Goal: Task Accomplishment & Management: Complete application form

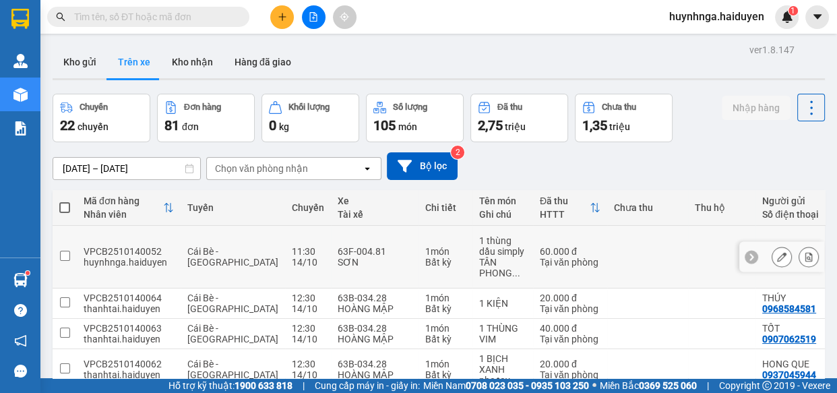
scroll to position [163, 0]
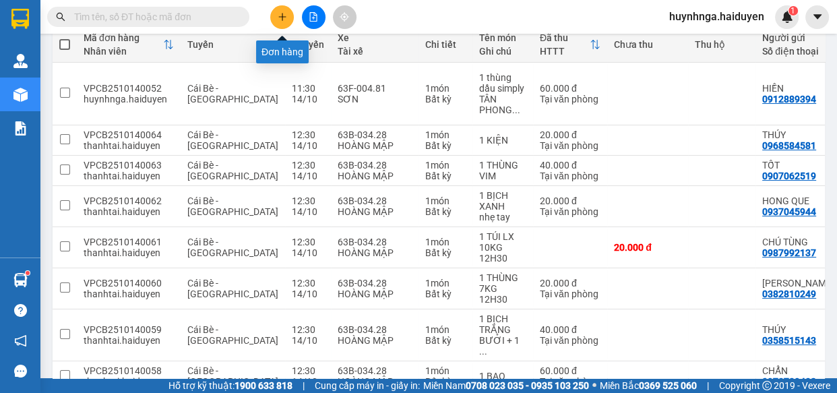
click at [288, 11] on button at bounding box center [282, 17] width 24 height 24
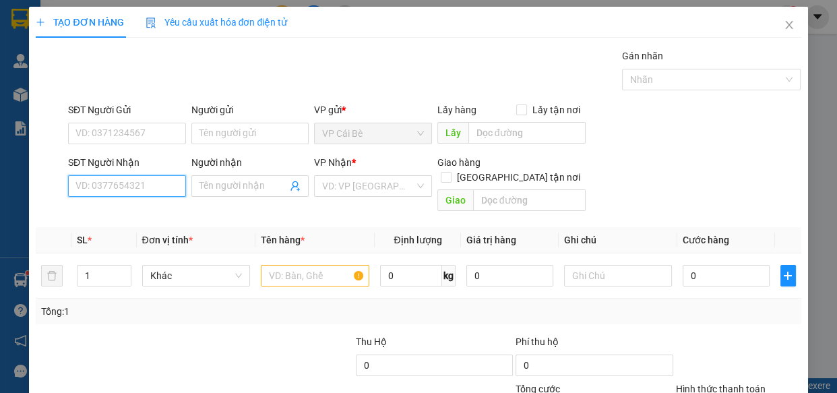
click at [131, 189] on input "SĐT Người Nhận" at bounding box center [127, 186] width 118 height 22
click at [132, 135] on input "SĐT Người Gửi" at bounding box center [127, 134] width 118 height 22
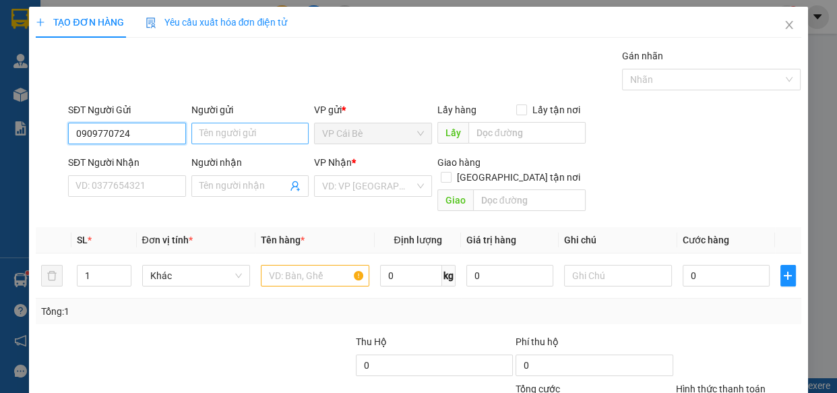
type input "0909770724"
click at [209, 133] on input "Người gửi" at bounding box center [250, 134] width 118 height 22
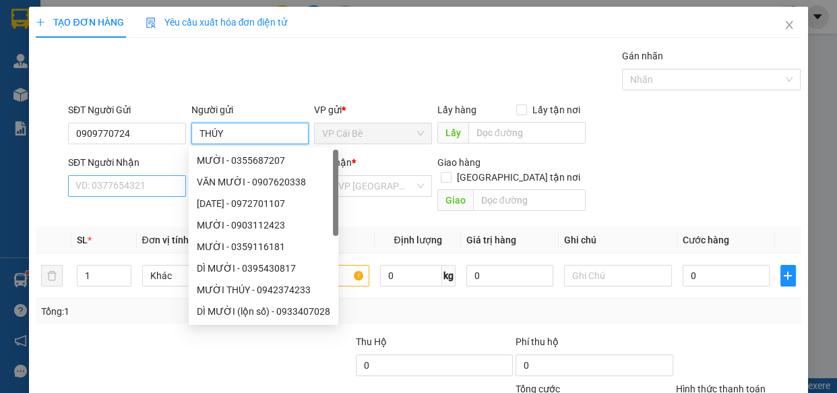
type input "THÚY"
click at [138, 184] on input "SĐT Người Nhận" at bounding box center [127, 186] width 118 height 22
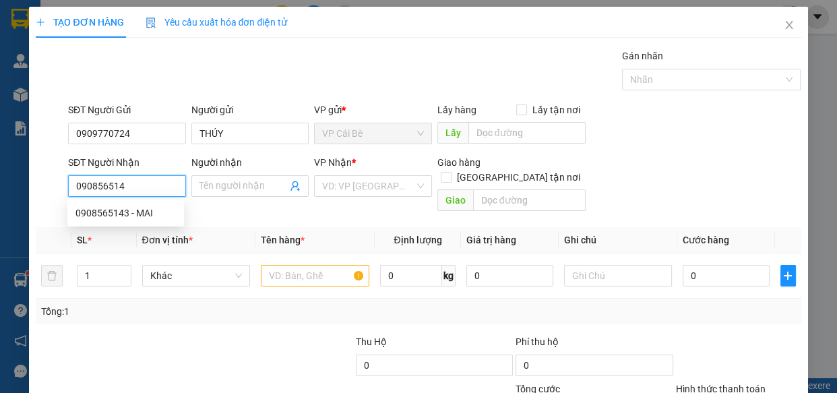
type input "0908565143"
click at [149, 214] on div "0908565143 - MAI" at bounding box center [125, 212] width 100 height 15
type input "MAI"
type input "80.000"
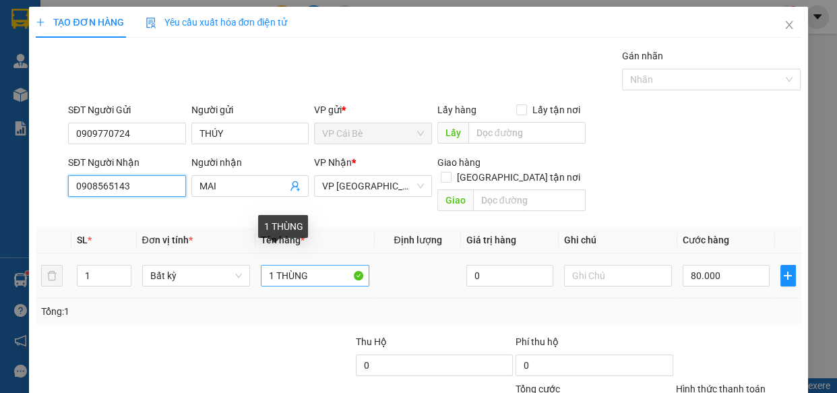
type input "0908565143"
click at [323, 265] on input "1 THÙNG" at bounding box center [315, 276] width 108 height 22
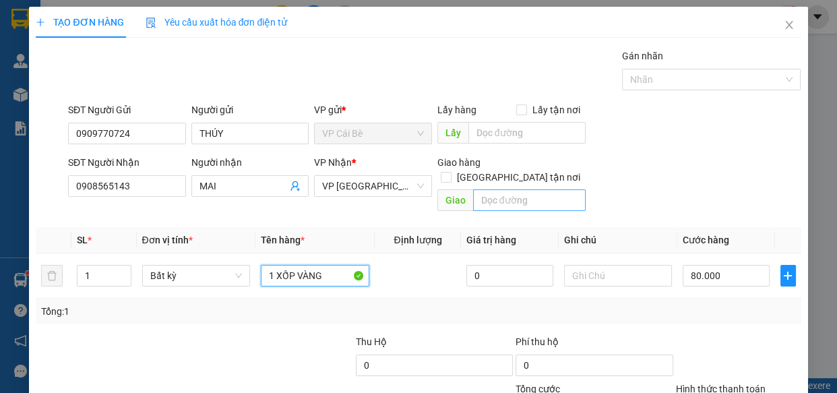
type input "1 XỐP VÀNG"
click at [496, 189] on input "text" at bounding box center [529, 200] width 112 height 22
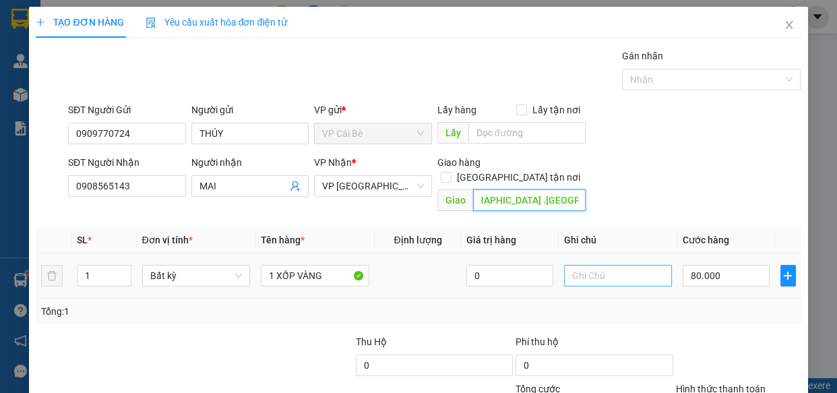
type input "39 ,ĐG SỐ 5.P BÌNH HƯNG HÒA .BÌNH TÂN"
click at [605, 265] on input "text" at bounding box center [618, 276] width 108 height 22
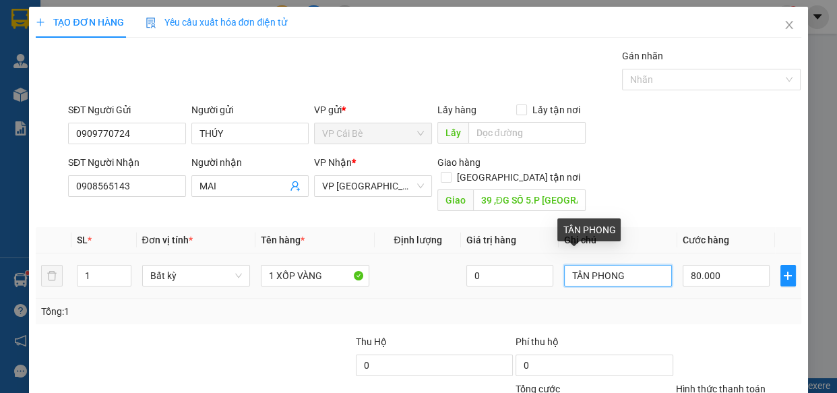
click at [631, 266] on input "TÂN PHONG" at bounding box center [618, 276] width 108 height 22
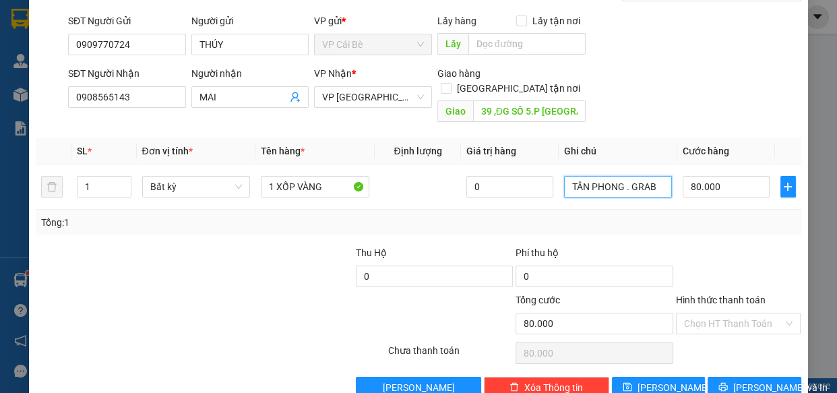
scroll to position [105, 0]
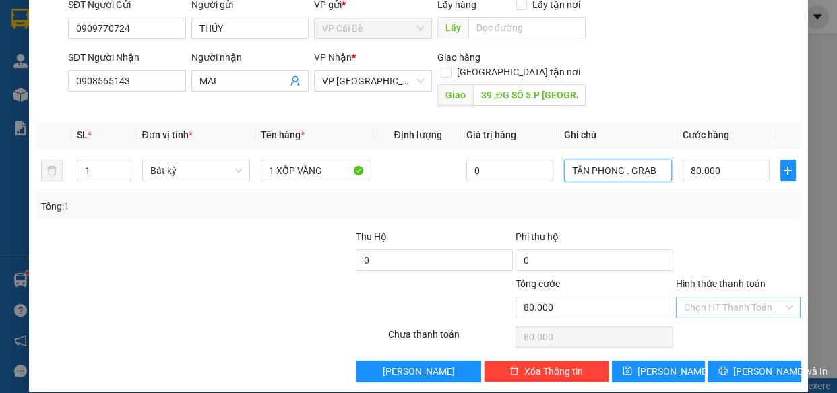
type input "TÂN PHONG . GRAB"
click at [735, 297] on input "Hình thức thanh toán" at bounding box center [734, 307] width 100 height 20
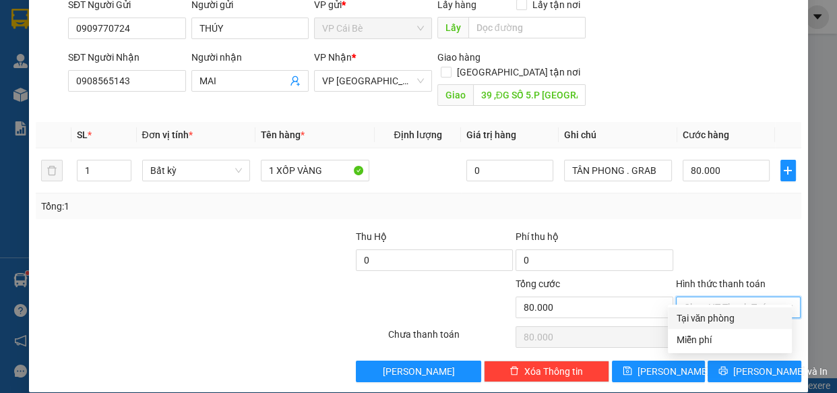
click at [744, 317] on div "Tại văn phòng" at bounding box center [730, 318] width 108 height 15
type input "0"
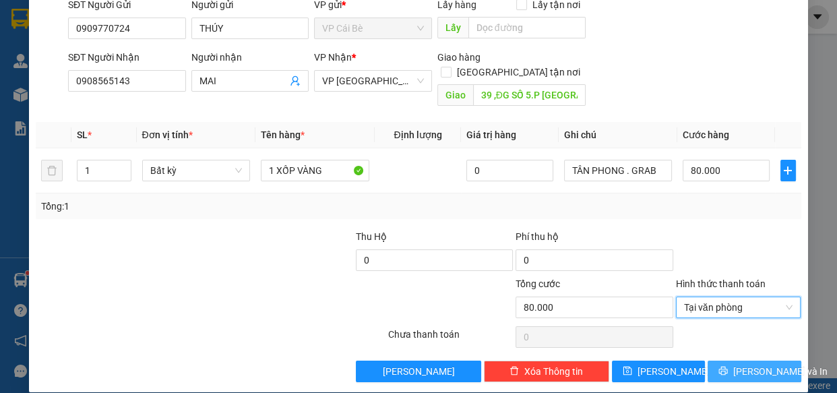
click at [749, 364] on span "[PERSON_NAME] và In" at bounding box center [780, 371] width 94 height 15
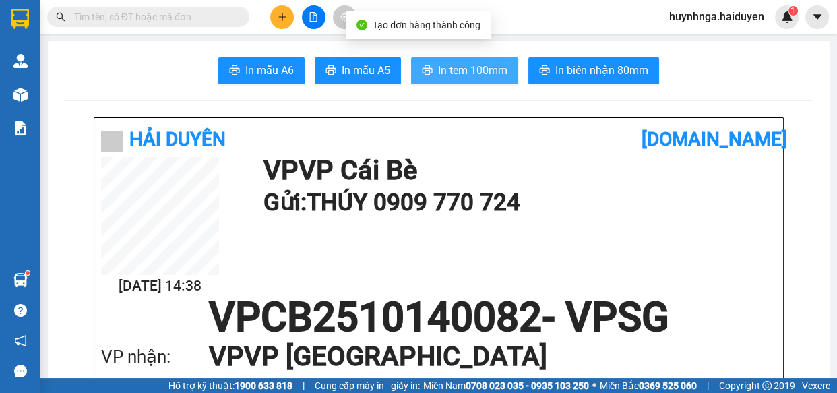
click at [463, 73] on span "In tem 100mm" at bounding box center [472, 70] width 69 height 17
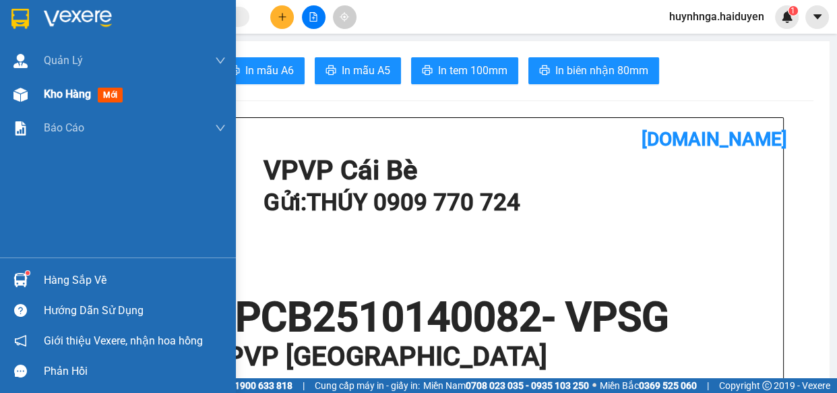
drag, startPoint x: 74, startPoint y: 108, endPoint x: 73, endPoint y: 99, distance: 8.8
click at [73, 99] on div "Kho hàng mới" at bounding box center [135, 94] width 182 height 34
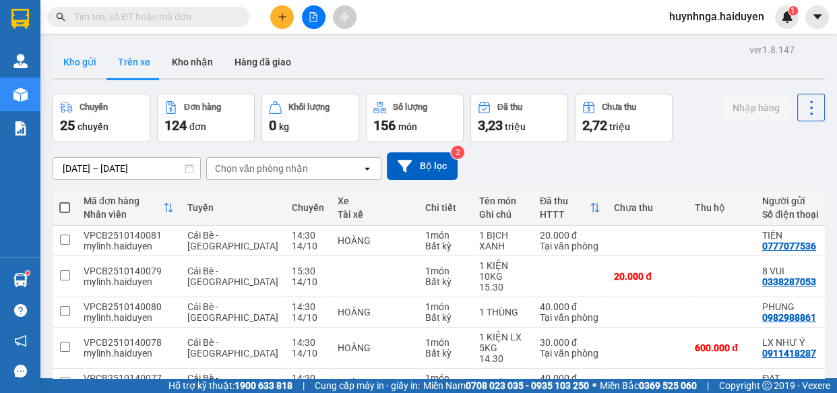
click at [79, 63] on button "Kho gửi" at bounding box center [80, 62] width 55 height 32
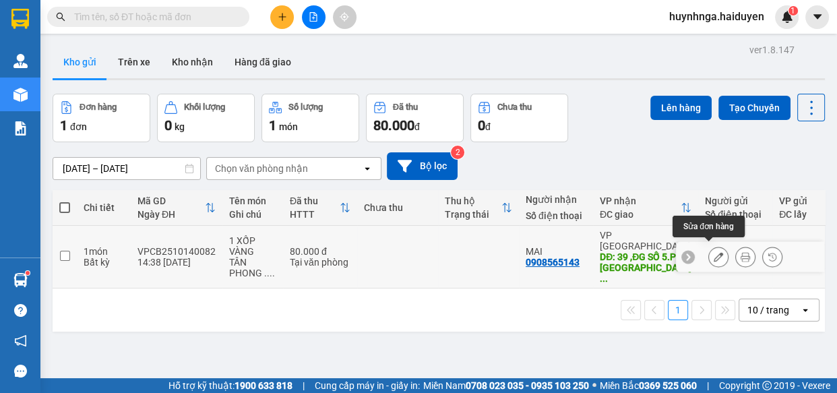
click at [709, 249] on button at bounding box center [718, 257] width 19 height 24
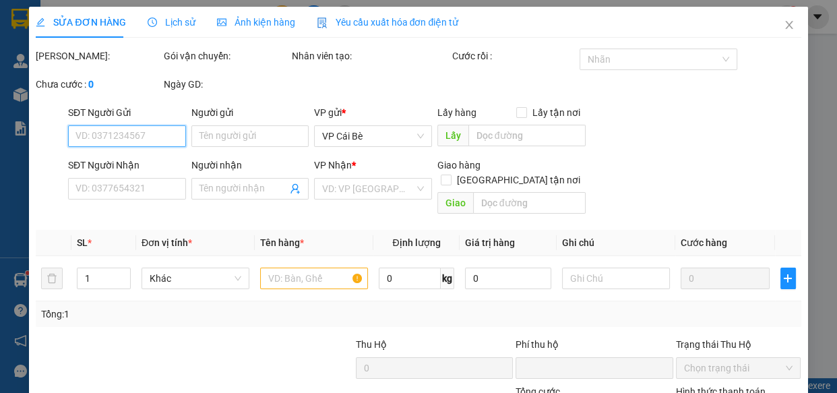
type input "0909770724"
type input "THÚY"
type input "0908565143"
type input "MAI"
type input "39 ,ĐG SỐ 5.P BÌNH HƯNG HÒA .BÌNH TÂN"
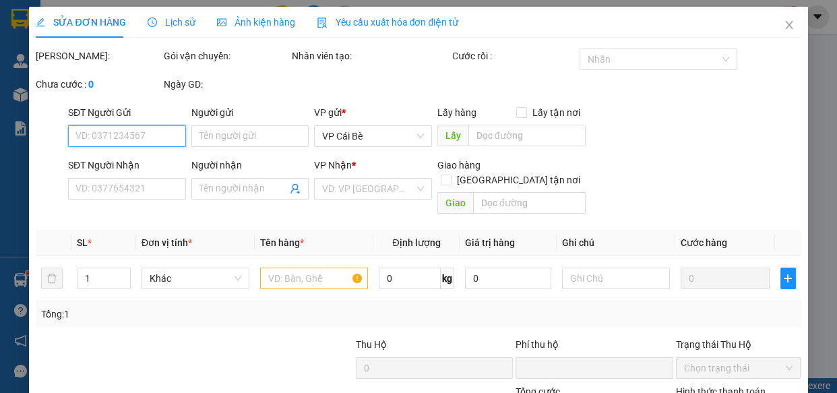
type input "0"
type input "80.000"
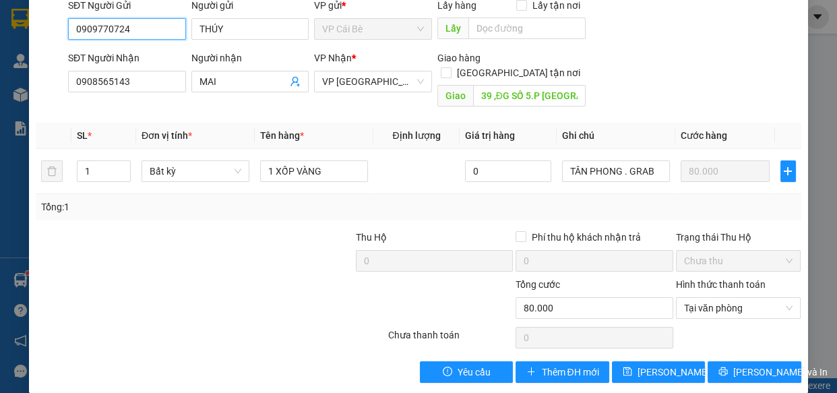
scroll to position [61, 0]
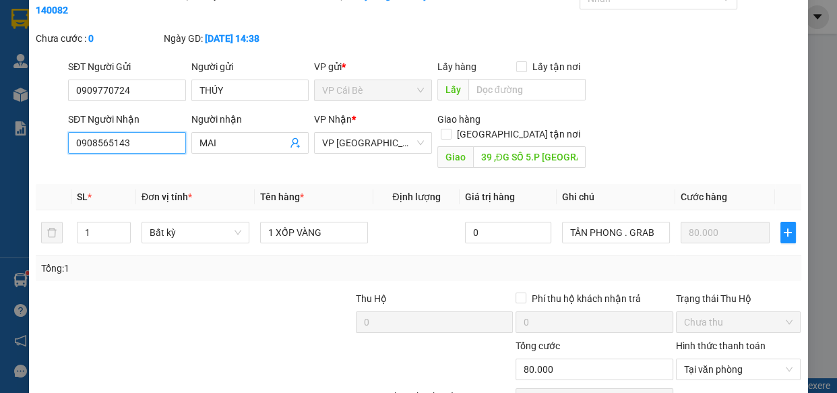
drag, startPoint x: 148, startPoint y: 145, endPoint x: 9, endPoint y: 150, distance: 138.9
click at [9, 142] on div "SỬA ĐƠN HÀNG Lịch sử Ảnh kiện hàng Yêu cầu xuất hóa đơn điện tử Total Paid Fee …" at bounding box center [418, 196] width 837 height 393
click at [718, 98] on div "SĐT Người Gửi 0909770724 Người gửi THÚY VP gửi * VP Cái Bè Lấy hàng Lấy tận nơi…" at bounding box center [434, 82] width 738 height 47
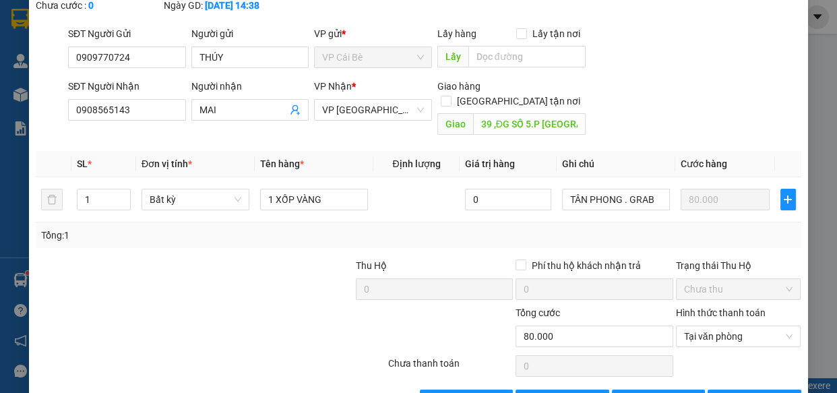
scroll to position [123, 0]
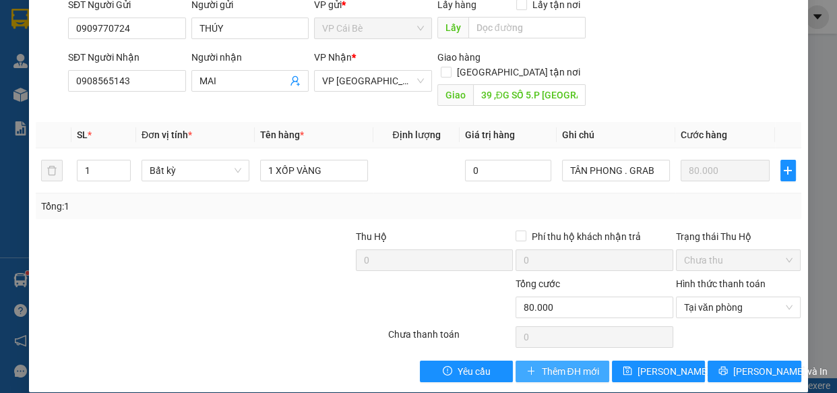
click at [558, 364] on span "Thêm ĐH mới" at bounding box center [569, 371] width 57 height 15
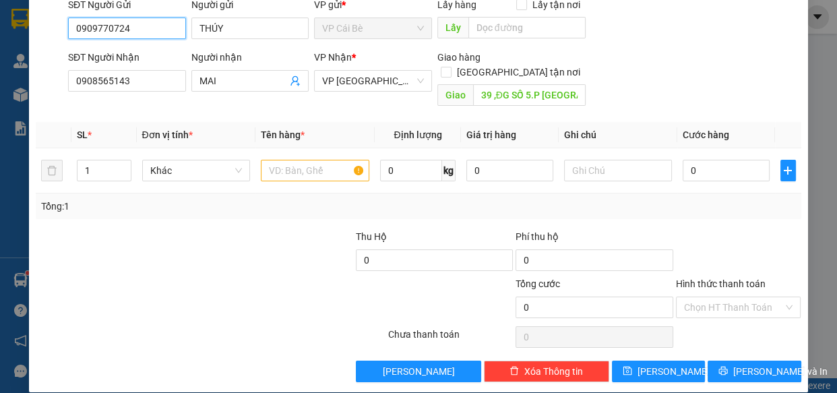
scroll to position [44, 0]
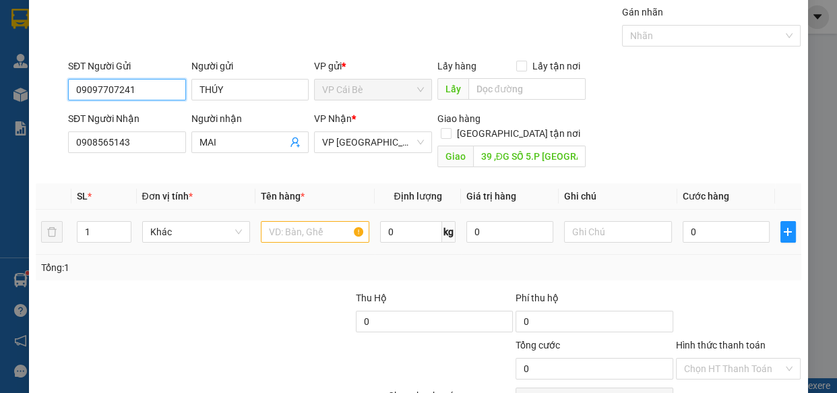
type input "0909770724"
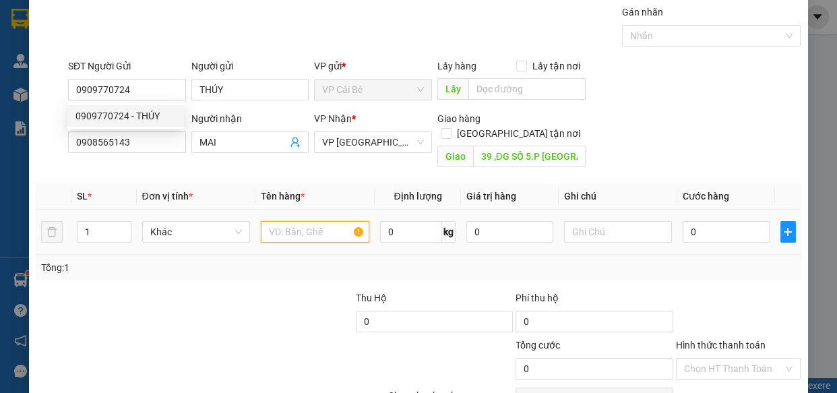
click at [300, 221] on input "text" at bounding box center [315, 232] width 108 height 22
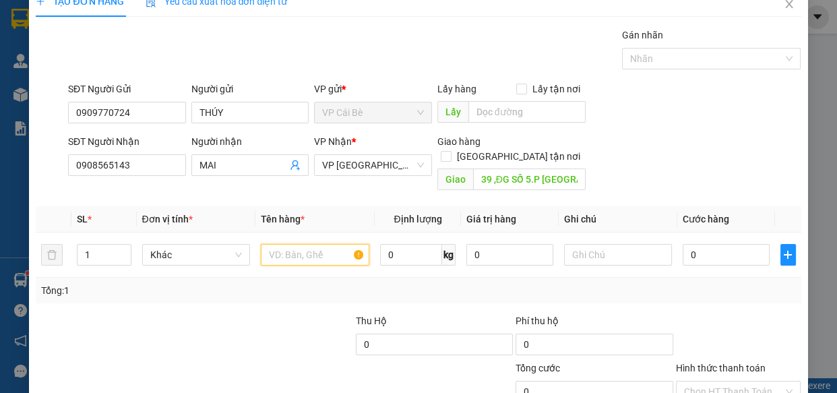
scroll to position [0, 0]
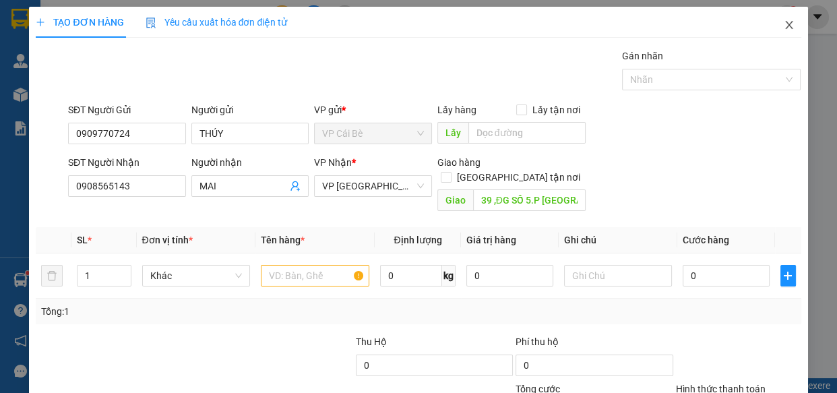
click at [783, 24] on icon "close" at bounding box center [788, 25] width 11 height 11
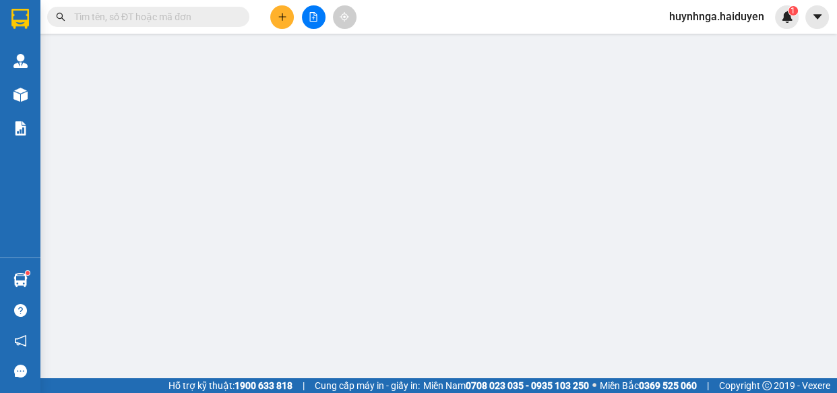
type input "0909770724"
type input "THÚY"
type input "0908565143"
type input "MAI"
type input "39 ,ĐG SỐ 5.P BÌNH HƯNG HÒA .BÌNH TÂN"
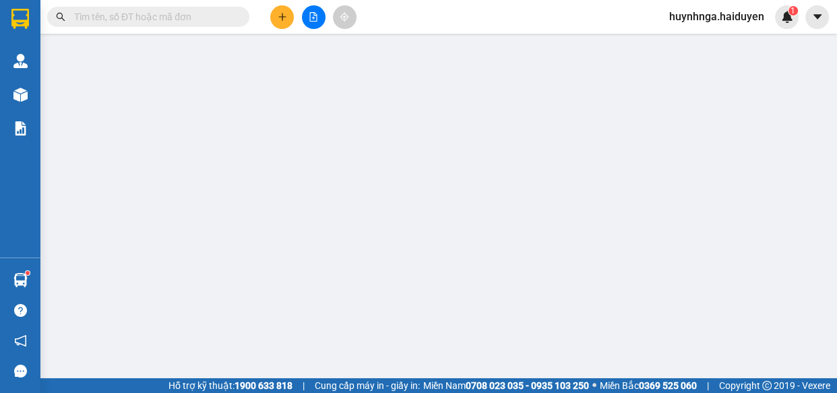
type input "0"
type input "80.000"
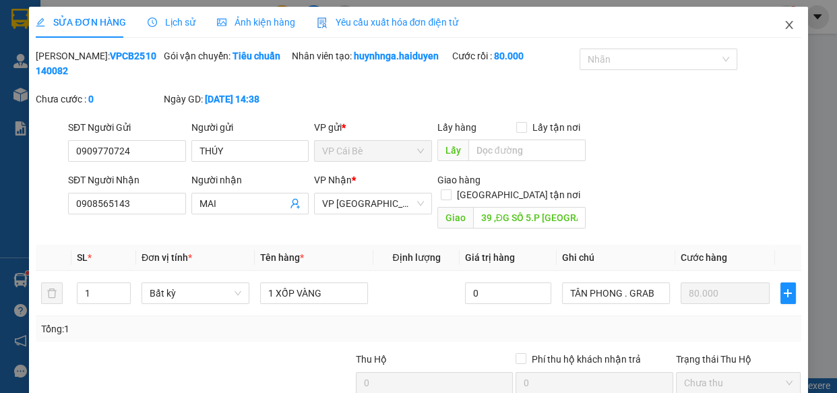
click at [783, 20] on icon "close" at bounding box center [788, 25] width 11 height 11
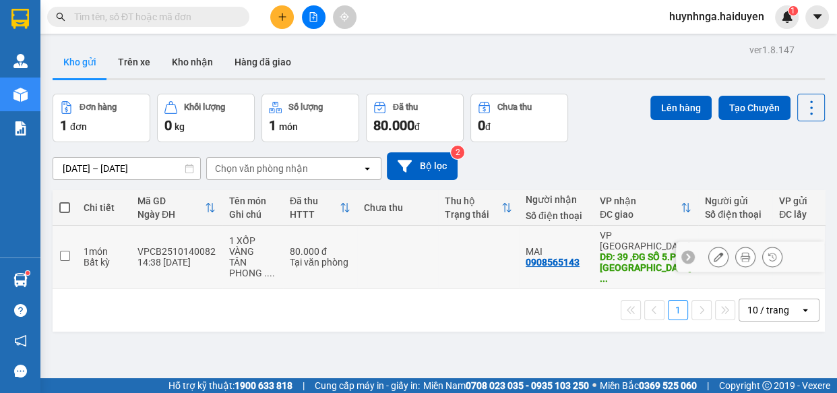
click at [67, 251] on input "checkbox" at bounding box center [65, 256] width 10 height 10
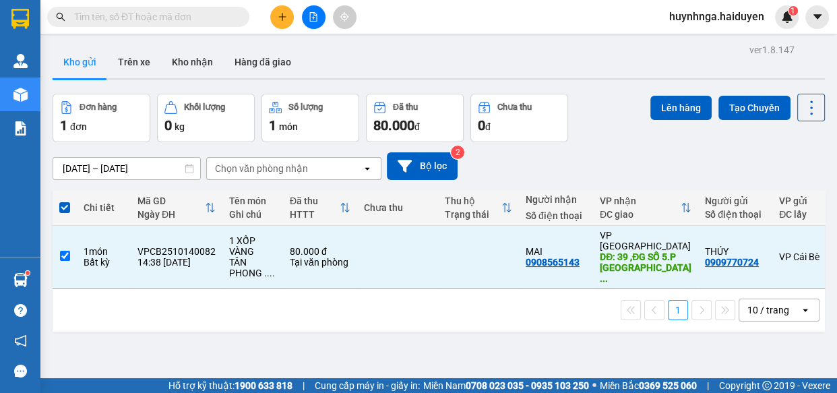
click at [387, 326] on div "ver 1.8.147 Kho gửi Trên xe Kho nhận Hàng đã giao Đơn hàng 1 đơn Khối lượng 0 k…" at bounding box center [438, 236] width 783 height 393
click at [64, 251] on input "checkbox" at bounding box center [65, 256] width 10 height 10
checkbox input "false"
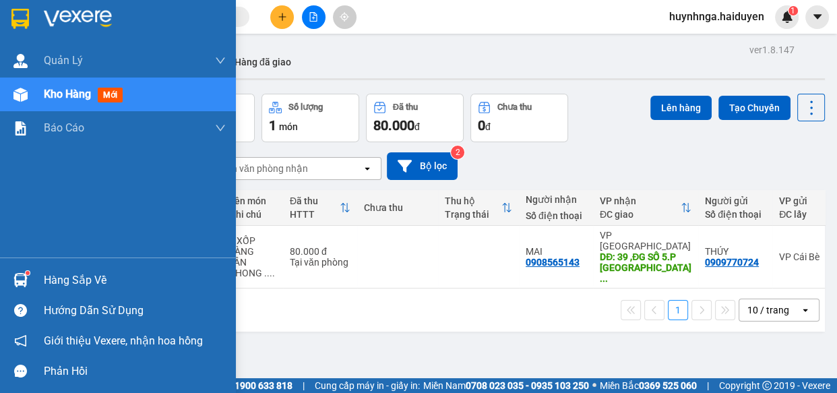
click at [53, 96] on span "Kho hàng" at bounding box center [67, 94] width 47 height 13
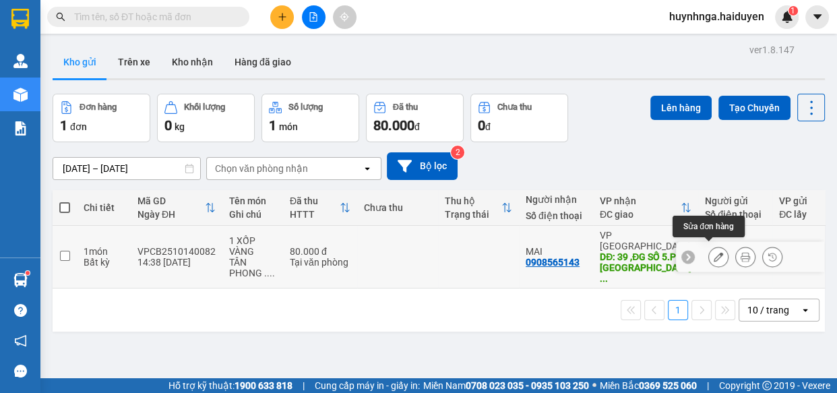
click at [714, 253] on button at bounding box center [718, 257] width 19 height 24
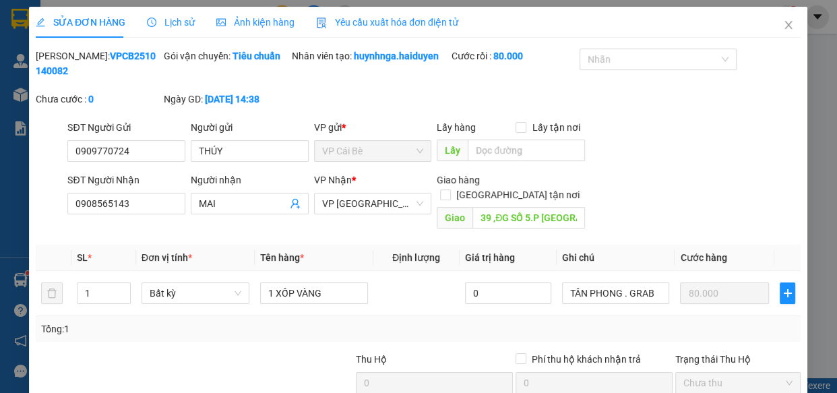
type input "0909770724"
type input "THÚY"
type input "0908565143"
type input "MAI"
type input "39 ,ĐG SỐ 5.P BÌNH HƯNG HÒA .BÌNH TÂN"
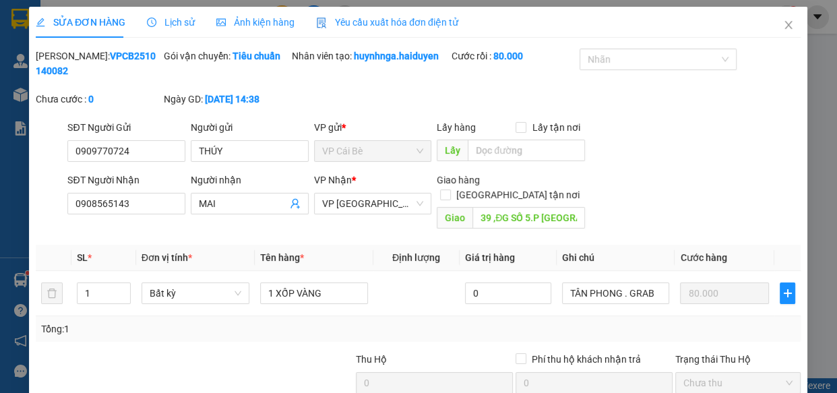
type input "0"
type input "80.000"
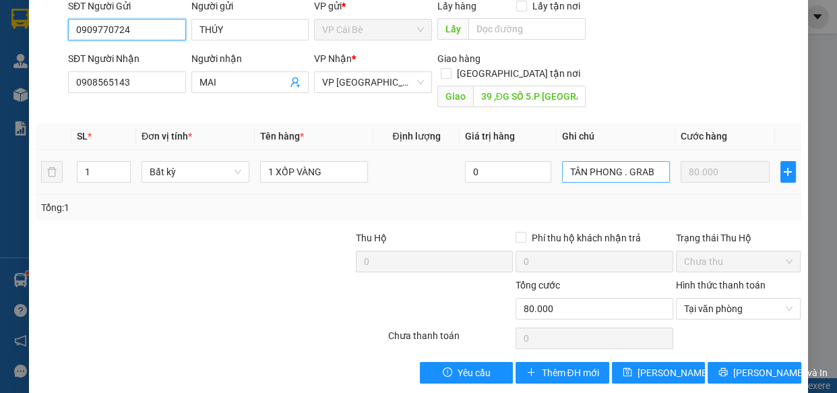
scroll to position [123, 0]
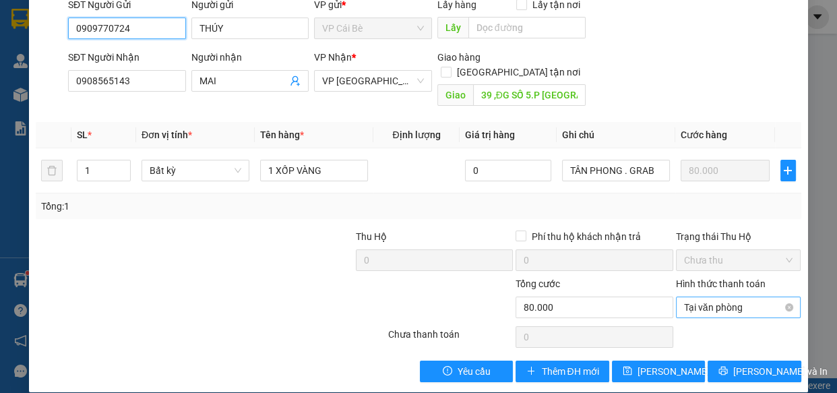
click at [748, 297] on span "Tại văn phòng" at bounding box center [738, 307] width 109 height 20
click at [213, 285] on div at bounding box center [146, 299] width 224 height 47
click at [787, 166] on icon "plus" at bounding box center [787, 170] width 1 height 9
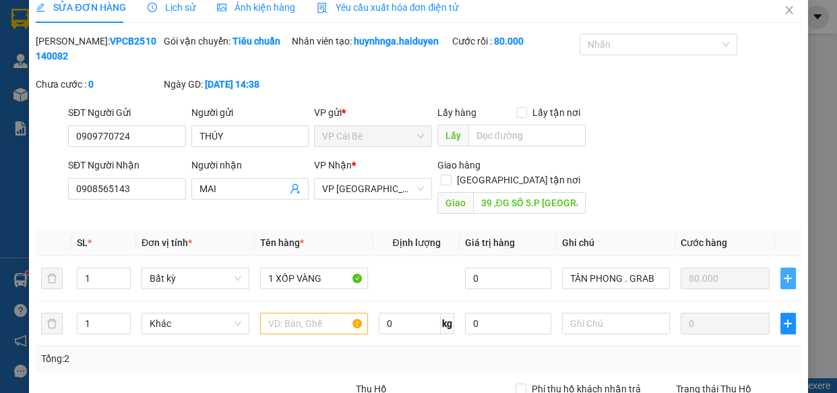
scroll to position [0, 0]
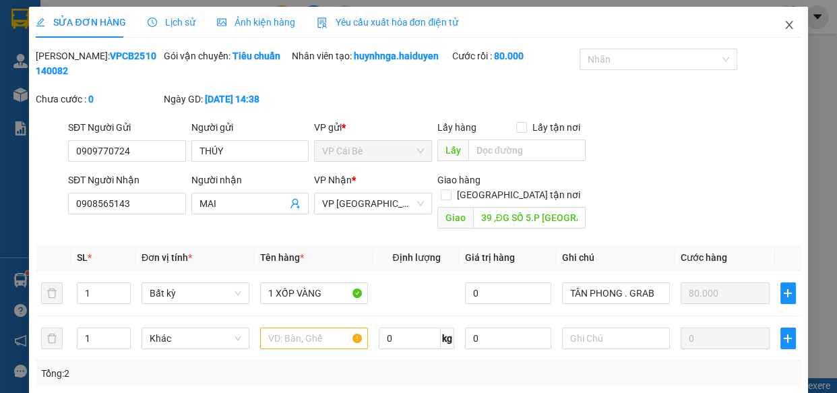
click at [785, 26] on icon "close" at bounding box center [788, 25] width 7 height 8
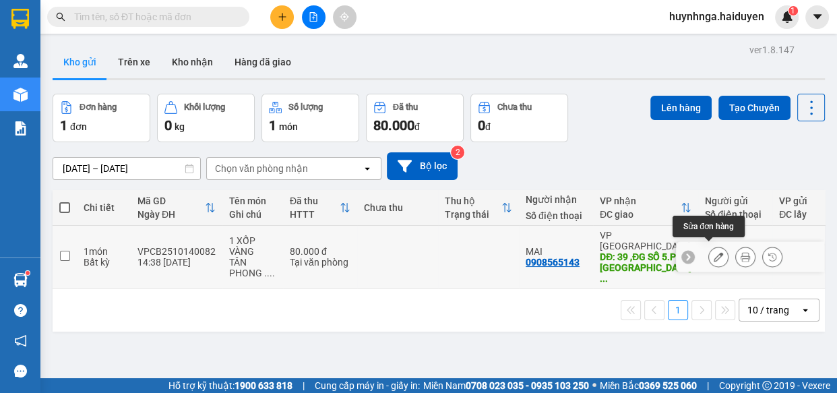
click at [713, 252] on icon at bounding box center [717, 256] width 9 height 9
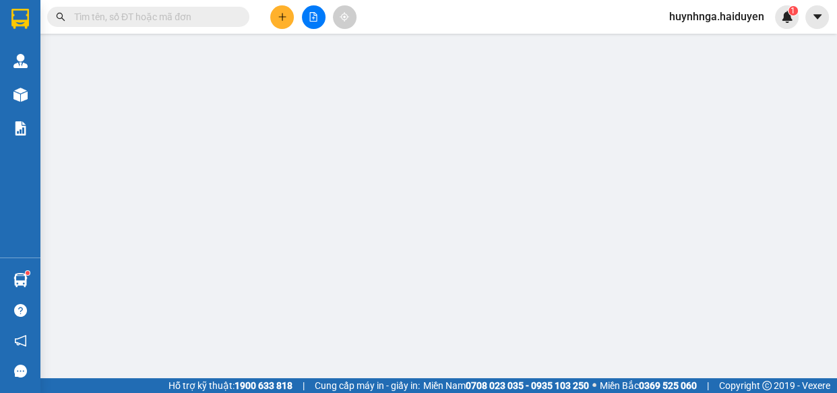
type input "0909770724"
type input "THÚY"
type input "0908565143"
type input "MAI"
type input "39 ,ĐG SỐ 5.P BÌNH HƯNG HÒA .BÌNH TÂN"
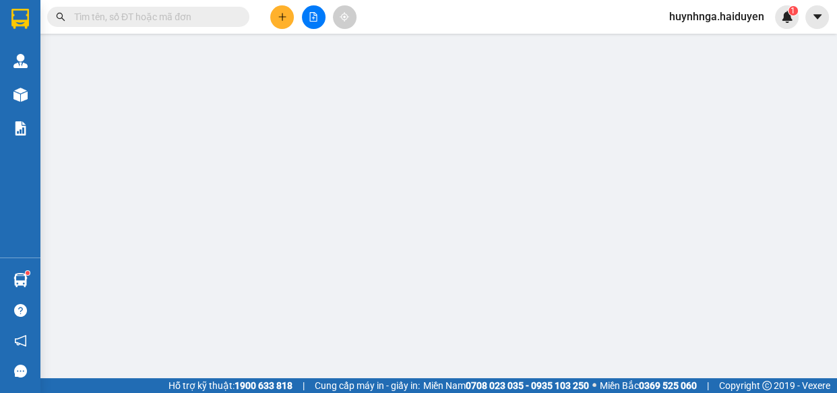
type input "0"
type input "80.000"
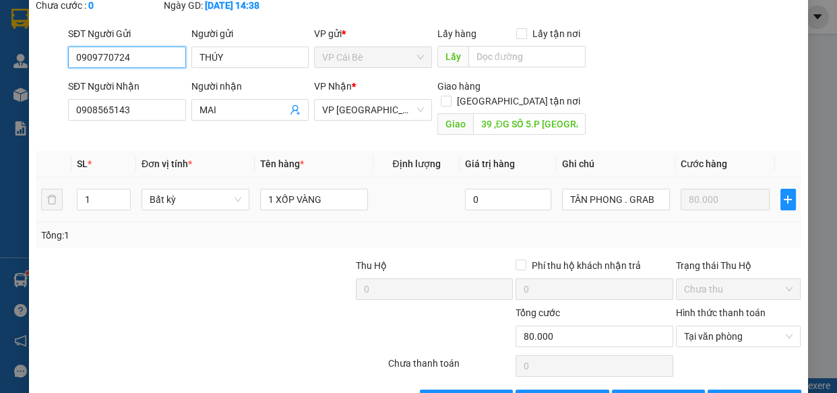
scroll to position [123, 0]
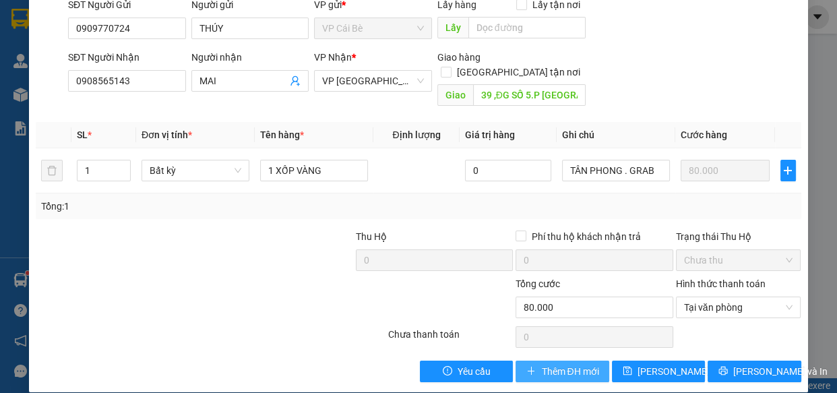
click at [565, 364] on span "Thêm ĐH mới" at bounding box center [569, 371] width 57 height 15
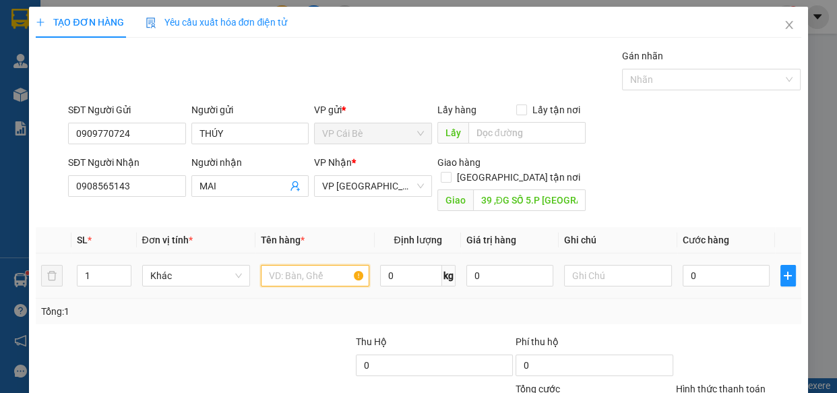
click at [297, 265] on input "text" at bounding box center [315, 276] width 108 height 22
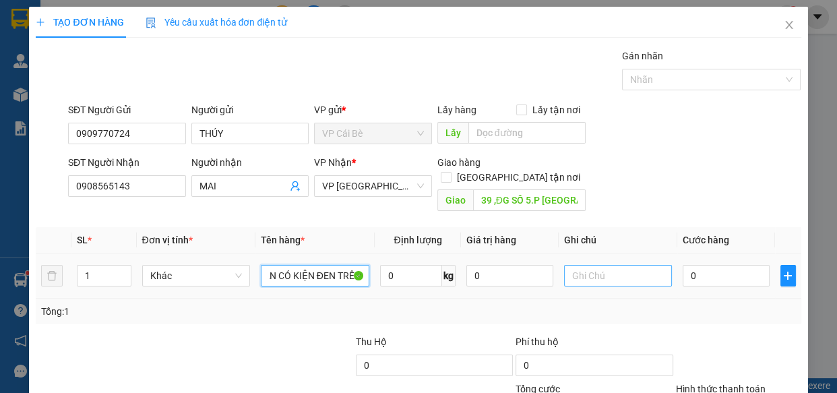
type input "1 XỐP VÀNG ĐỒ ĂN CÓ KIỆN ĐEN TRÊN"
click at [583, 265] on input "text" at bounding box center [618, 276] width 108 height 22
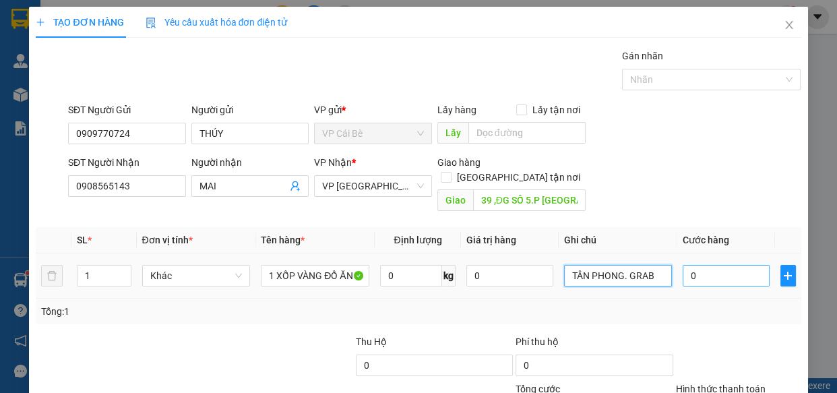
type input "TÂN PHONG. GRAB"
click at [721, 265] on input "0" at bounding box center [725, 276] width 87 height 22
type input "6"
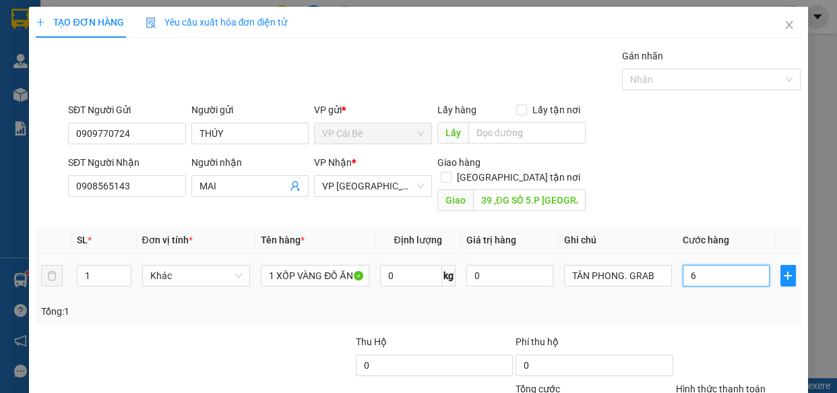
type input "60"
type input "60.000"
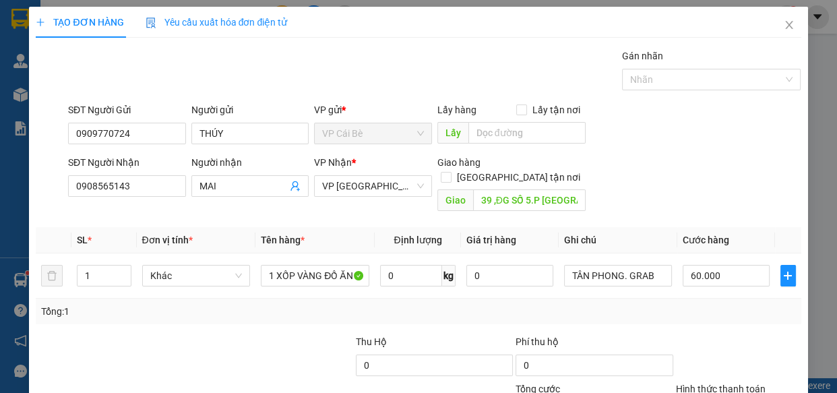
click at [717, 306] on div "Tổng: 1" at bounding box center [418, 311] width 765 height 26
drag, startPoint x: 134, startPoint y: 182, endPoint x: 0, endPoint y: 194, distance: 134.6
click at [0, 194] on div "TẠO ĐƠN HÀNG Yêu cầu xuất hóa đơn điện tử Transit Pickup Surcharge Ids Transit …" at bounding box center [418, 196] width 837 height 393
click at [707, 132] on div "SĐT Người Gửi 0909770724 Người gửi THÚY VP gửi * VP Cái Bè Lấy hàng Lấy tận nơi…" at bounding box center [434, 125] width 738 height 47
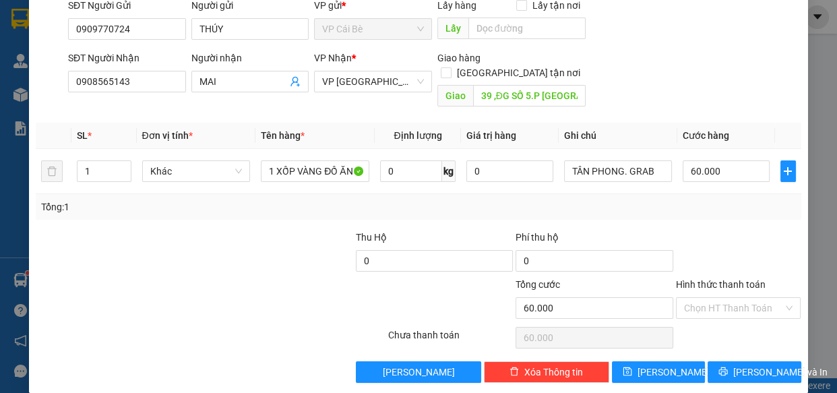
scroll to position [105, 0]
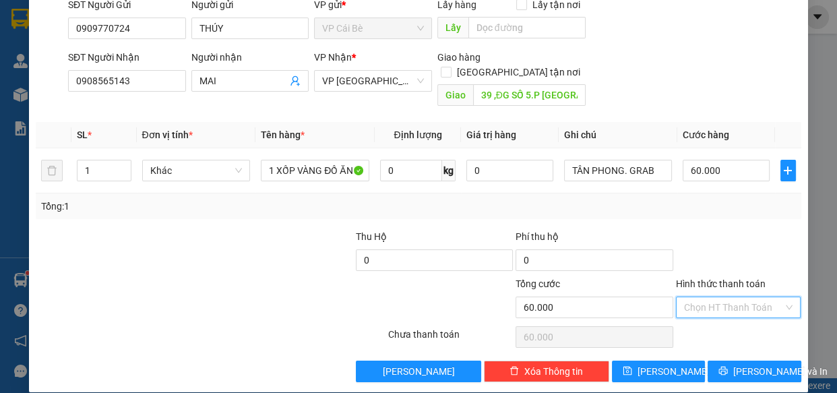
click at [740, 297] on input "Hình thức thanh toán" at bounding box center [734, 307] width 100 height 20
click at [737, 316] on div "Tại văn phòng" at bounding box center [730, 318] width 108 height 15
type input "0"
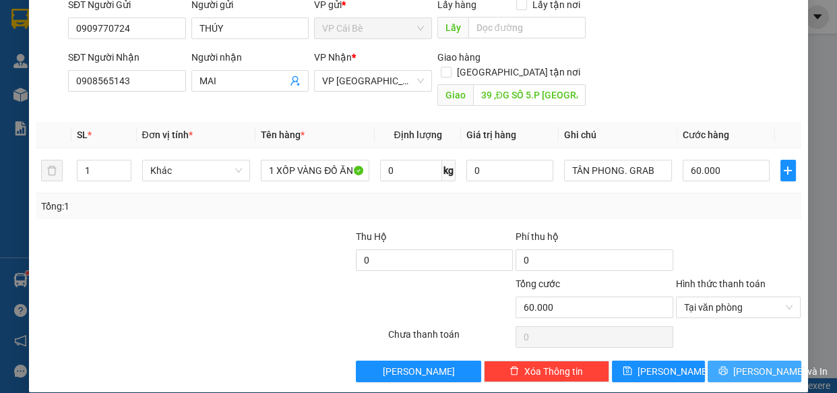
click at [727, 366] on icon "printer" at bounding box center [722, 370] width 9 height 9
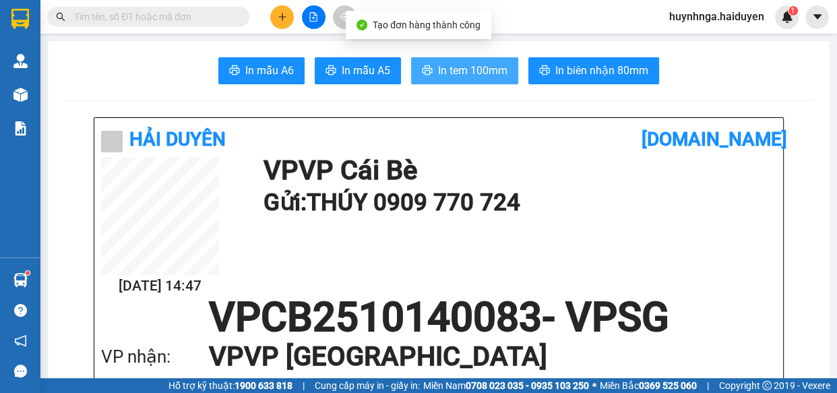
click at [483, 76] on span "In tem 100mm" at bounding box center [472, 70] width 69 height 17
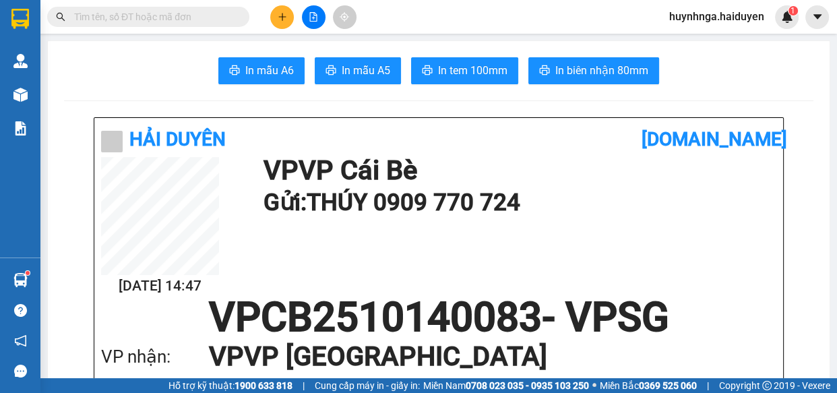
click at [186, 11] on input "text" at bounding box center [153, 16] width 159 height 15
paste input "0908565143"
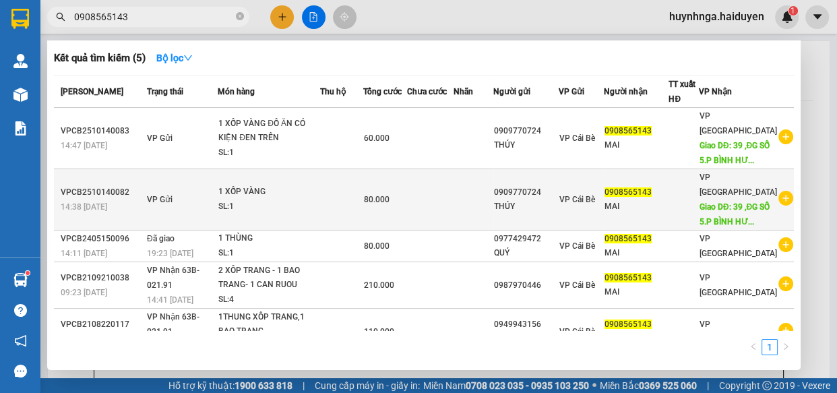
type input "0908565143"
click at [441, 207] on td at bounding box center [430, 199] width 46 height 61
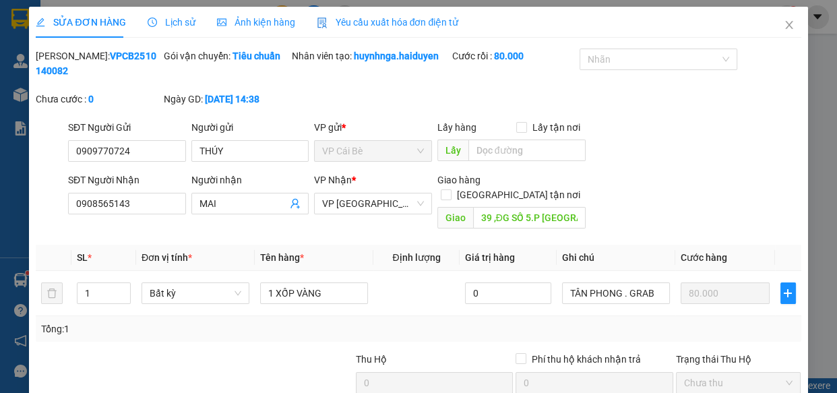
type input "0909770724"
type input "THÚY"
type input "0908565143"
type input "MAI"
type input "39 ,ĐG SỐ 5.P BÌNH HƯNG HÒA .BÌNH TÂN"
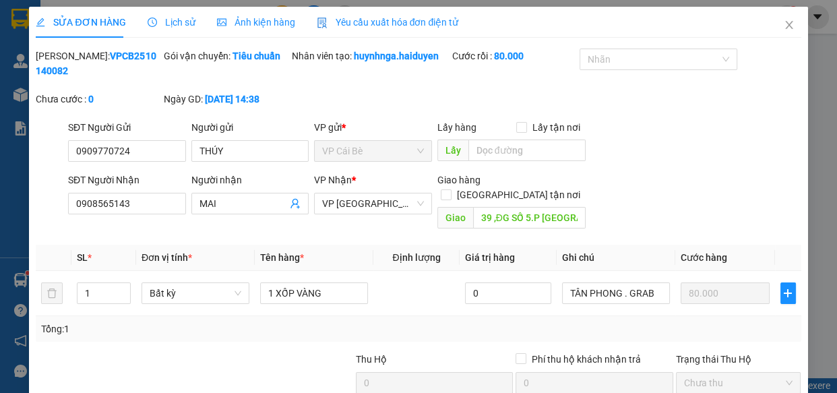
type input "0"
type input "80.000"
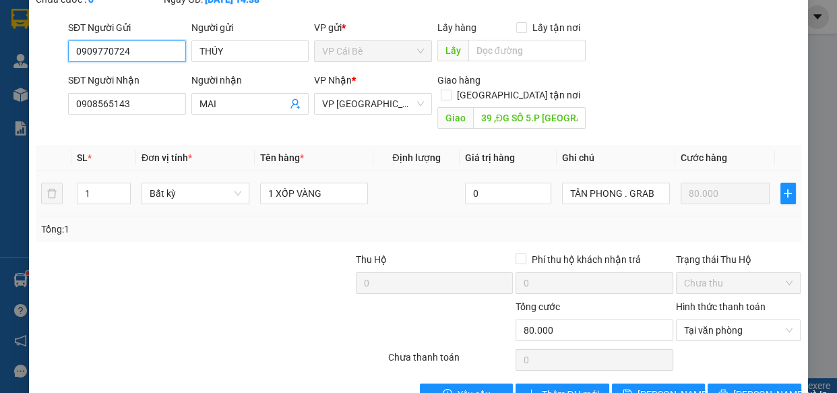
scroll to position [123, 0]
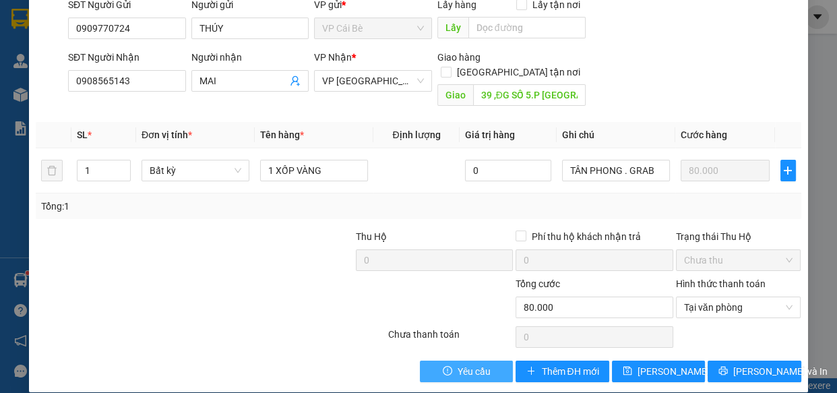
click at [486, 360] on button "Yêu cầu" at bounding box center [466, 371] width 93 height 22
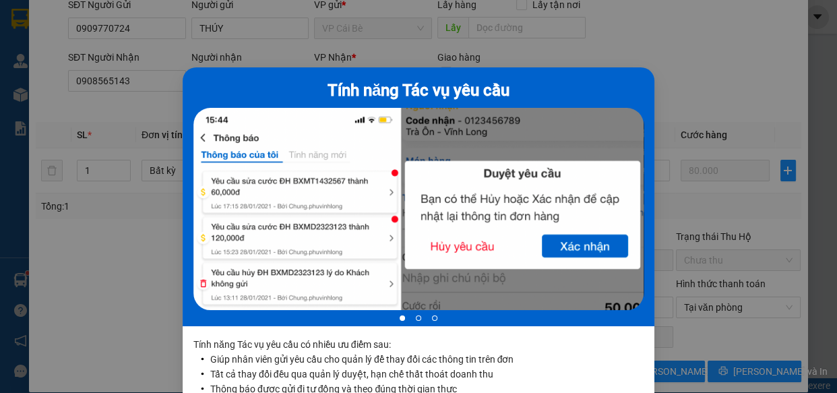
click at [576, 247] on div at bounding box center [418, 211] width 450 height 207
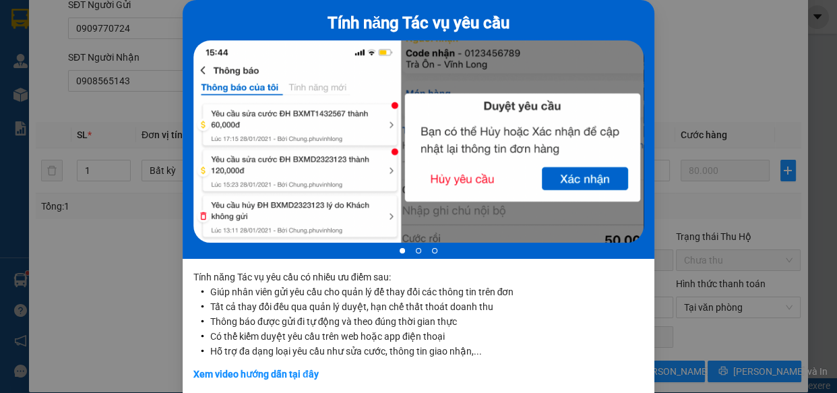
scroll to position [0, 0]
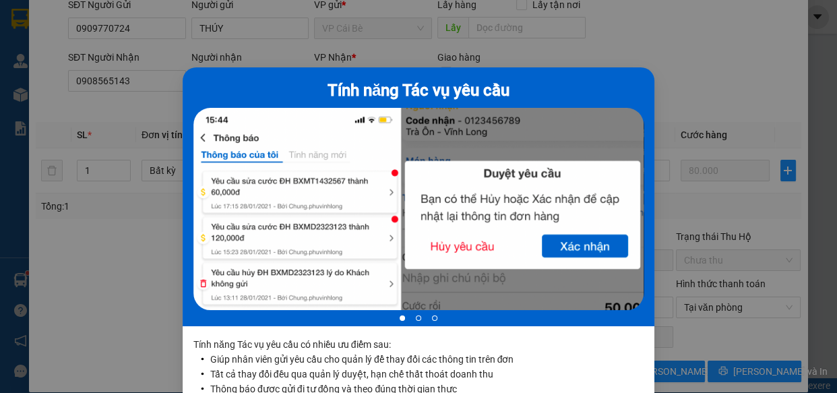
click at [715, 86] on div "Tính năng Tác vụ yêu cầu 1 of 3 Tính năng Tác vụ yêu cầu có nhiều ưu điểm sau: …" at bounding box center [418, 196] width 837 height 393
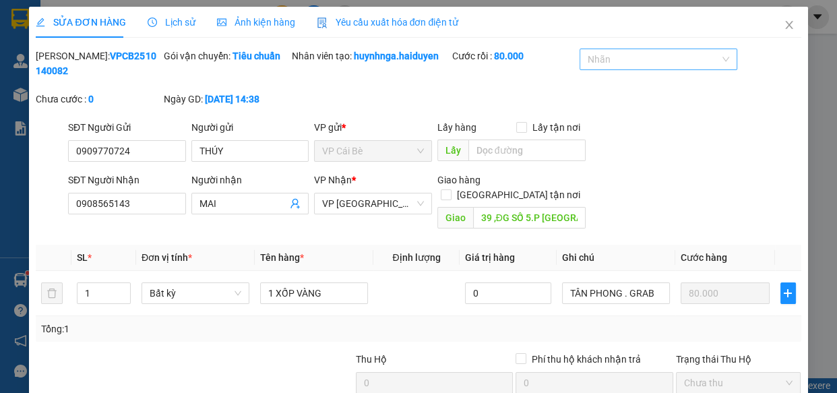
click at [683, 62] on div at bounding box center [651, 59] width 137 height 16
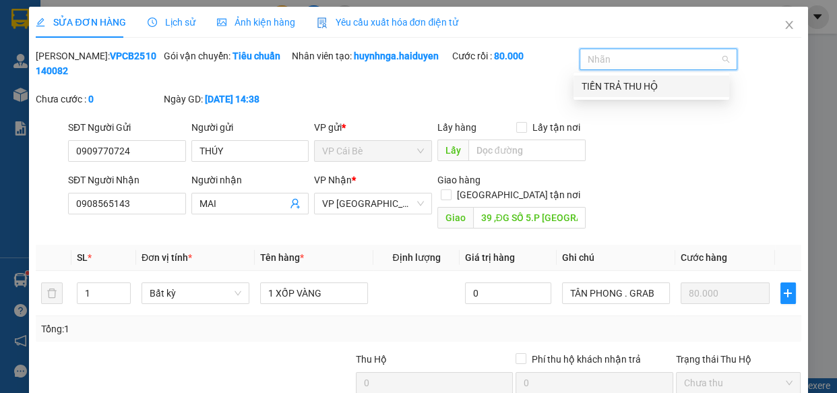
click at [672, 146] on div "SĐT Người Gửi 0909770724 Người gửi THÚY VP gửi * VP Cái Bè Lấy hàng Lấy tận nơi…" at bounding box center [434, 143] width 738 height 47
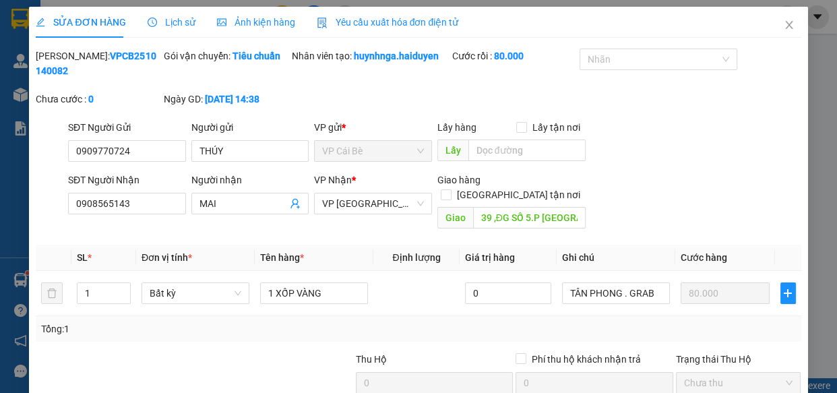
click at [178, 19] on span "Lịch sử" at bounding box center [172, 22] width 48 height 11
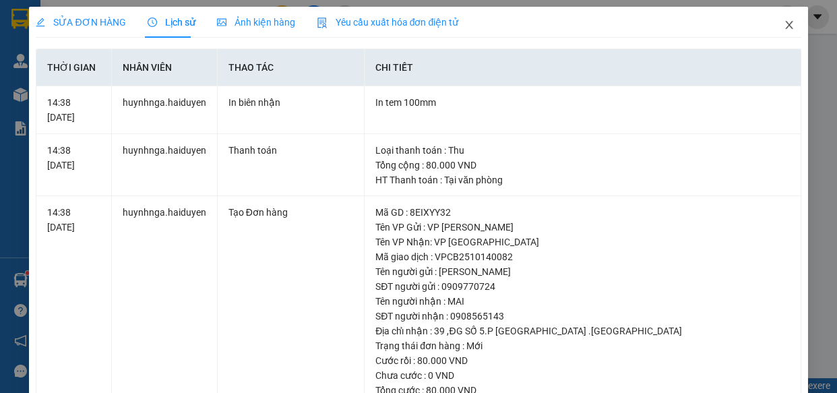
click at [783, 24] on icon "close" at bounding box center [788, 25] width 11 height 11
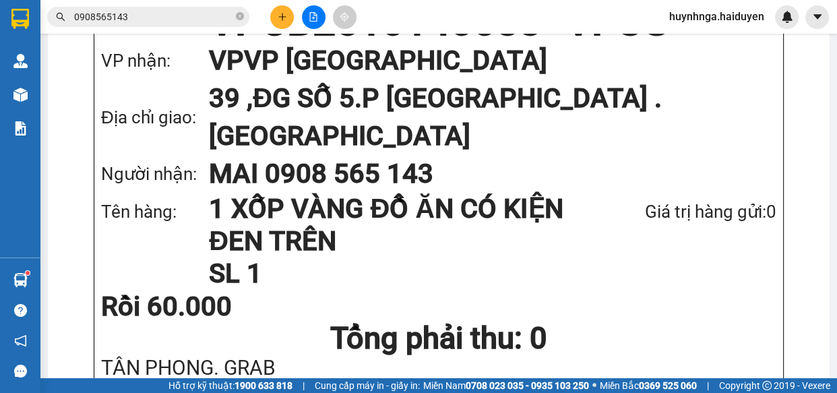
scroll to position [183, 0]
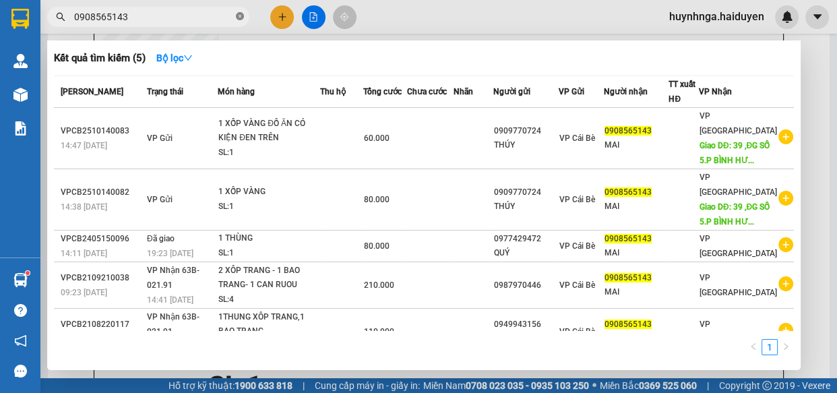
click at [242, 21] on span at bounding box center [240, 17] width 8 height 13
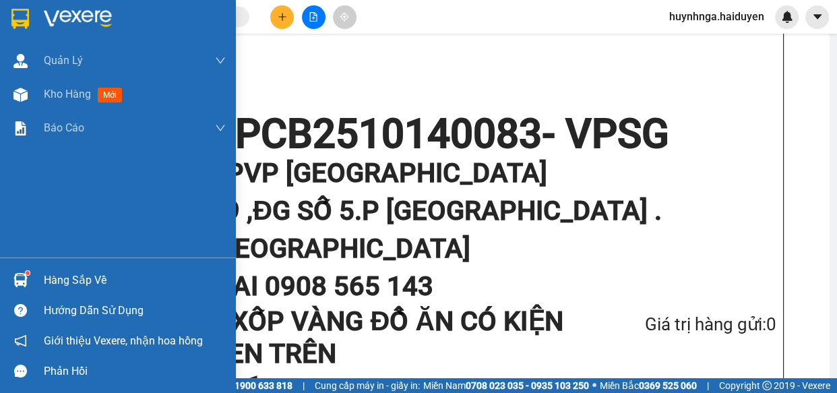
click at [61, 94] on span "Kho hàng" at bounding box center [67, 94] width 47 height 13
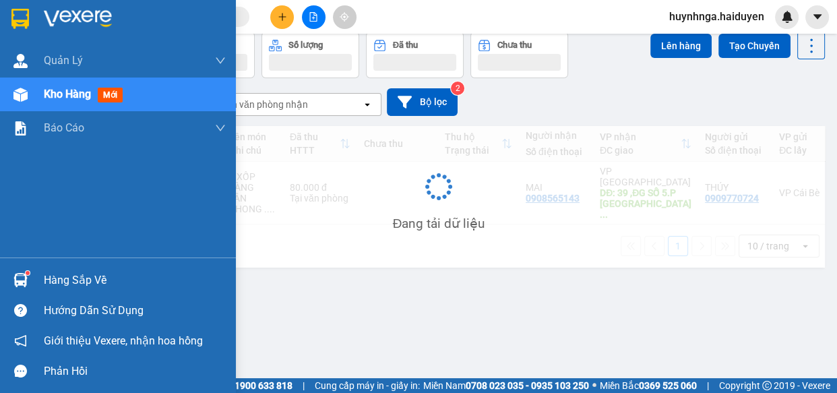
scroll to position [61, 0]
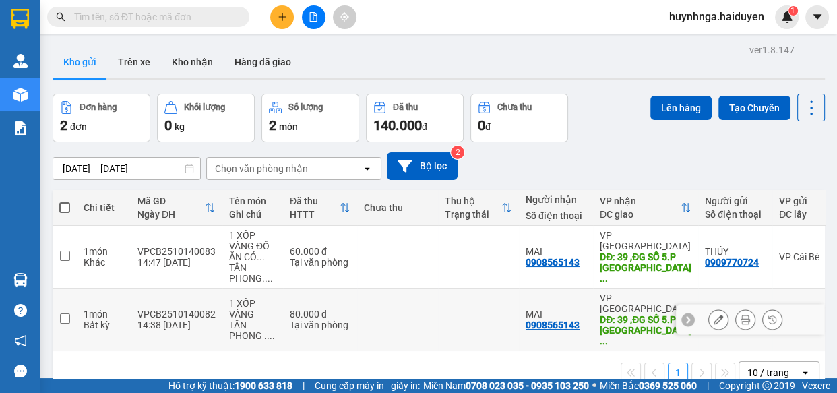
click at [713, 315] on icon at bounding box center [717, 319] width 9 height 9
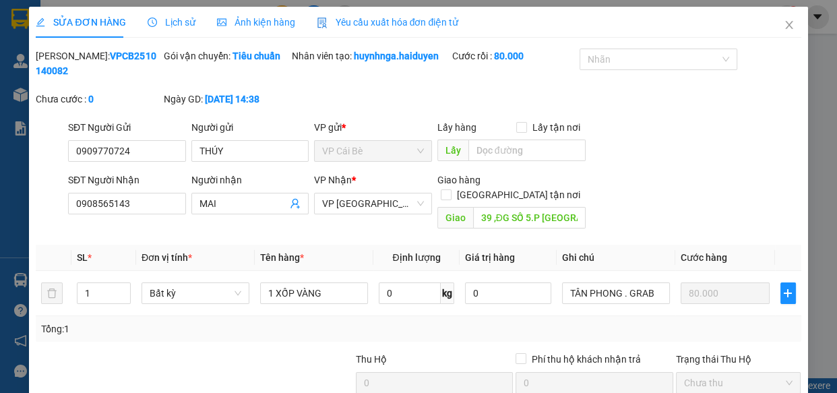
type input "0909770724"
type input "THÚY"
type input "0908565143"
type input "MAI"
type input "39 ,ĐG SỐ 5.P BÌNH HƯNG HÒA .BÌNH TÂN"
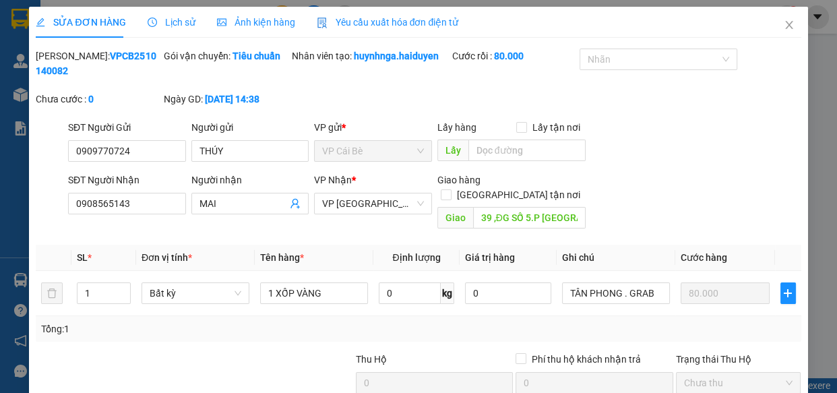
type input "0"
type input "80.000"
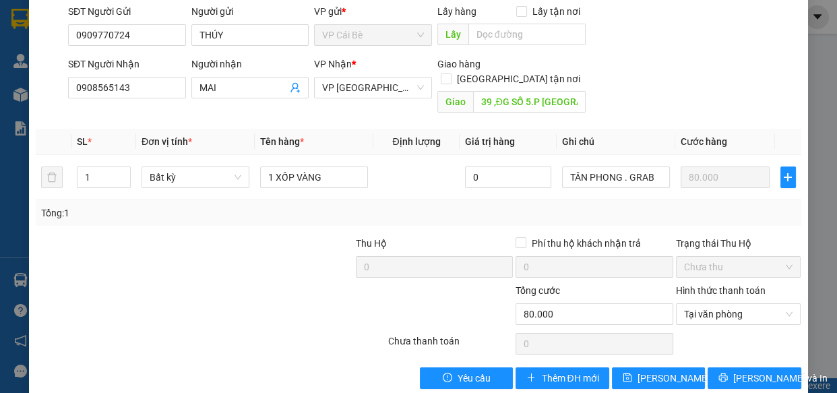
click at [314, 330] on div at bounding box center [210, 343] width 352 height 27
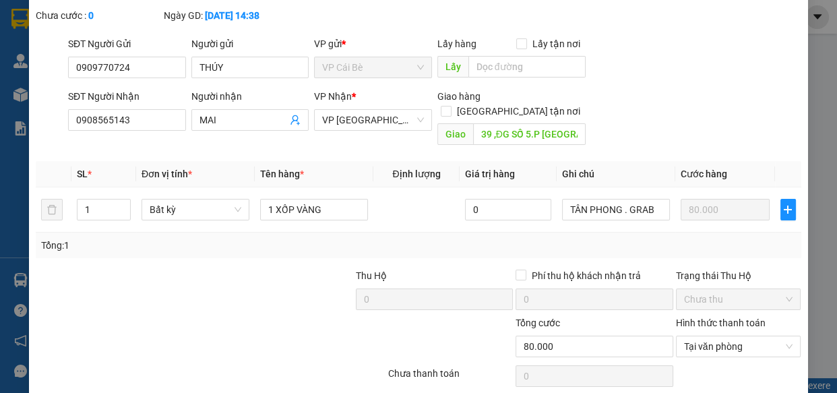
scroll to position [61, 0]
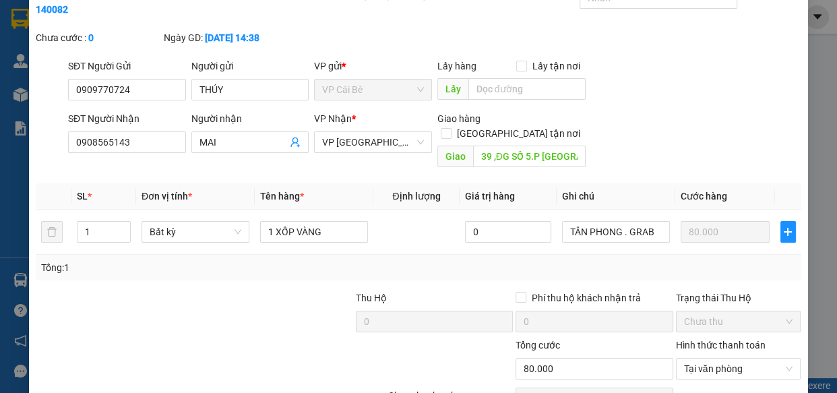
click at [809, 102] on div "SỬA ĐƠN HÀNG Lịch sử Ảnh kiện hàng Yêu cầu xuất hóa đơn điện tử Total Paid Fee …" at bounding box center [418, 196] width 837 height 393
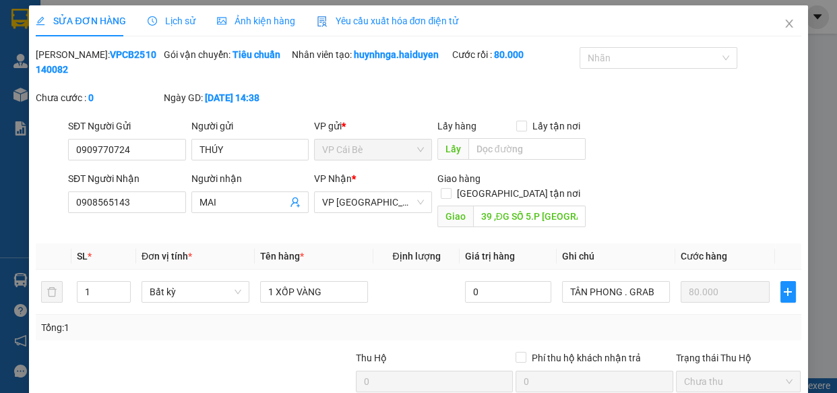
scroll to position [0, 0]
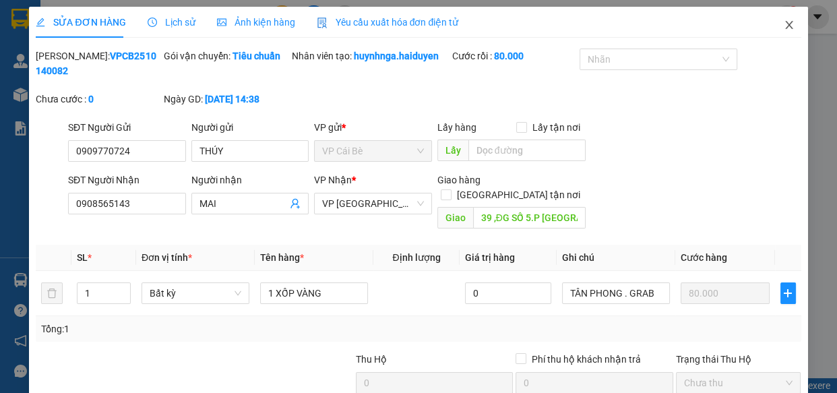
click at [783, 26] on icon "close" at bounding box center [788, 25] width 11 height 11
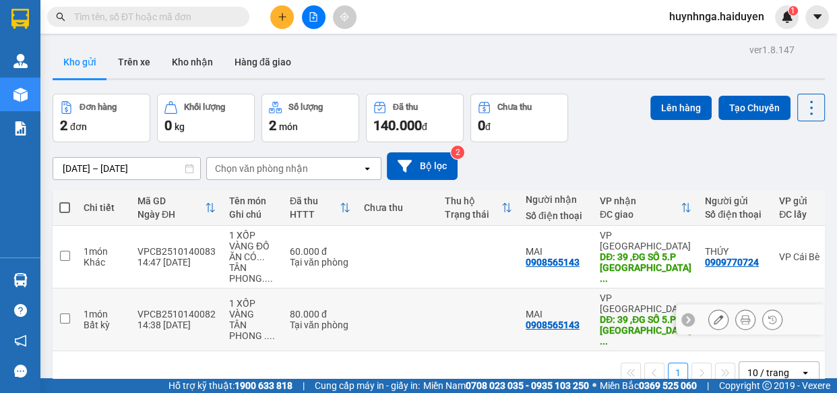
click at [713, 315] on icon at bounding box center [717, 319] width 9 height 9
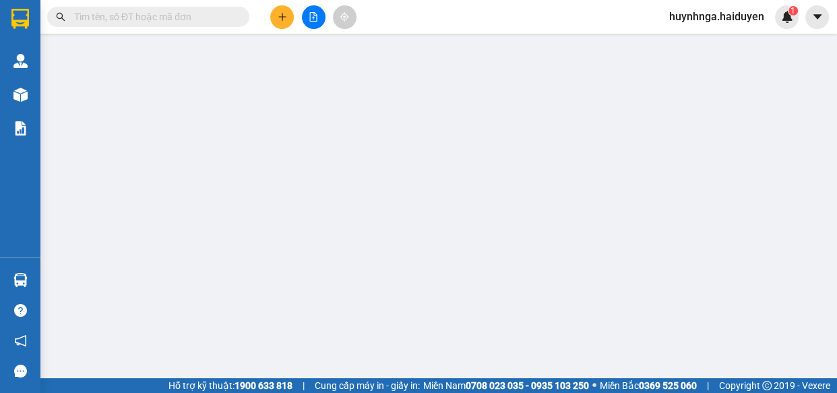
type input "0909770724"
type input "THÚY"
type input "0908565143"
type input "MAI"
type input "39 ,ĐG SỐ 5.P BÌNH HƯNG HÒA .BÌNH TÂN"
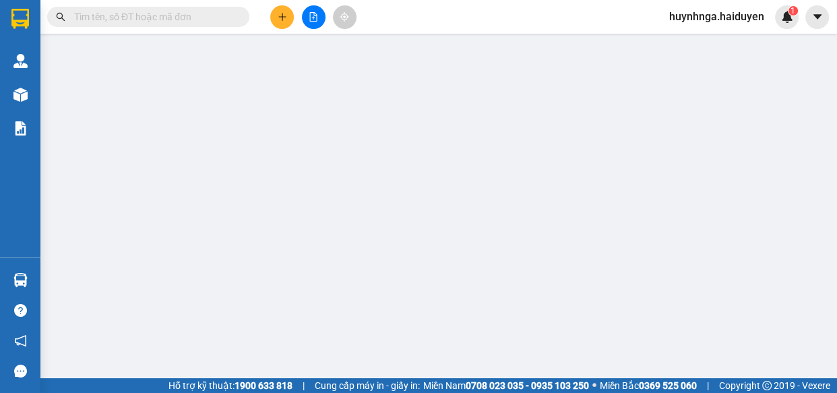
type input "0"
type input "80.000"
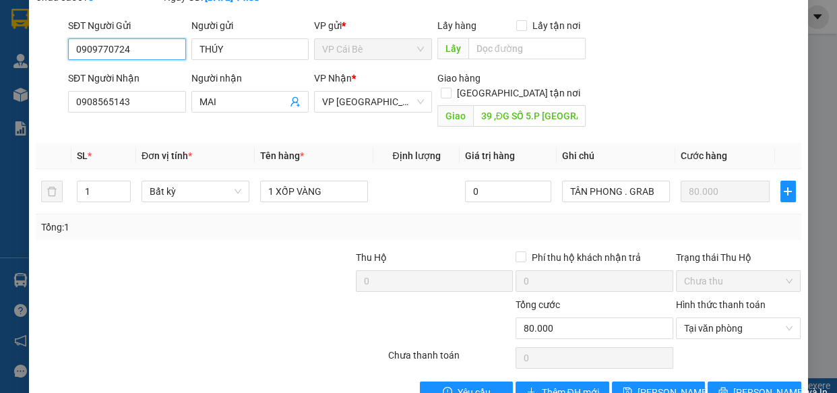
scroll to position [123, 0]
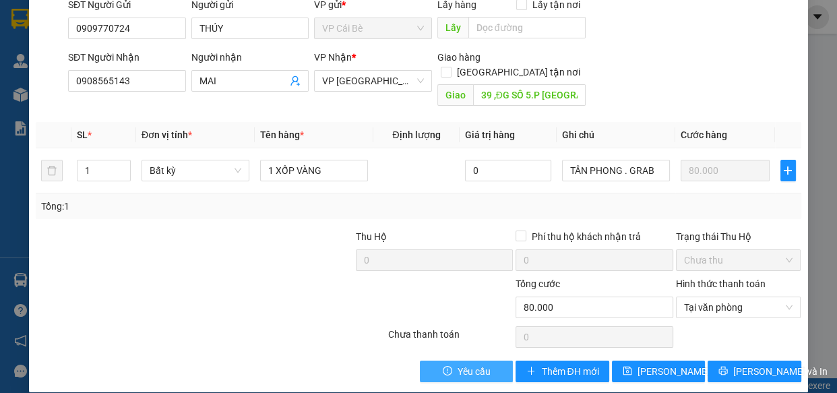
click at [469, 364] on span "Yêu cầu" at bounding box center [473, 371] width 33 height 15
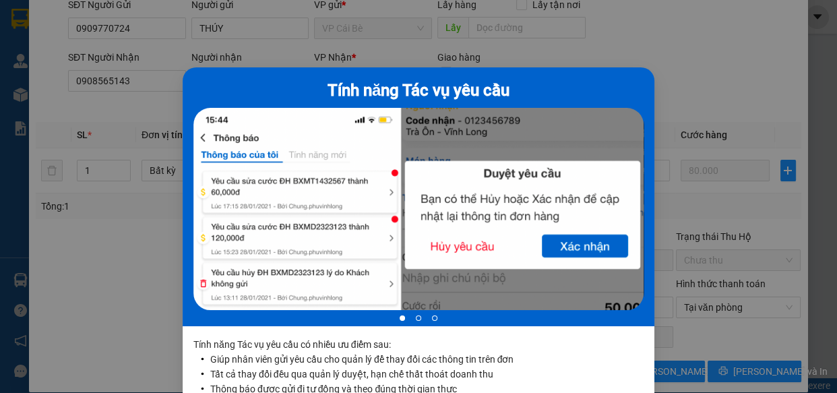
click at [383, 193] on div at bounding box center [418, 211] width 450 height 207
click at [472, 246] on div at bounding box center [418, 211] width 450 height 207
click at [577, 247] on div at bounding box center [418, 211] width 450 height 207
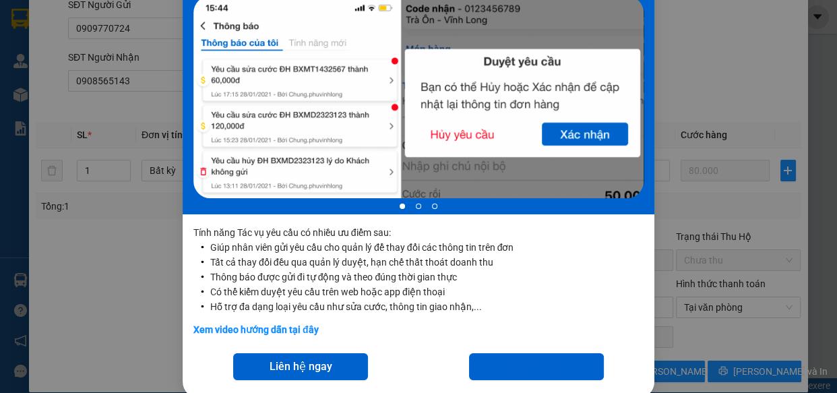
scroll to position [133, 0]
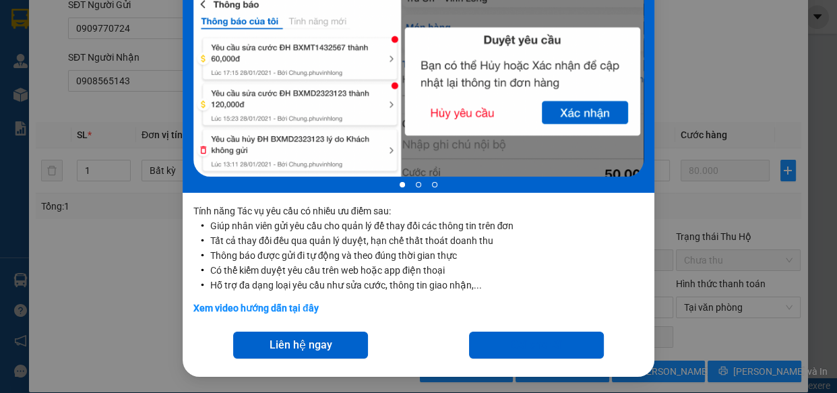
click at [707, 249] on div "Tính năng Tác vụ yêu cầu 1 of 3 Tính năng Tác vụ yêu cầu có nhiều ưu điểm sau: …" at bounding box center [418, 196] width 837 height 393
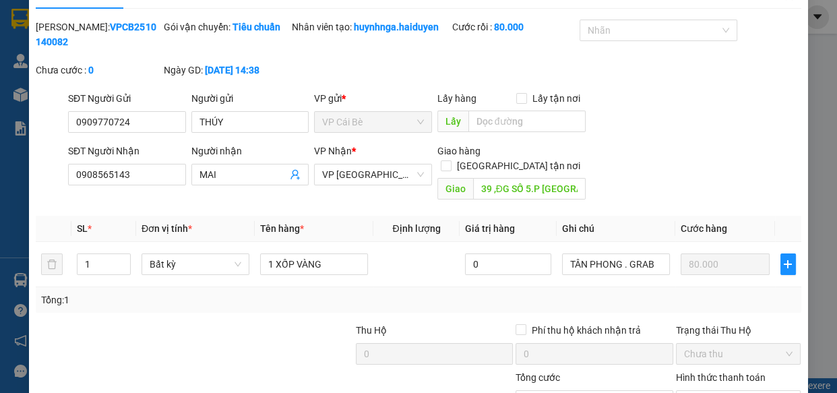
scroll to position [0, 0]
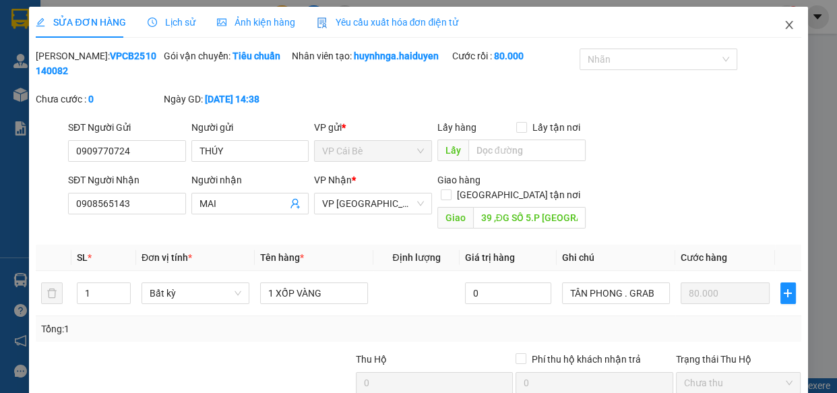
click at [785, 26] on icon "close" at bounding box center [788, 25] width 7 height 8
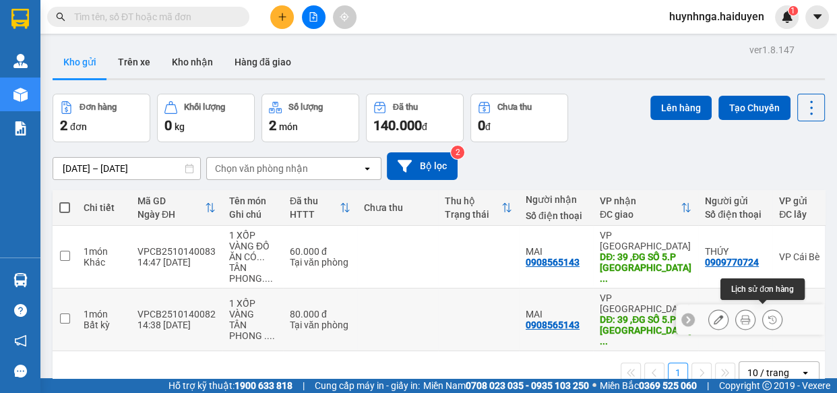
click at [767, 315] on icon at bounding box center [771, 319] width 9 height 9
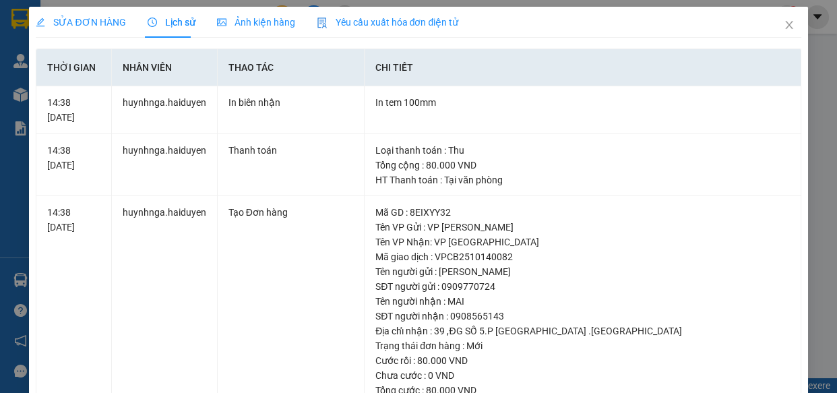
click at [250, 18] on span "Ảnh kiện hàng" at bounding box center [256, 22] width 78 height 11
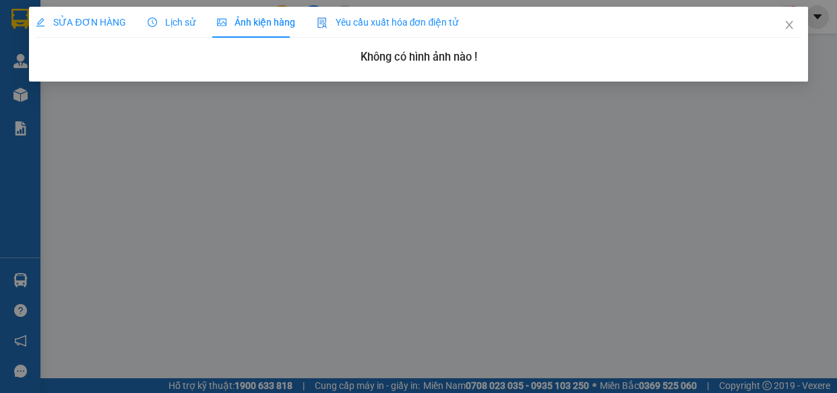
click at [384, 24] on span "Yêu cầu xuất hóa đơn điện tử" at bounding box center [388, 22] width 142 height 11
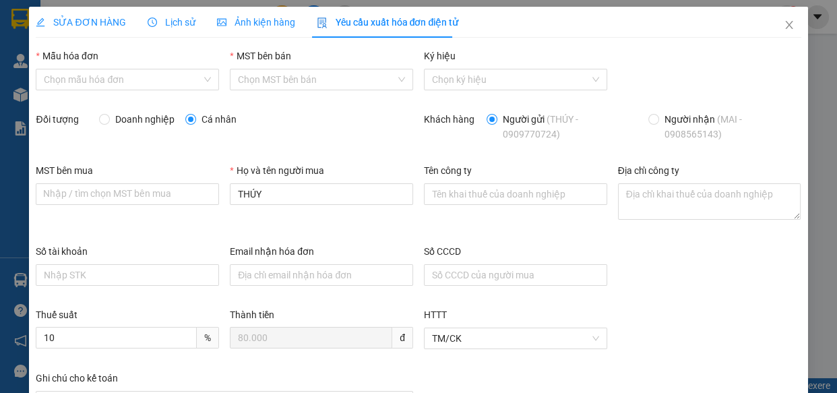
click at [174, 20] on span "Lịch sử" at bounding box center [172, 22] width 48 height 11
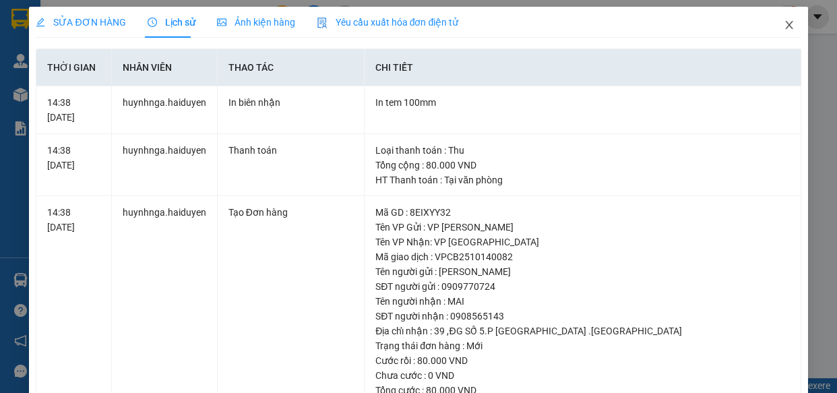
click at [773, 26] on span "Close" at bounding box center [789, 26] width 38 height 38
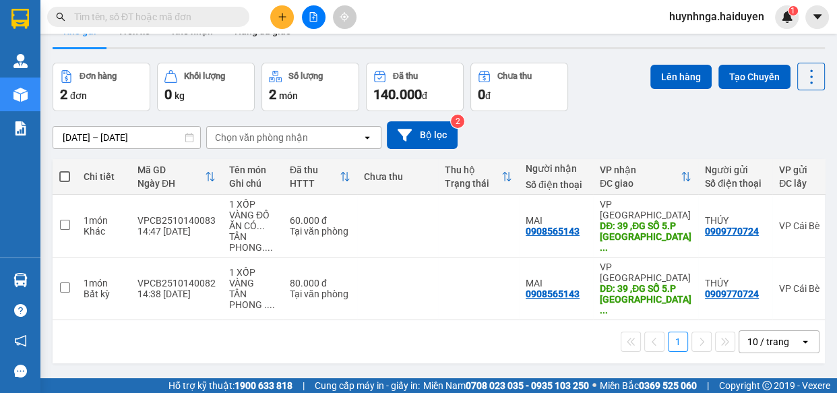
scroll to position [61, 0]
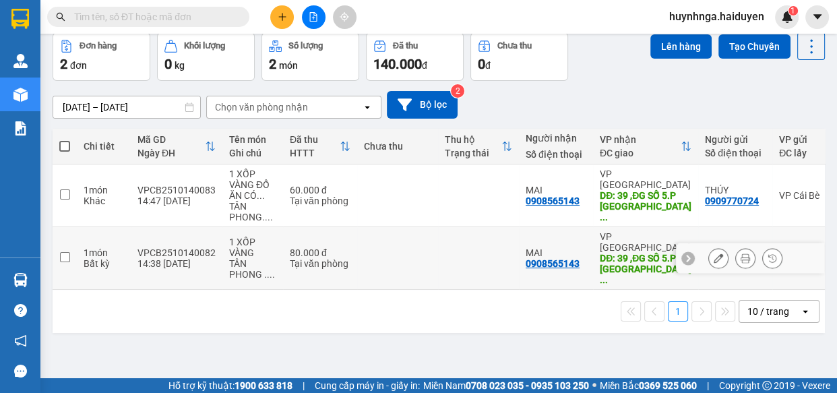
click at [683, 253] on icon at bounding box center [687, 257] width 9 height 9
click at [811, 253] on icon at bounding box center [815, 257] width 9 height 9
click at [713, 257] on button at bounding box center [718, 259] width 19 height 24
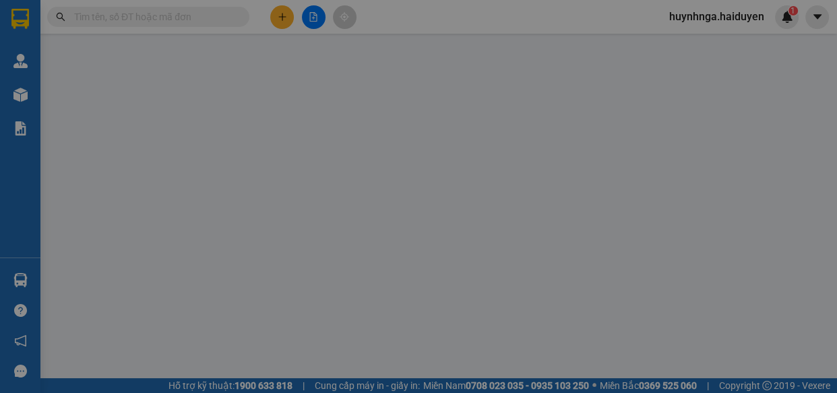
type input "0909770724"
type input "THÚY"
type input "0908565143"
type input "MAI"
type input "39 ,ĐG SỐ 5.P BÌNH HƯNG HÒA .BÌNH TÂN"
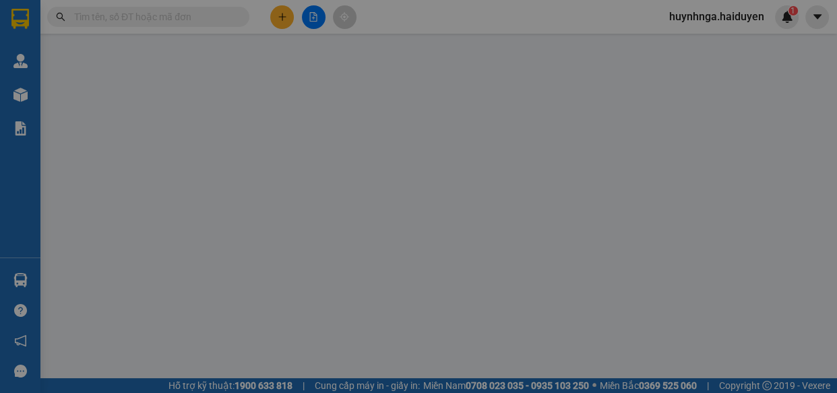
type input "0"
type input "80.000"
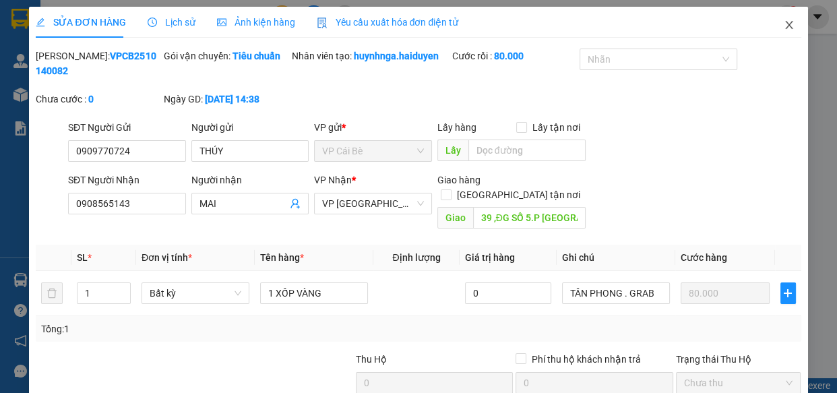
click at [783, 24] on icon "close" at bounding box center [788, 25] width 11 height 11
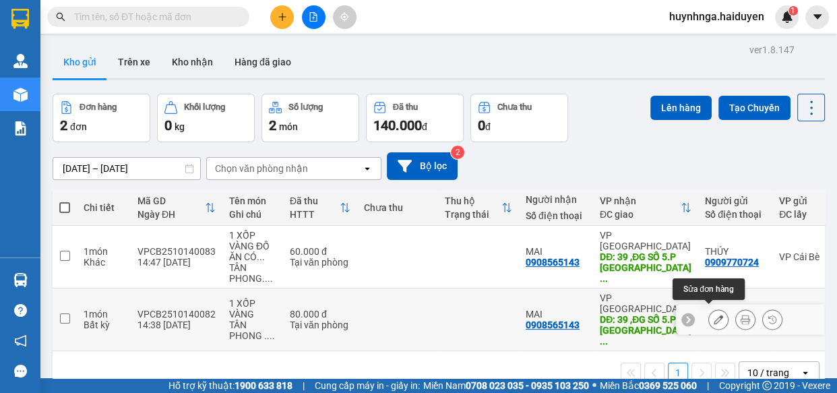
click at [713, 315] on icon at bounding box center [717, 319] width 9 height 9
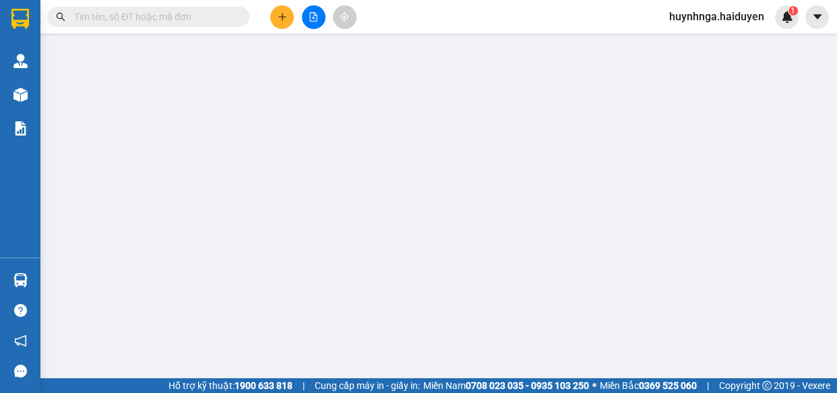
type input "0909770724"
type input "THÚY"
type input "0908565143"
type input "MAI"
type input "39 ,ĐG SỐ 5.P BÌNH HƯNG HÒA .BÌNH TÂN"
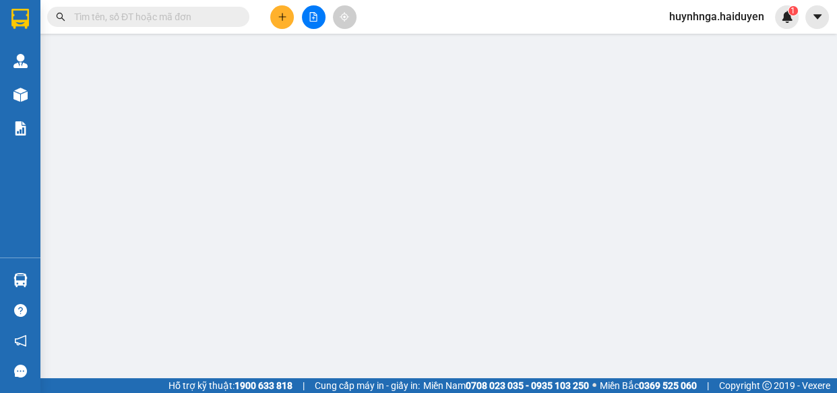
type input "0"
type input "80.000"
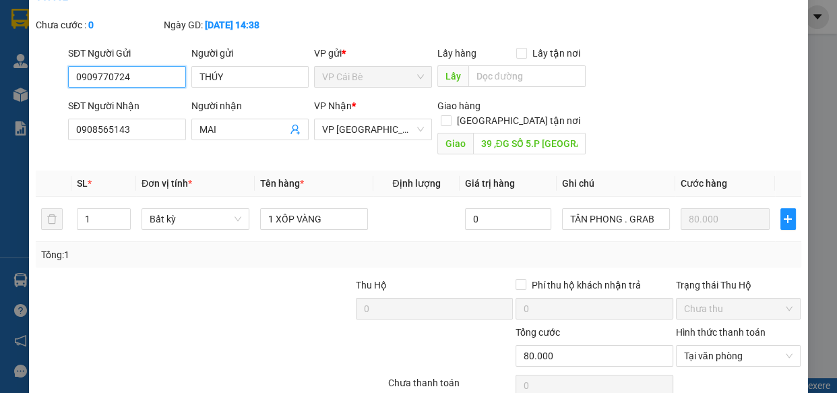
scroll to position [123, 0]
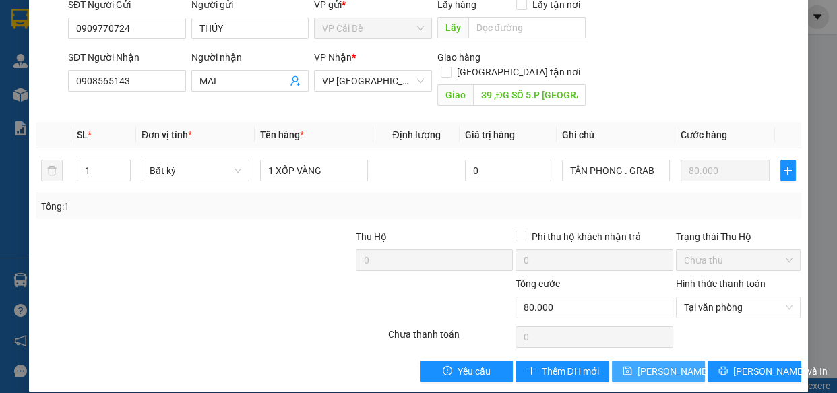
click at [686, 361] on button "[PERSON_NAME] đổi" at bounding box center [658, 371] width 93 height 22
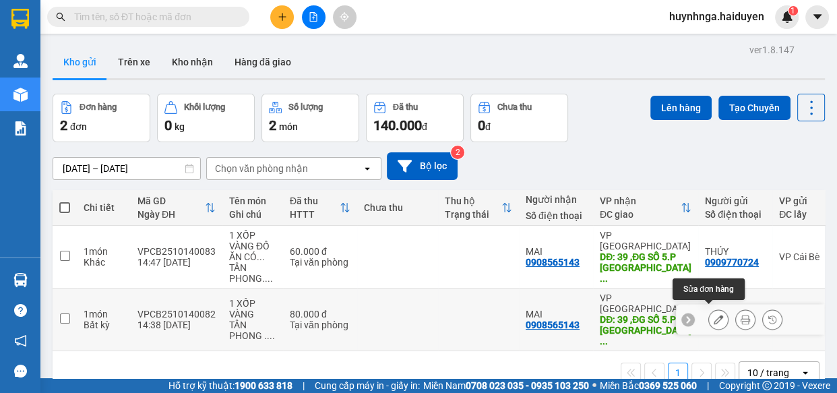
click at [713, 315] on icon at bounding box center [717, 319] width 9 height 9
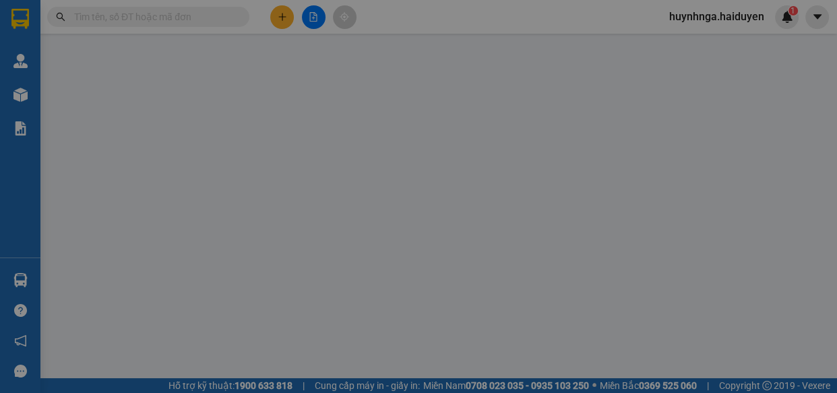
type input "0909770724"
type input "THÚY"
type input "0908565143"
type input "MAI"
type input "39 ,ĐG SỐ 5.P BÌNH HƯNG HÒA .BÌNH TÂN"
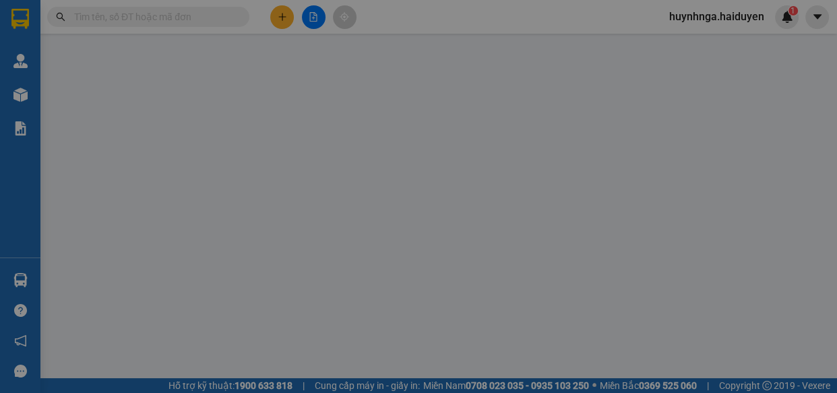
type input "0"
type input "80.000"
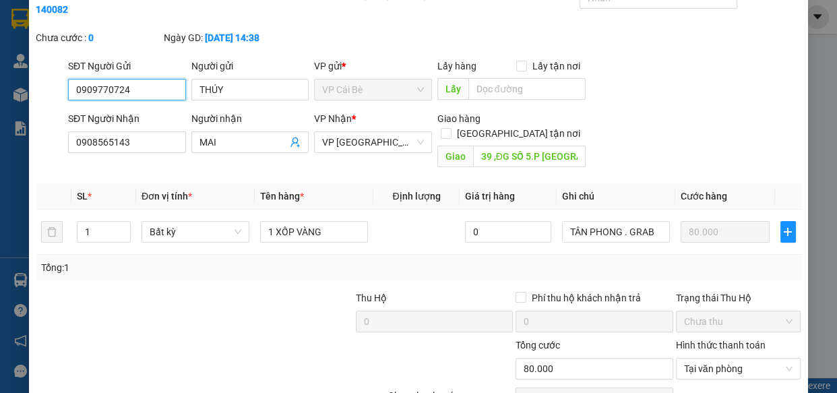
scroll to position [123, 0]
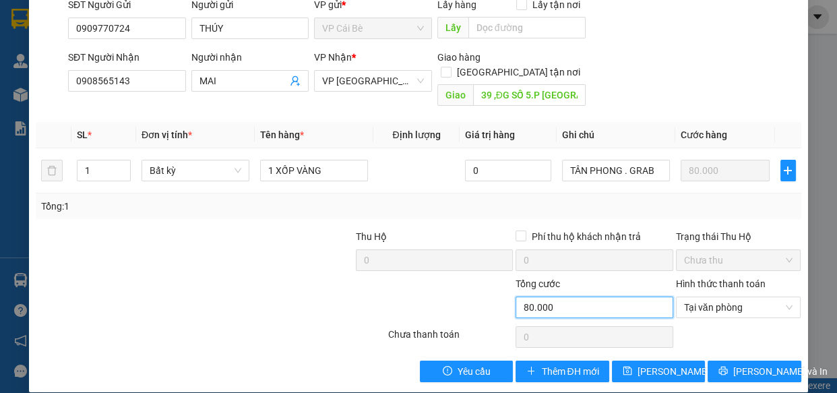
click at [575, 296] on input "80.000" at bounding box center [593, 307] width 157 height 22
click at [711, 300] on span "Tại văn phòng" at bounding box center [738, 307] width 109 height 20
click at [223, 276] on div at bounding box center [146, 299] width 224 height 47
click at [707, 84] on div "SĐT Người Nhận 0908565143 Người nhận MAI VP Nhận * VP Sài Gòn Giao hàng Giao tậ…" at bounding box center [434, 81] width 738 height 62
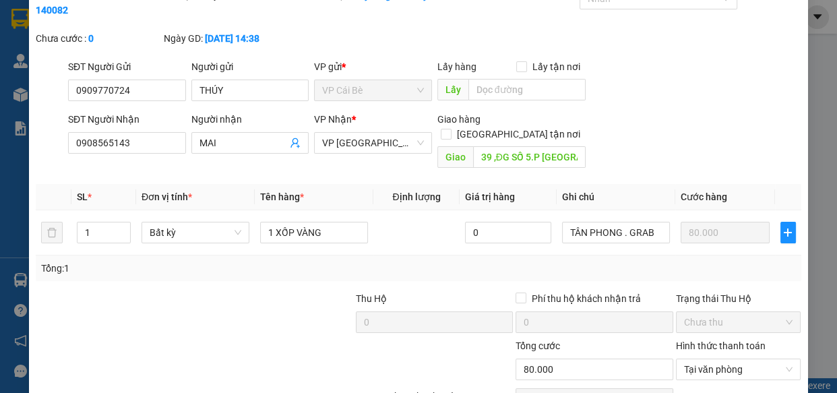
scroll to position [0, 0]
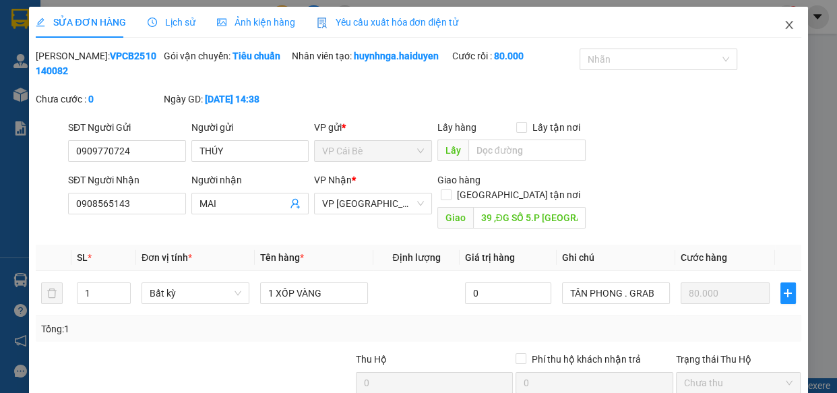
click at [783, 27] on icon "close" at bounding box center [788, 25] width 11 height 11
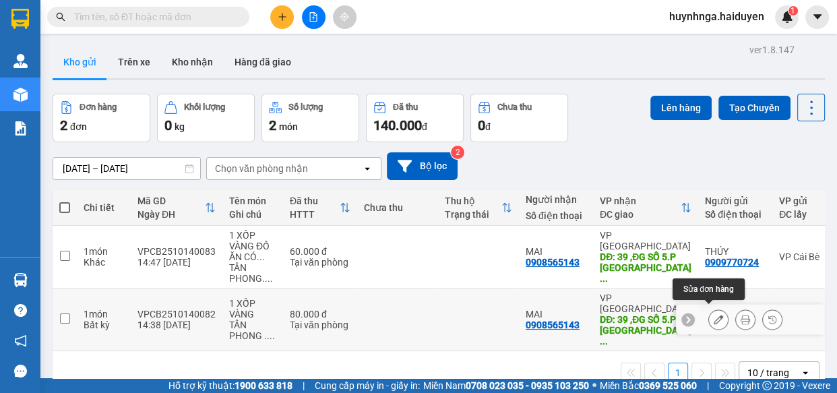
click at [713, 317] on icon at bounding box center [717, 319] width 9 height 9
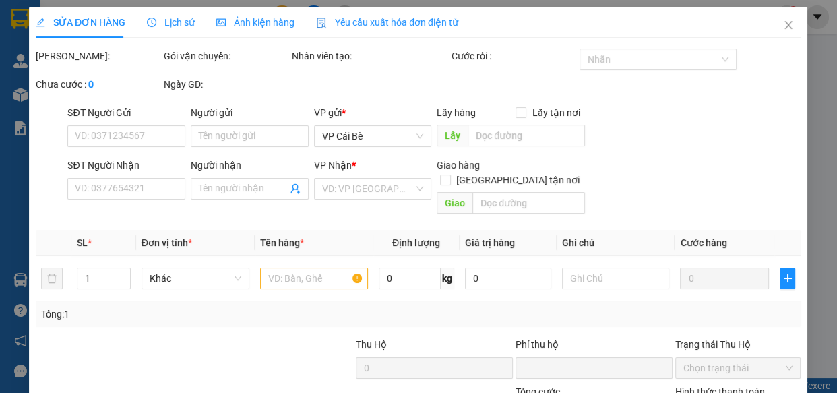
type input "0909770724"
type input "THÚY"
type input "0908565143"
type input "MAI"
type input "39 ,ĐG SỐ 5.P BÌNH HƯNG HÒA .BÌNH TÂN"
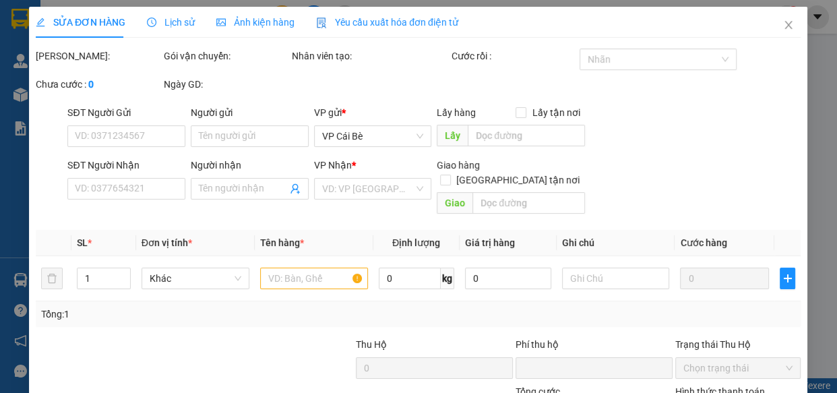
type input "0"
type input "80.000"
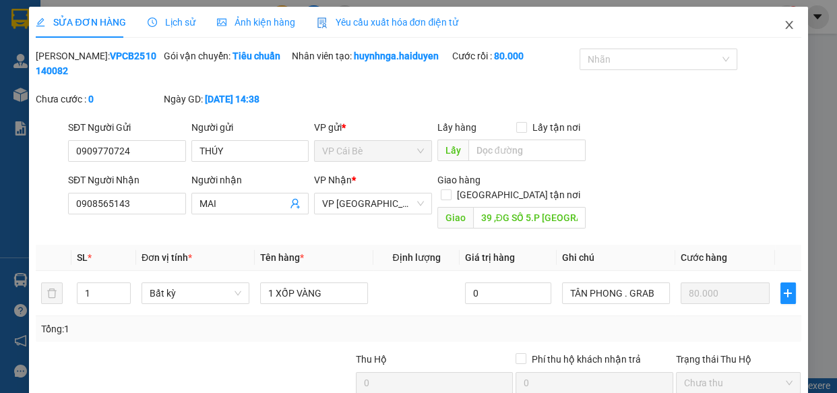
click at [773, 24] on span "Close" at bounding box center [789, 26] width 38 height 38
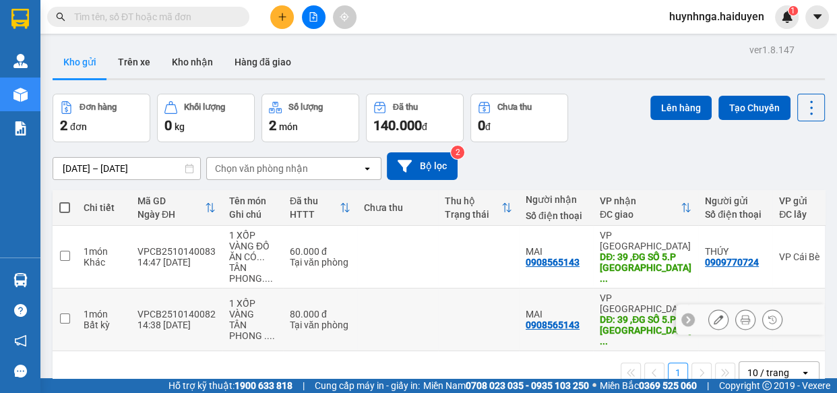
drag, startPoint x: 707, startPoint y: 313, endPoint x: 478, endPoint y: 308, distance: 229.1
click at [475, 301] on td at bounding box center [478, 319] width 81 height 63
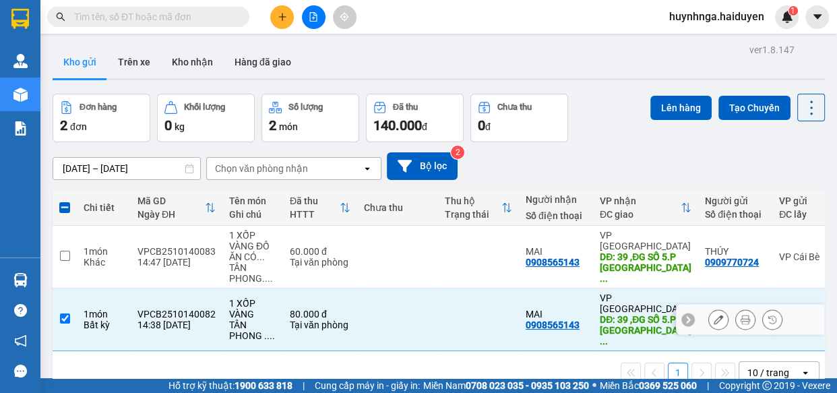
click at [62, 313] on input "checkbox" at bounding box center [65, 318] width 10 height 10
checkbox input "false"
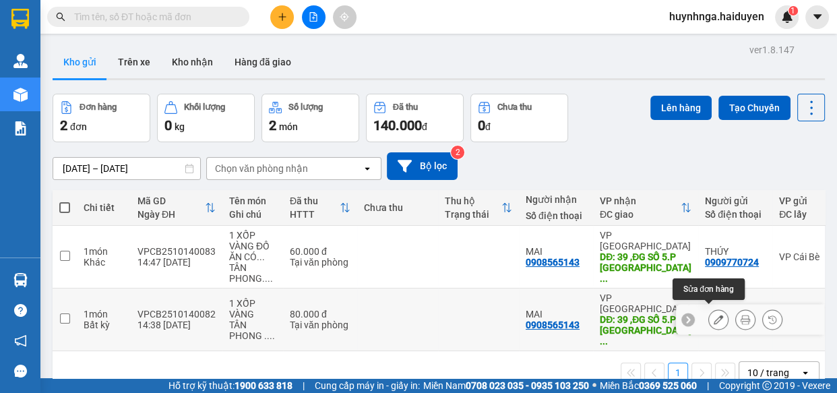
click at [713, 315] on icon at bounding box center [717, 319] width 9 height 9
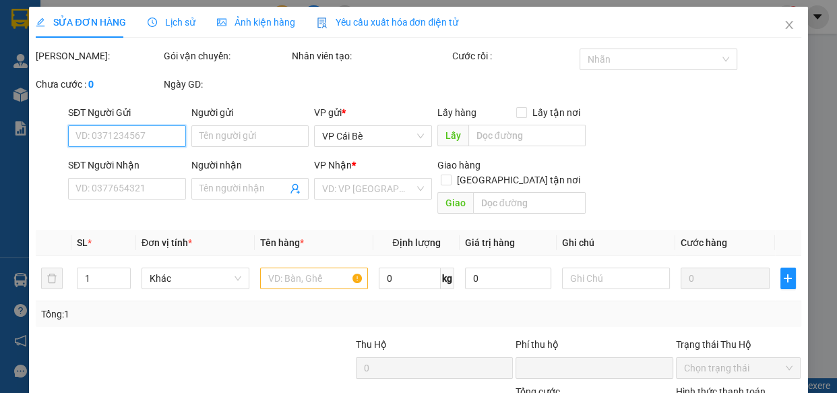
type input "0909770724"
type input "THÚY"
type input "0908565143"
type input "MAI"
type input "39 ,ĐG SỐ 5.P BÌNH HƯNG HÒA .BÌNH TÂN"
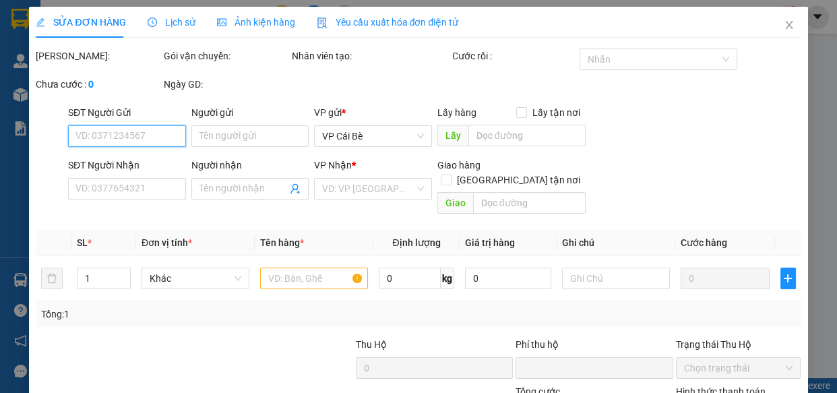
type input "0"
type input "80.000"
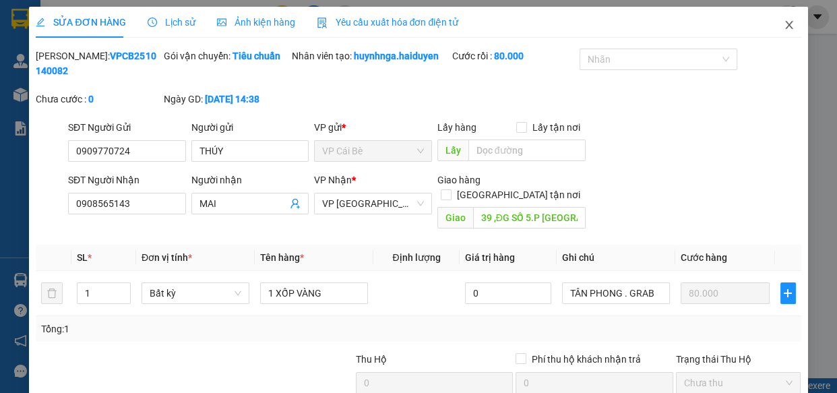
click at [783, 25] on icon "close" at bounding box center [788, 25] width 11 height 11
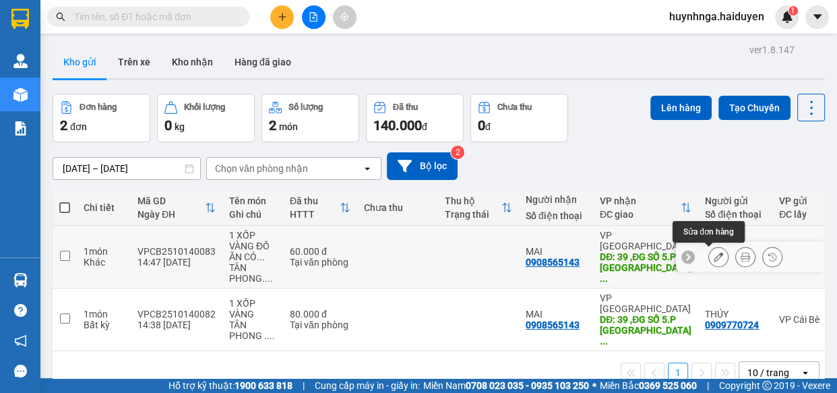
click at [713, 257] on icon at bounding box center [717, 256] width 9 height 9
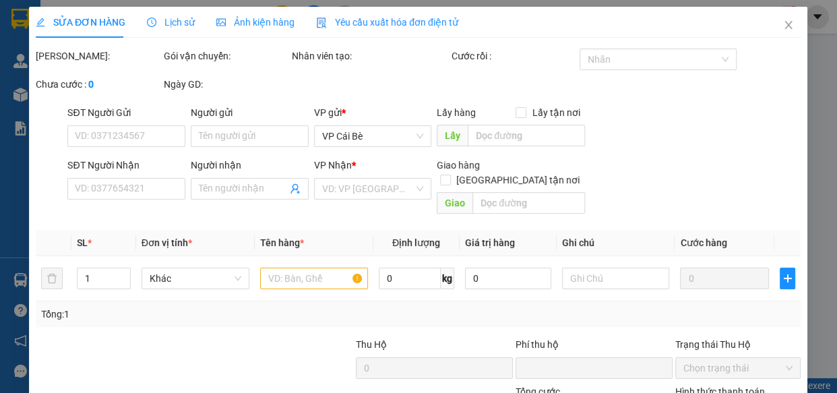
type input "0909770724"
type input "THÚY"
type input "0908565143"
type input "MAI"
type input "39 ,ĐG SỐ 5.P BÌNH HƯNG HÒA .BÌNH TÂN"
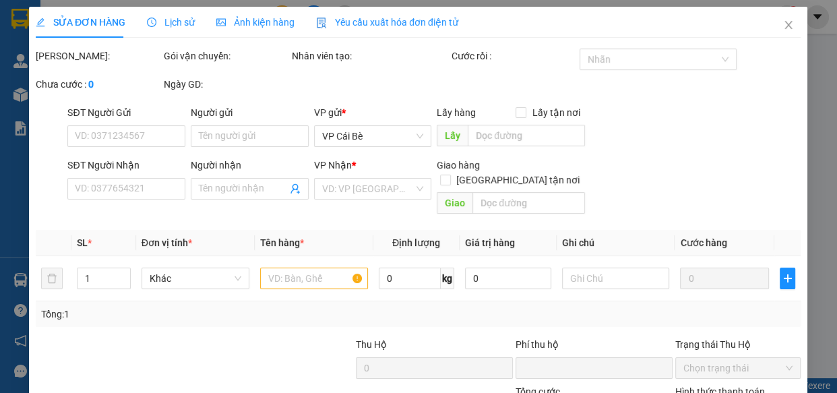
type input "0"
type input "60.000"
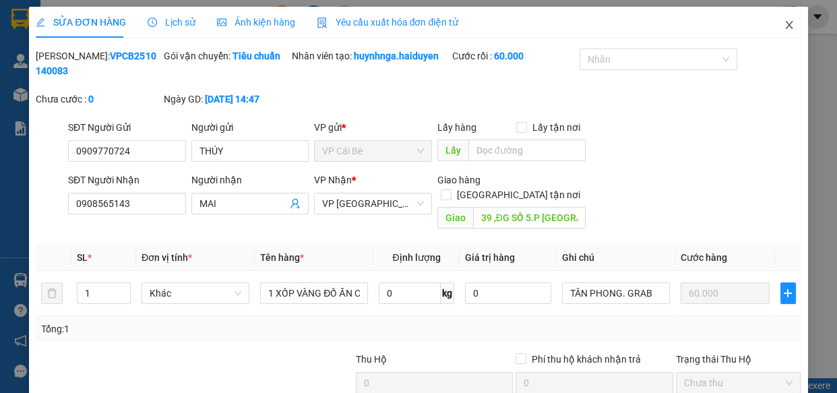
drag, startPoint x: 781, startPoint y: 23, endPoint x: 777, endPoint y: 31, distance: 9.0
click at [785, 24] on icon "close" at bounding box center [788, 25] width 7 height 8
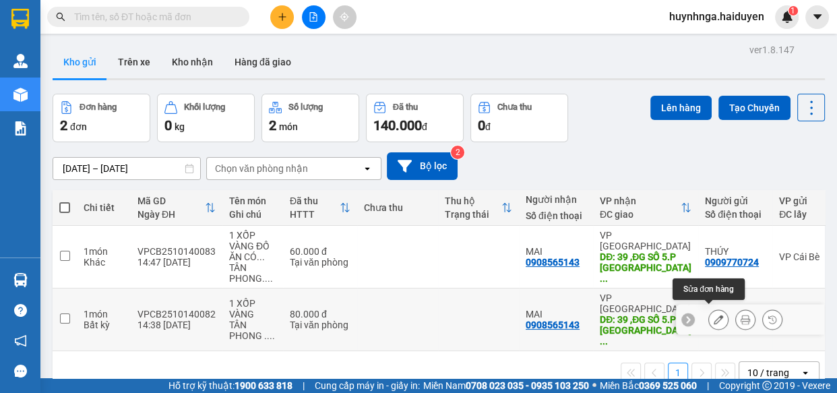
click at [713, 315] on icon at bounding box center [717, 319] width 9 height 9
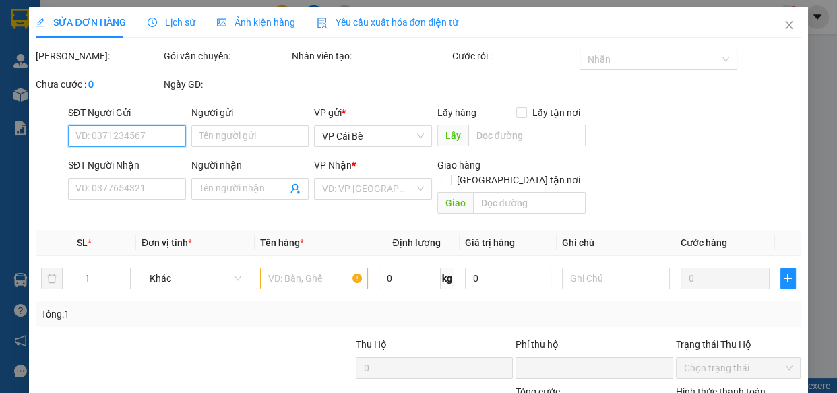
type input "0909770724"
type input "THÚY"
type input "0908565143"
type input "MAI"
type input "39 ,ĐG SỐ 5.P BÌNH HƯNG HÒA .BÌNH TÂN"
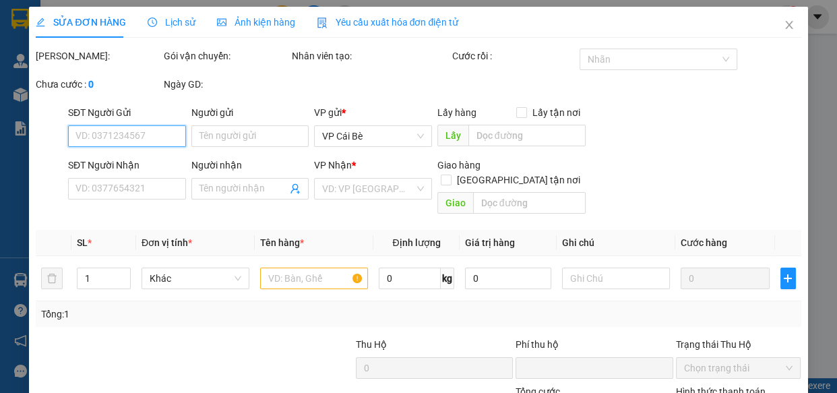
type input "0"
type input "80.000"
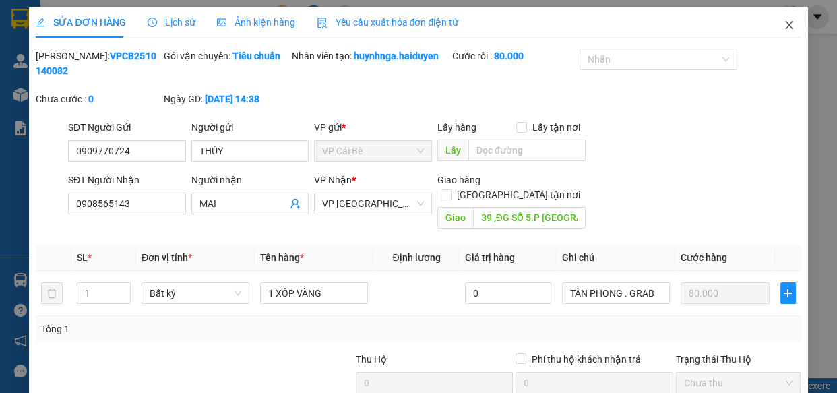
click at [785, 23] on icon "close" at bounding box center [788, 25] width 7 height 8
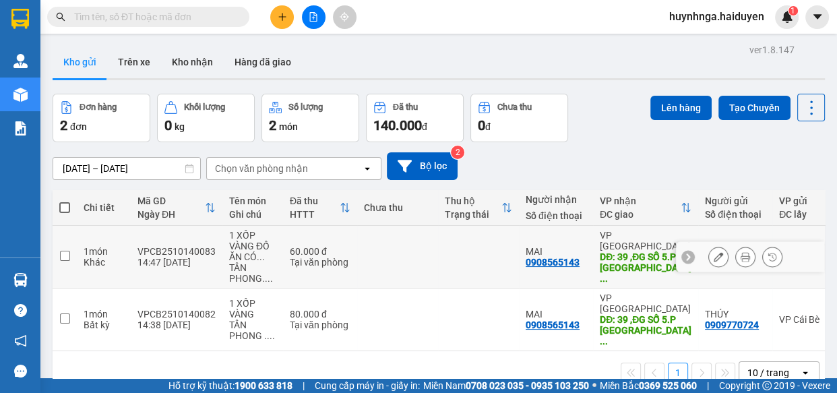
click at [418, 276] on td at bounding box center [397, 257] width 81 height 63
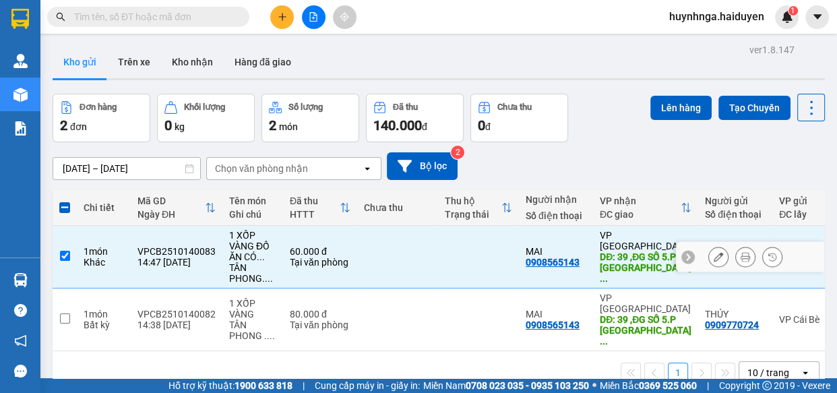
click at [64, 249] on td at bounding box center [65, 257] width 24 height 63
checkbox input "false"
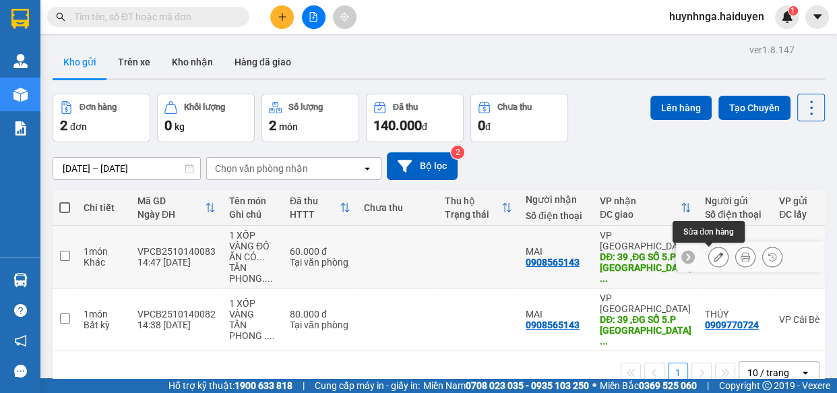
click at [713, 257] on icon at bounding box center [717, 256] width 9 height 9
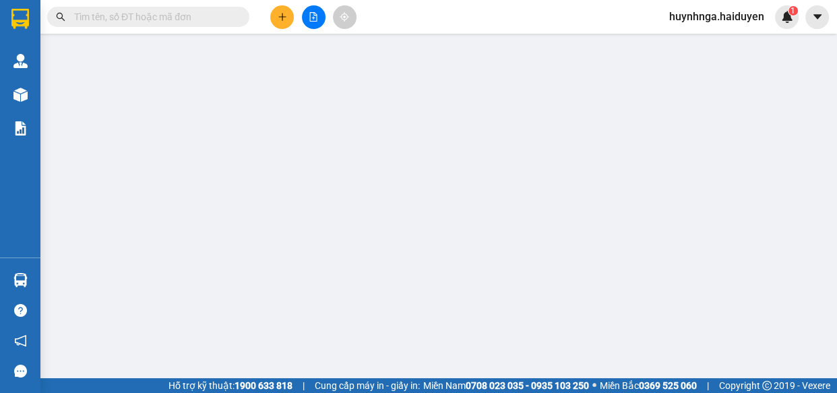
type input "0909770724"
type input "THÚY"
type input "0908565143"
type input "MAI"
type input "39 ,ĐG SỐ 5.P BÌNH HƯNG HÒA .BÌNH TÂN"
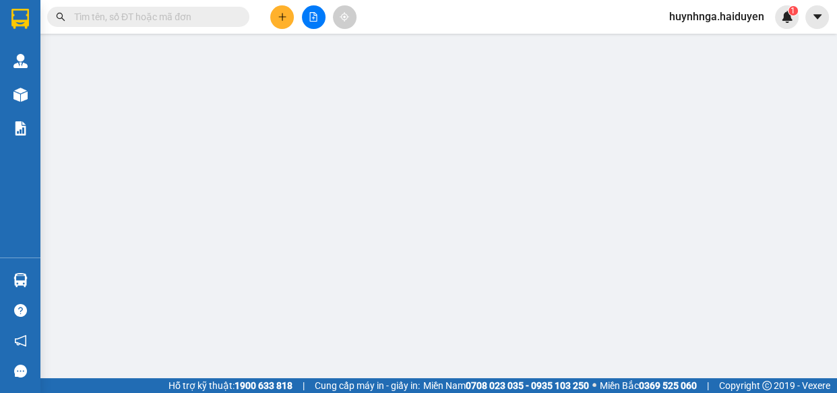
type input "0"
type input "60.000"
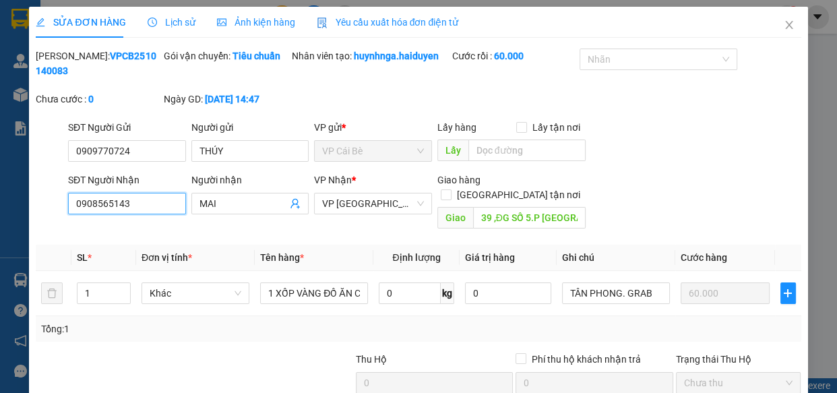
drag, startPoint x: 139, startPoint y: 202, endPoint x: 0, endPoint y: 209, distance: 138.9
click at [0, 205] on div "SỬA ĐƠN HÀNG Lịch sử Ảnh kiện hàng Yêu cầu xuất hóa đơn điện tử Total Paid Fee …" at bounding box center [418, 196] width 837 height 393
click at [783, 24] on icon "close" at bounding box center [788, 25] width 11 height 11
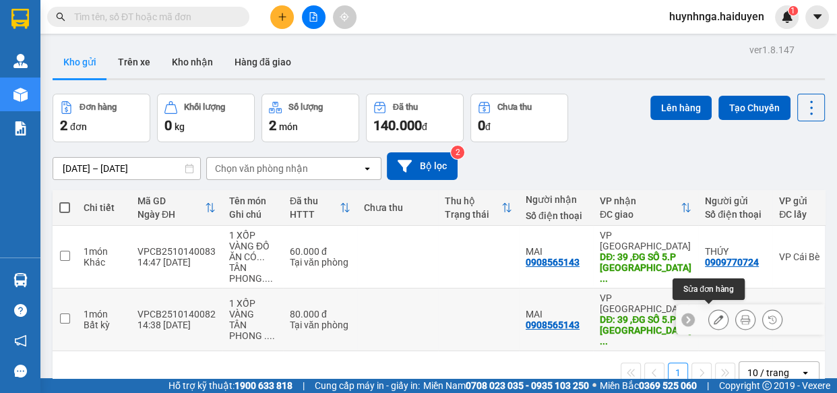
click at [713, 318] on icon at bounding box center [717, 319] width 9 height 9
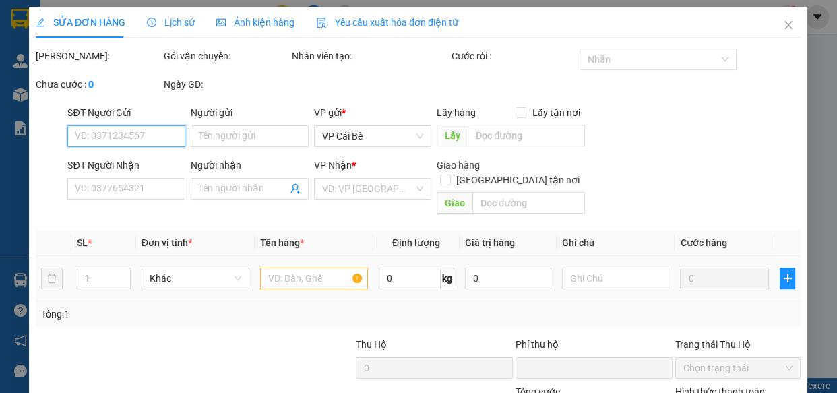
type input "0909770724"
type input "THÚY"
type input "0908565143"
type input "MAI"
type input "39 ,ĐG SỐ 5.P BÌNH HƯNG HÒA .BÌNH TÂN"
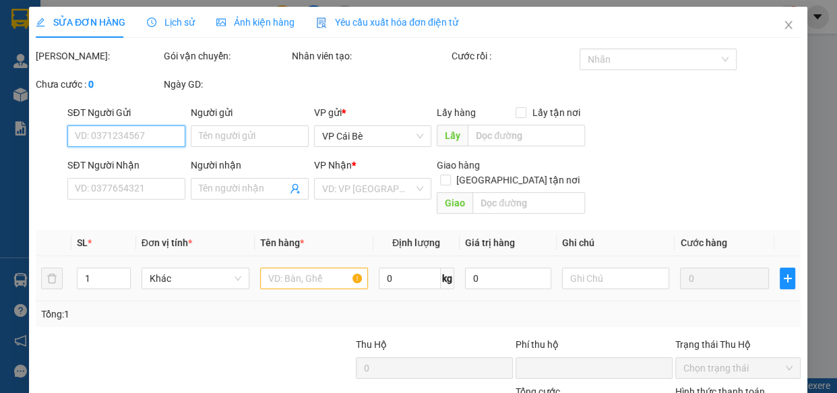
type input "0"
type input "80.000"
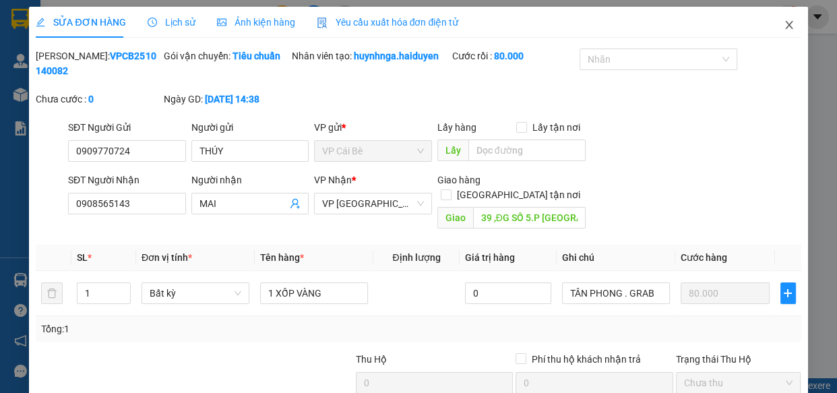
click at [783, 26] on icon "close" at bounding box center [788, 25] width 11 height 11
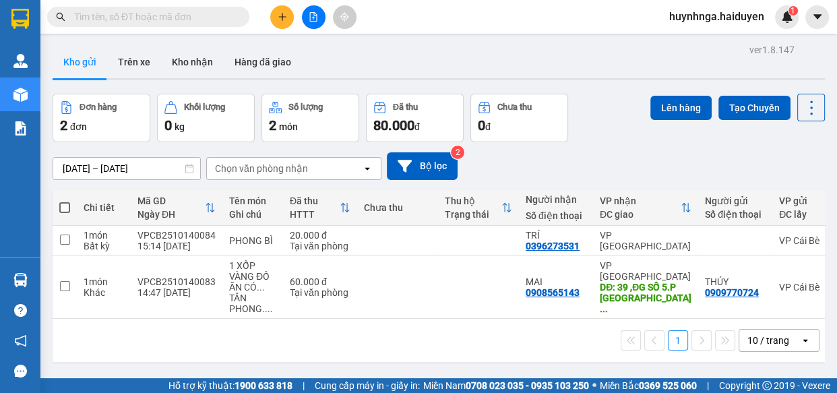
scroll to position [0, 145]
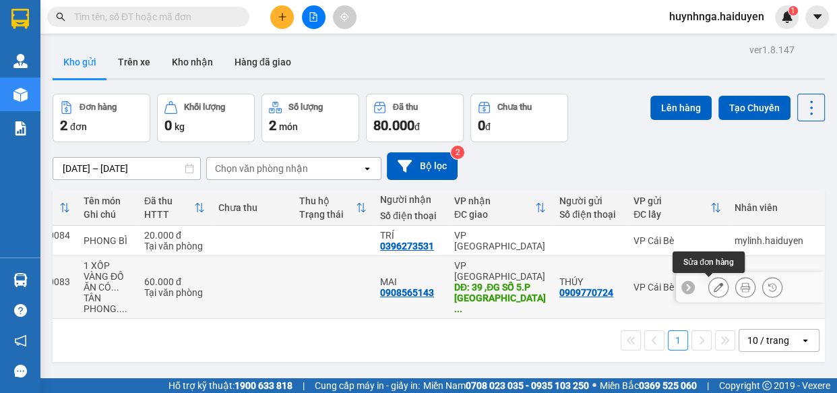
click at [713, 286] on icon at bounding box center [717, 286] width 9 height 9
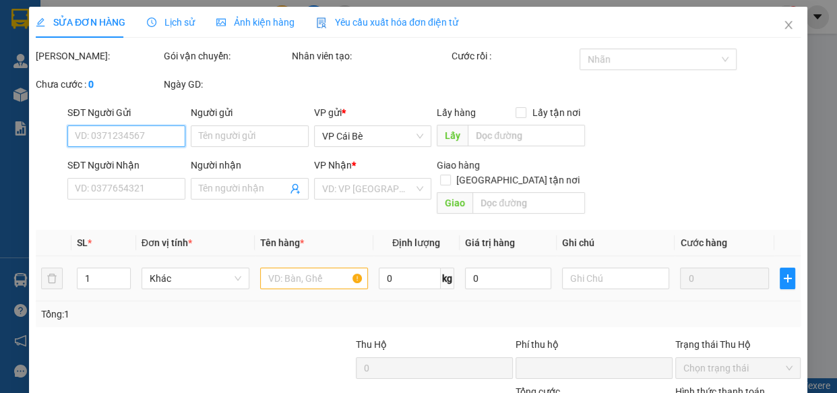
type input "0909770724"
type input "THÚY"
type input "0908565143"
type input "MAI"
type input "39 ,ĐG SỐ 5.P BÌNH HƯNG HÒA .BÌNH TÂN"
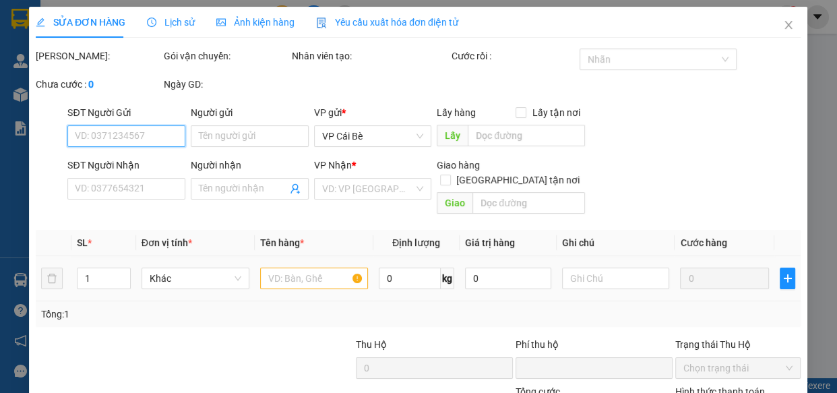
type input "0"
type input "60.000"
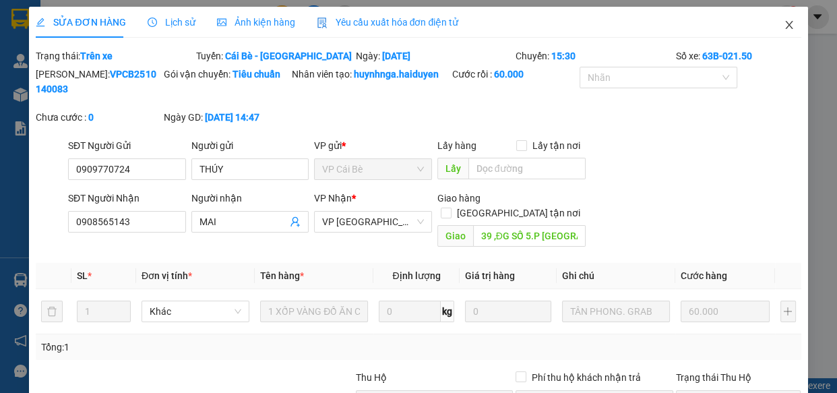
click at [783, 25] on icon "close" at bounding box center [788, 25] width 11 height 11
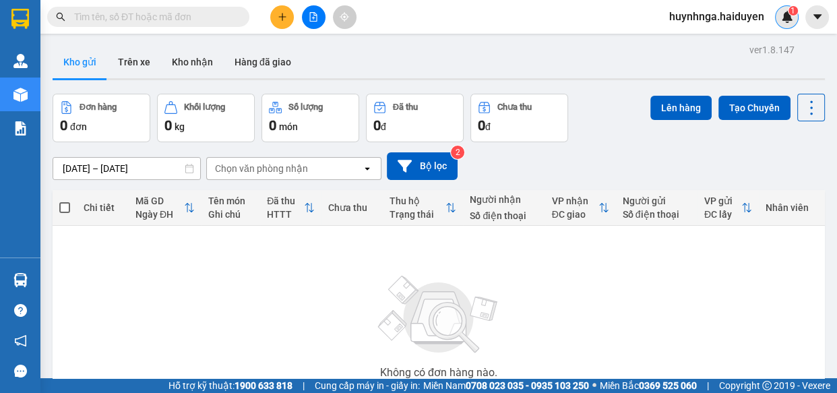
click at [785, 9] on div "1" at bounding box center [787, 17] width 24 height 24
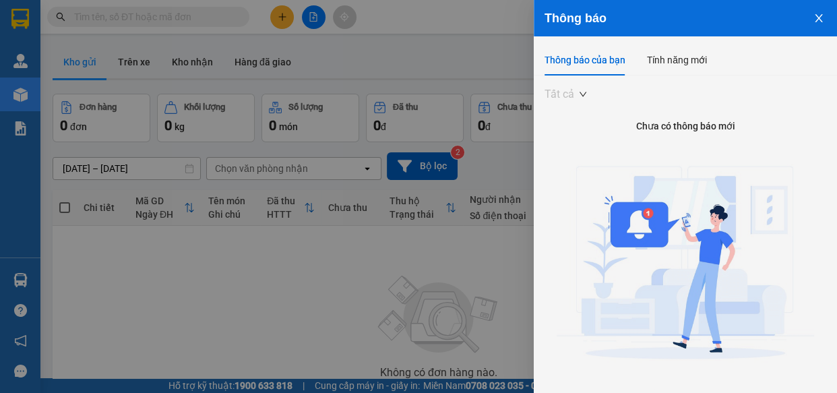
click at [579, 95] on span "Tất cả" at bounding box center [565, 94] width 42 height 20
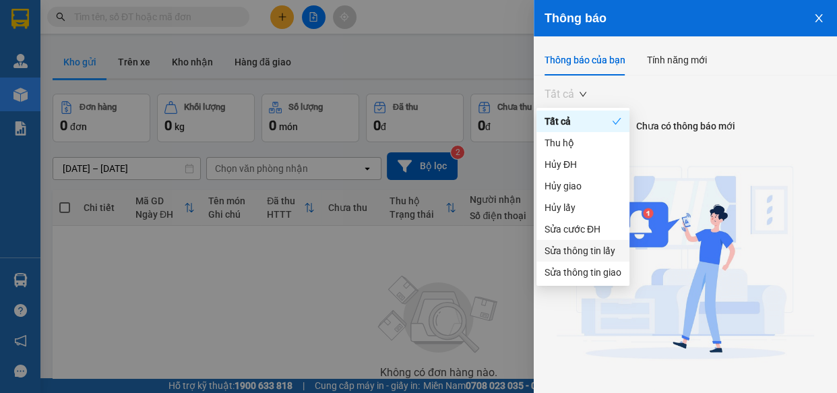
click at [590, 243] on div "Sửa thông tin lấy" at bounding box center [582, 250] width 77 height 15
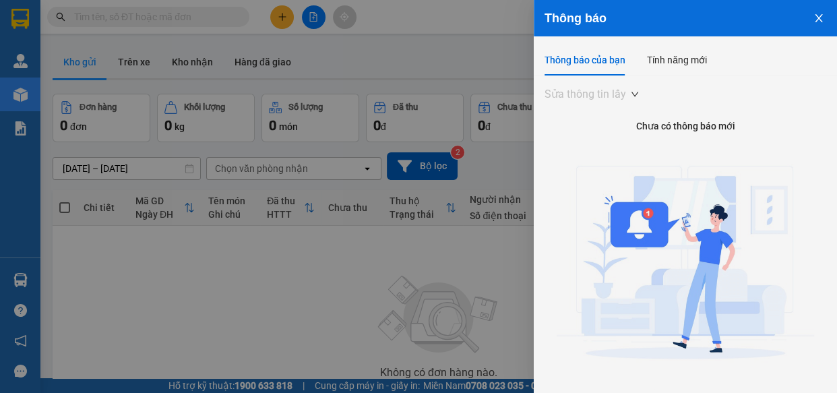
click at [633, 94] on span "Sửa thông tin lấy" at bounding box center [591, 94] width 94 height 20
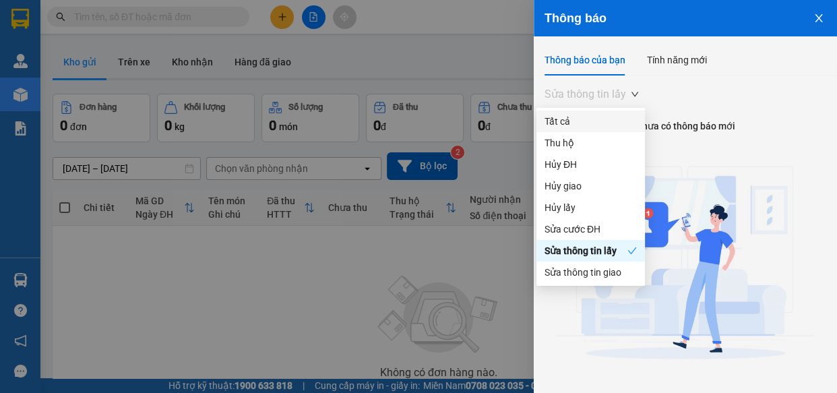
click at [597, 123] on div "Tất cả" at bounding box center [590, 121] width 92 height 15
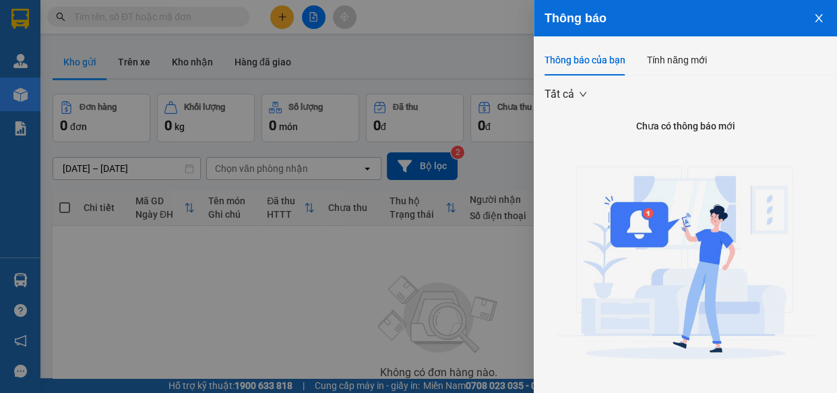
drag, startPoint x: 427, startPoint y: 328, endPoint x: 427, endPoint y: 317, distance: 10.8
click at [427, 323] on div at bounding box center [418, 196] width 837 height 393
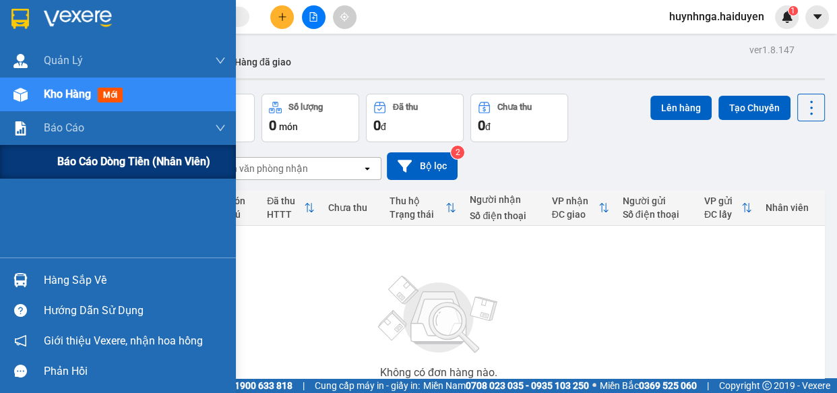
click at [121, 164] on span "Báo cáo dòng tiền (nhân viên)" at bounding box center [133, 161] width 153 height 17
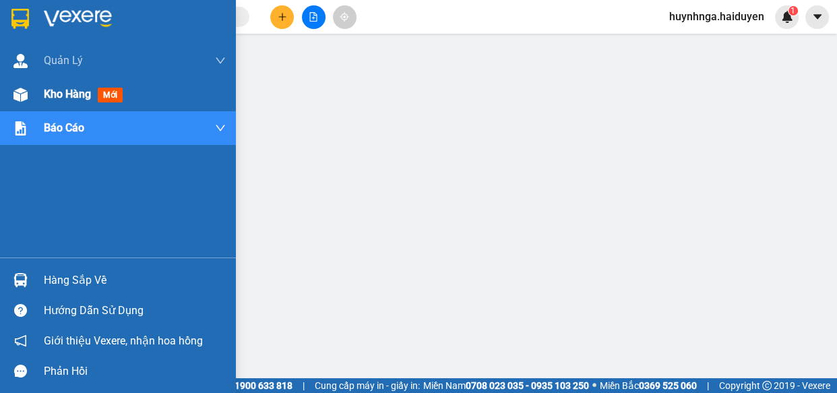
click at [69, 92] on span "Kho hàng" at bounding box center [67, 94] width 47 height 13
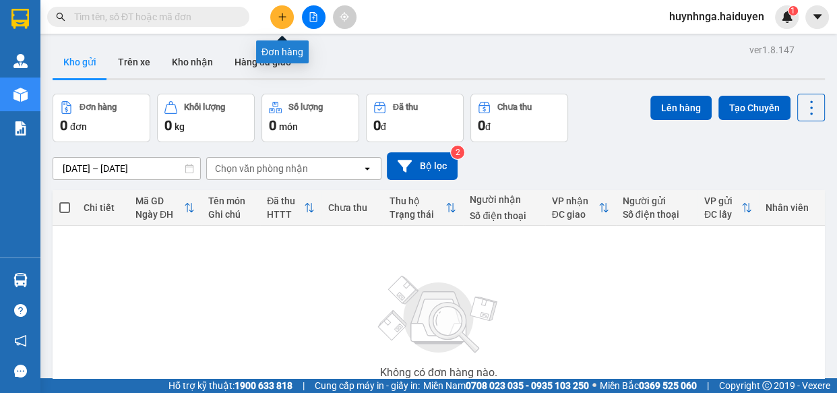
click at [274, 15] on button at bounding box center [282, 17] width 24 height 24
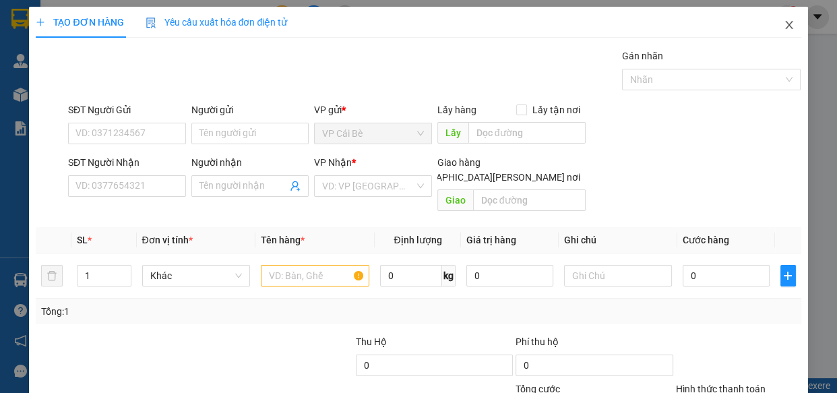
click at [783, 24] on icon "close" at bounding box center [788, 25] width 11 height 11
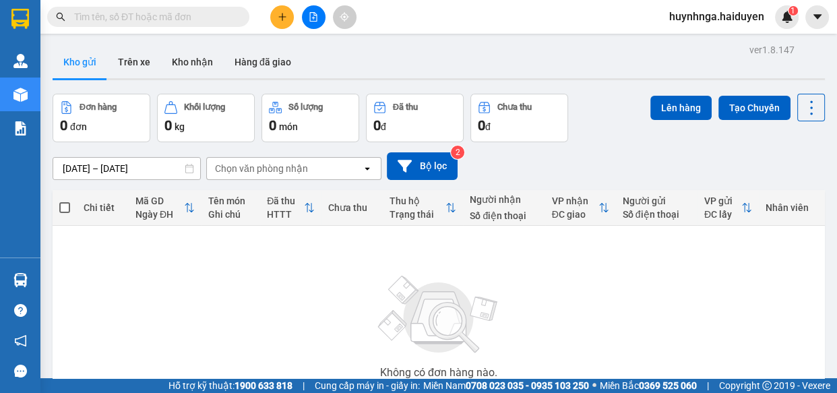
click at [216, 19] on input "text" at bounding box center [153, 16] width 159 height 15
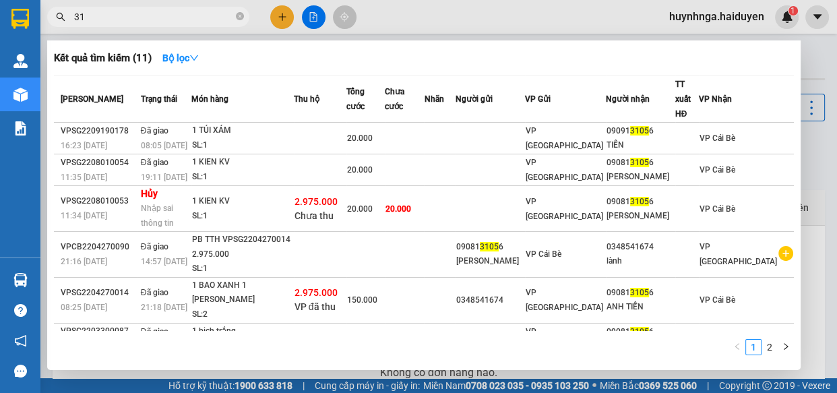
type input "3"
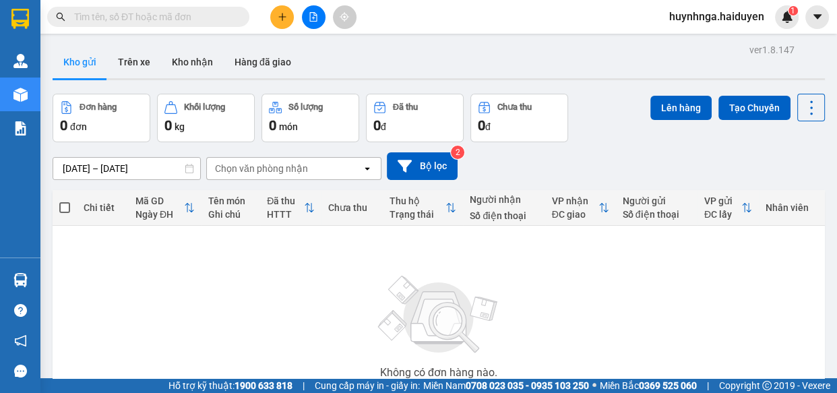
click at [169, 7] on span at bounding box center [148, 17] width 202 height 20
click at [170, 15] on input "text" at bounding box center [153, 16] width 159 height 15
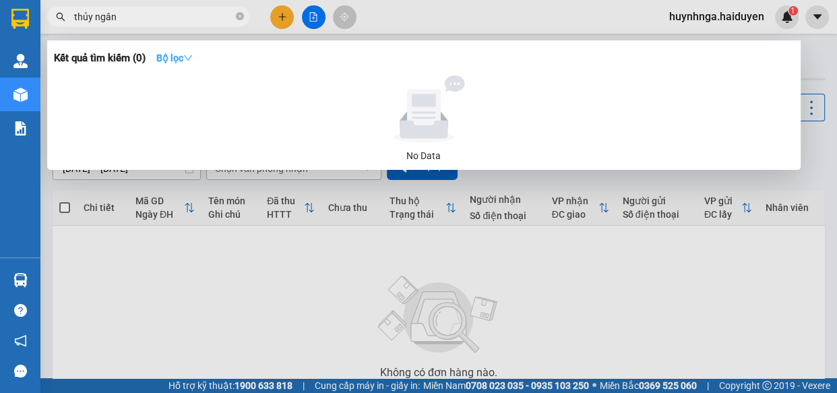
click at [193, 55] on icon "down" at bounding box center [187, 57] width 9 height 9
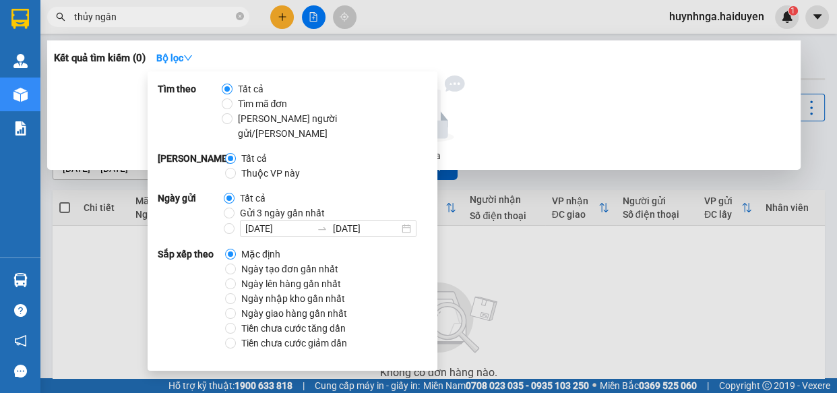
click at [564, 231] on div at bounding box center [418, 196] width 837 height 393
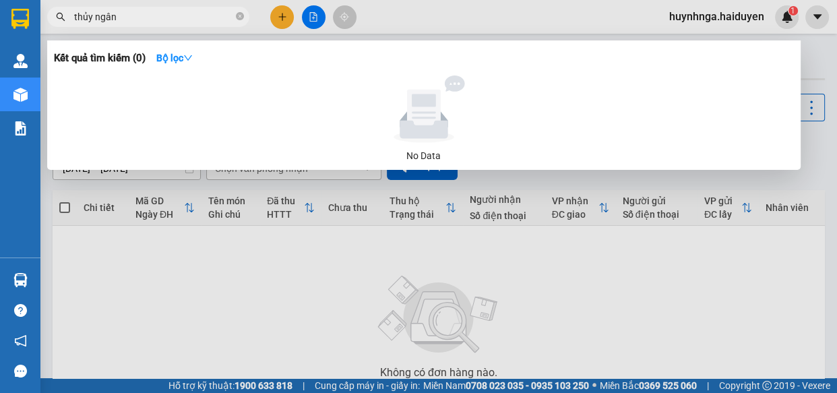
click at [93, 15] on input "thủy ngân" at bounding box center [153, 16] width 159 height 15
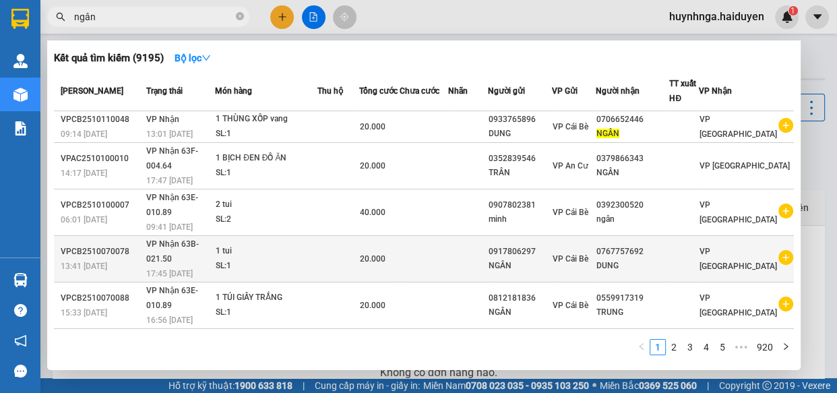
scroll to position [91, 0]
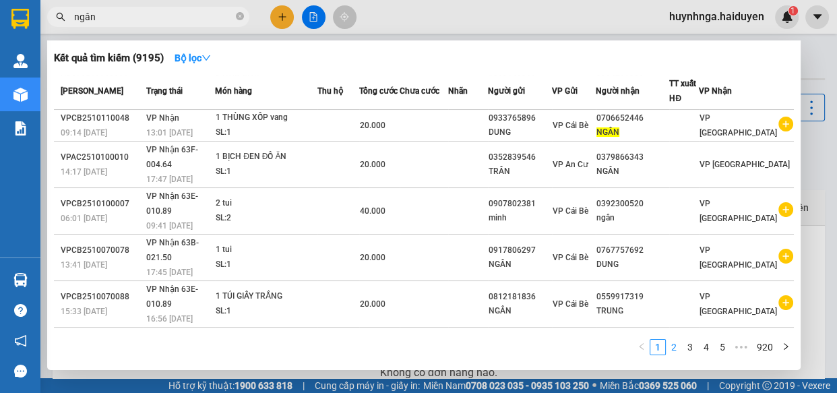
type input "ngân"
click at [677, 348] on link "2" at bounding box center [673, 346] width 15 height 15
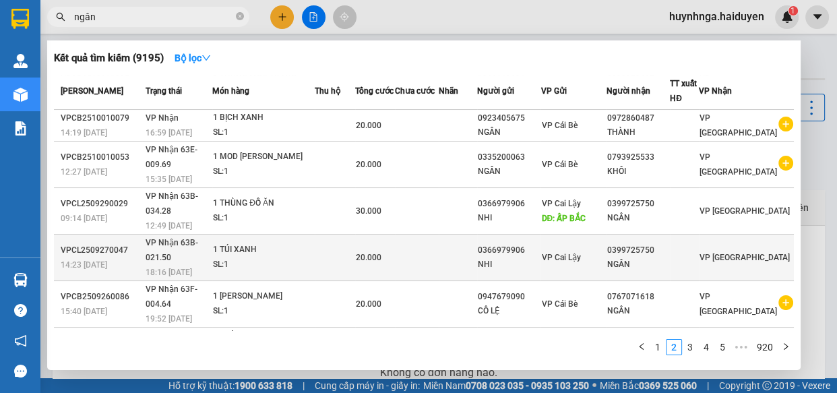
scroll to position [152, 0]
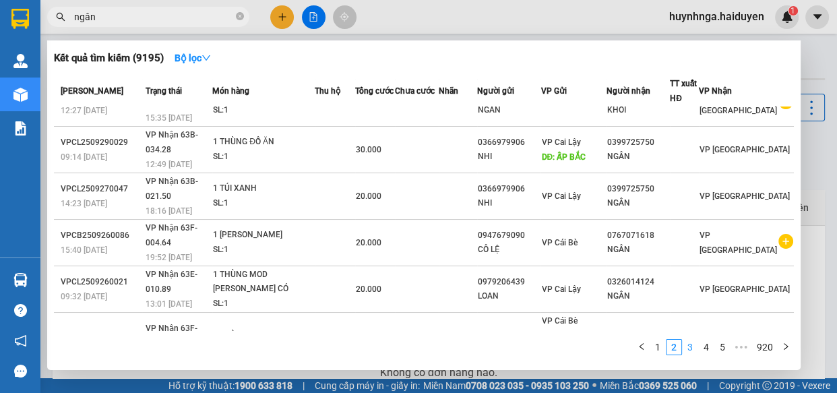
click at [695, 347] on link "3" at bounding box center [689, 346] width 15 height 15
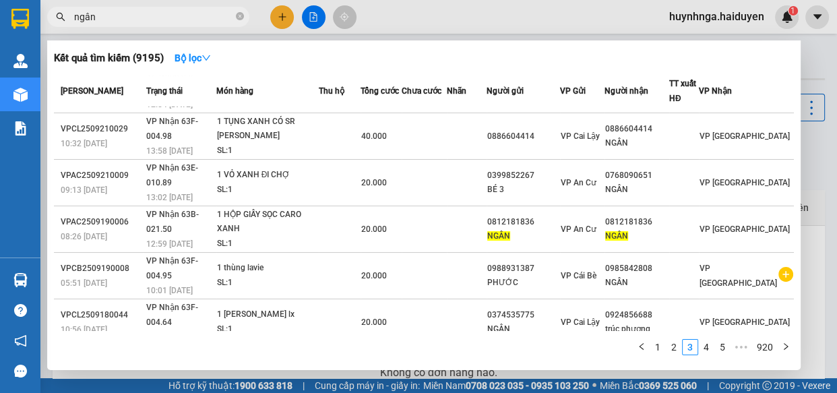
scroll to position [0, 0]
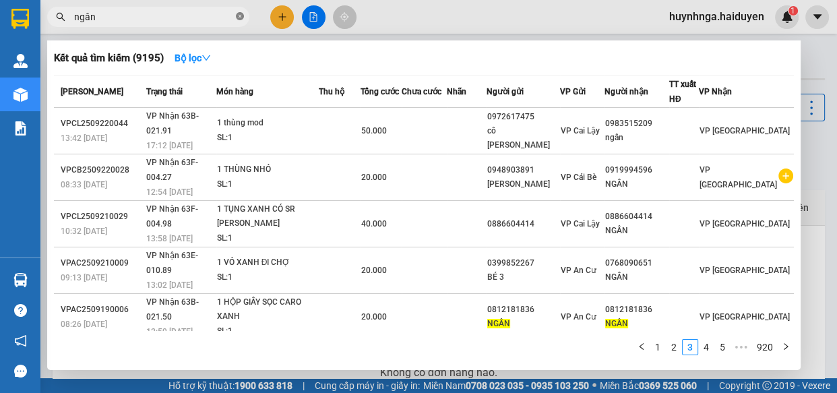
click at [238, 17] on icon "close-circle" at bounding box center [240, 16] width 8 height 8
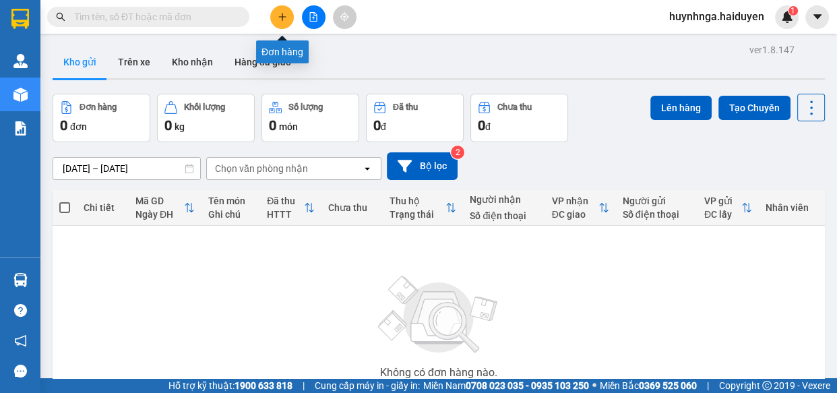
click at [283, 18] on icon "plus" at bounding box center [282, 16] width 9 height 9
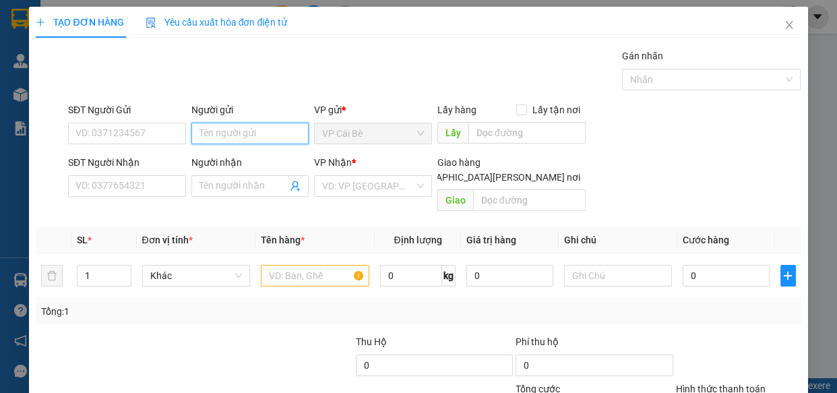
click at [221, 139] on input "Người gửi" at bounding box center [250, 134] width 118 height 22
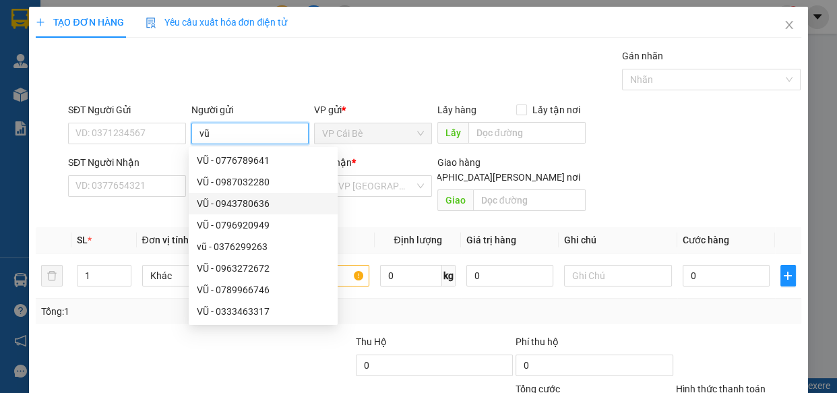
type input "vũ"
drag, startPoint x: 133, startPoint y: 315, endPoint x: 137, endPoint y: 302, distance: 13.4
click at [132, 316] on div "Transit Pickup Surcharge Ids Transit Deliver Surcharge Ids Transit Deliver Surc…" at bounding box center [418, 267] width 765 height 439
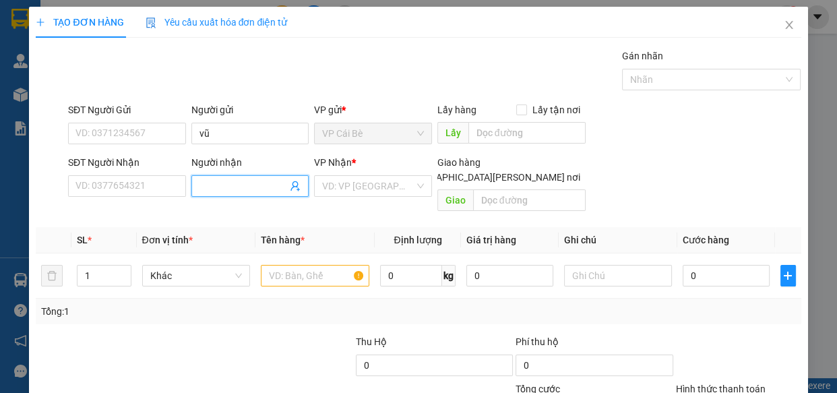
click at [195, 190] on span at bounding box center [250, 186] width 118 height 22
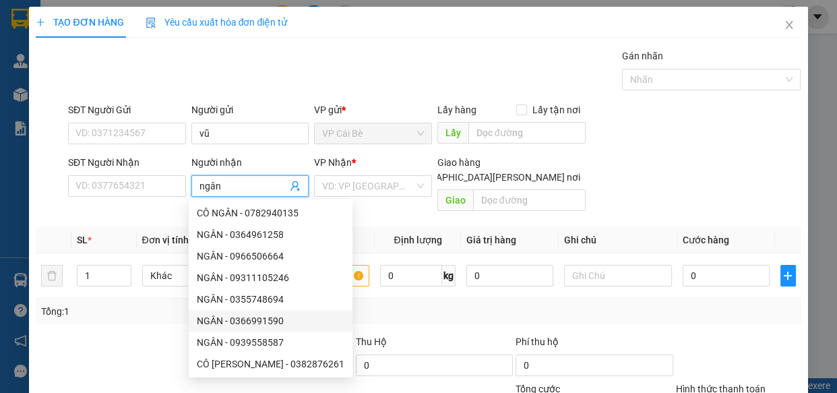
scroll to position [42, 0]
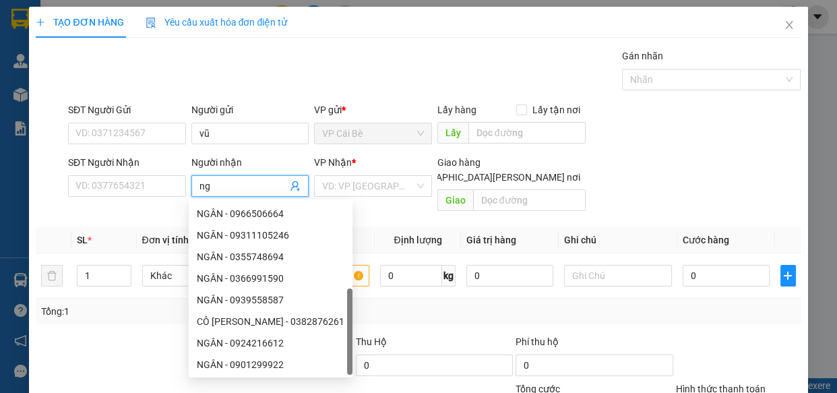
type input "n"
click at [140, 189] on input "SĐT Người Nhận" at bounding box center [127, 186] width 118 height 22
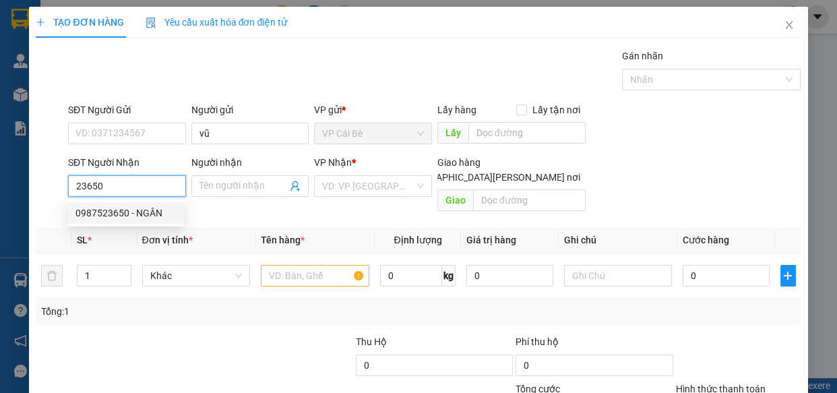
click at [146, 214] on div "0987523650 - NGÂN" at bounding box center [125, 212] width 100 height 15
type input "0987523650"
type input "NGÂN"
type input "40.000"
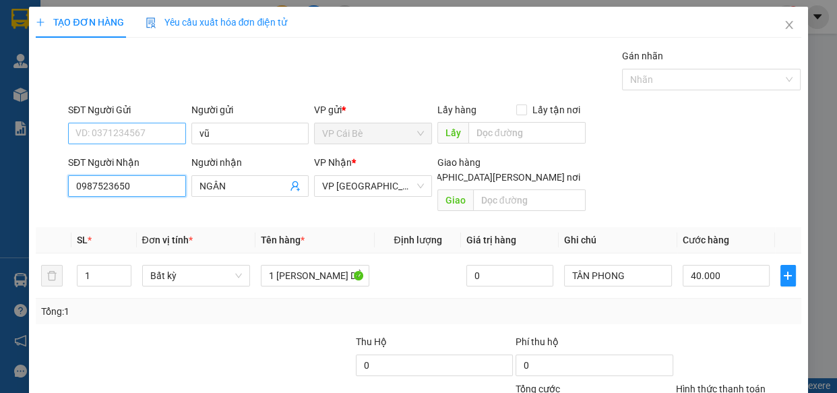
type input "0987523650"
click at [130, 131] on input "SĐT Người Gửi" at bounding box center [127, 134] width 118 height 22
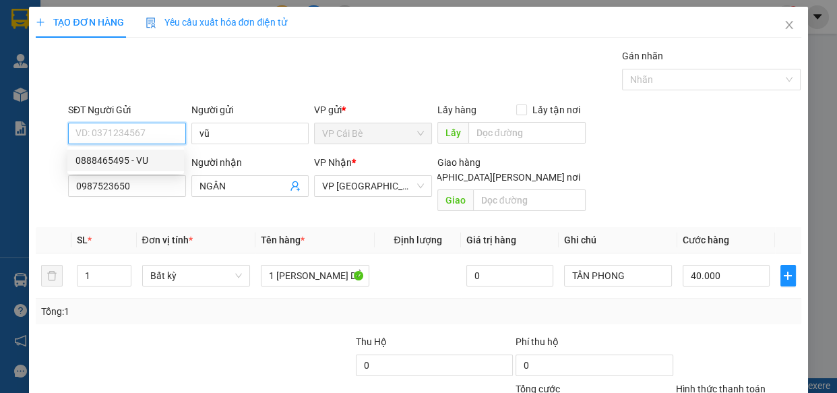
click at [135, 161] on div "0888465495 - VU" at bounding box center [125, 160] width 100 height 15
type input "0888465495"
type input "VU"
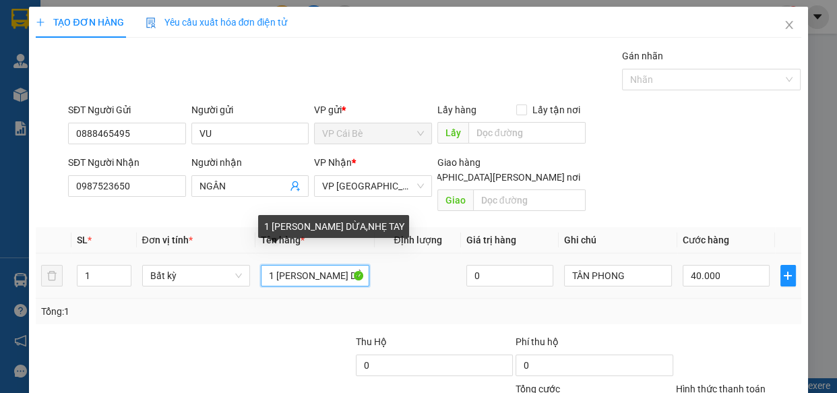
click at [271, 265] on input "1 [PERSON_NAME] DỪA,NHẸ TAY" at bounding box center [315, 276] width 108 height 22
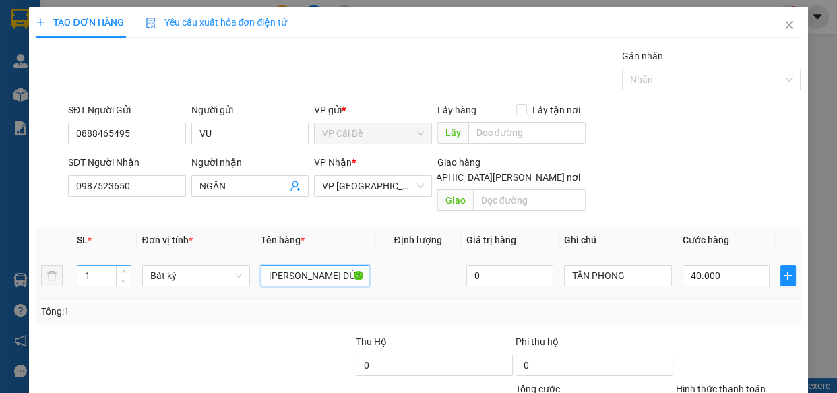
type input "[PERSON_NAME] DỪA,NHẸ TAY"
click at [101, 265] on input "1" at bounding box center [103, 275] width 53 height 20
click at [101, 265] on input "number" at bounding box center [103, 275] width 53 height 20
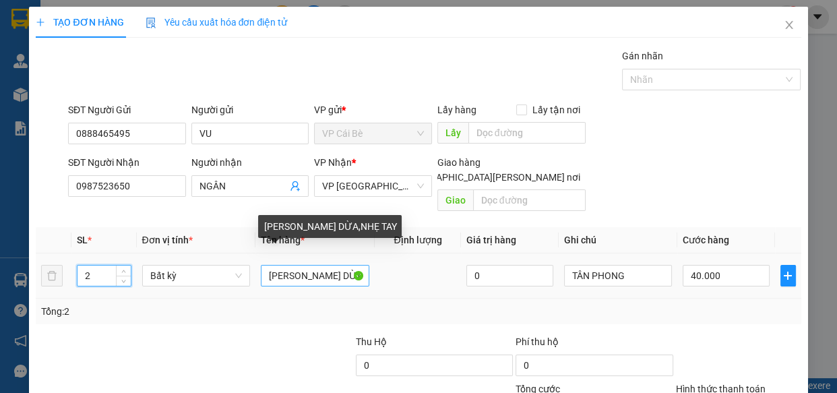
type input "2"
click at [267, 265] on input "[PERSON_NAME] DỪA,NHẸ TAY" at bounding box center [315, 276] width 108 height 22
type input "0"
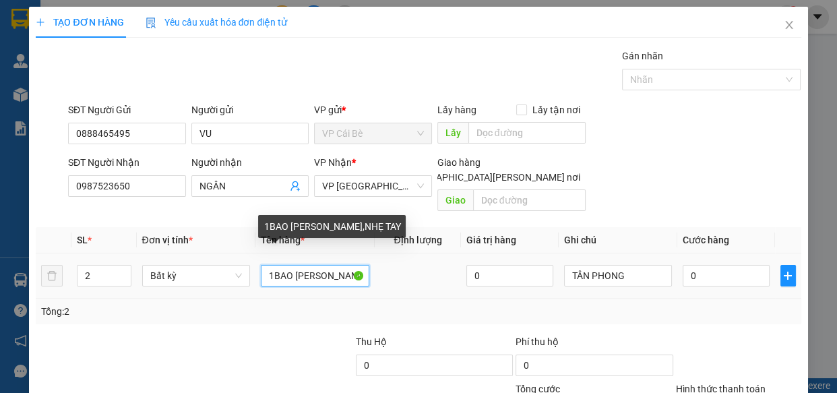
click at [346, 265] on input "1BAO [PERSON_NAME],NHẸ TAY" at bounding box center [315, 276] width 108 height 22
drag, startPoint x: 346, startPoint y: 258, endPoint x: 329, endPoint y: 262, distance: 17.3
click at [329, 265] on input "1BAO [PERSON_NAME],NHẸ TAY" at bounding box center [315, 276] width 108 height 22
click at [325, 265] on input "1BAO [PERSON_NAME],NHẸ TAY" at bounding box center [315, 276] width 108 height 22
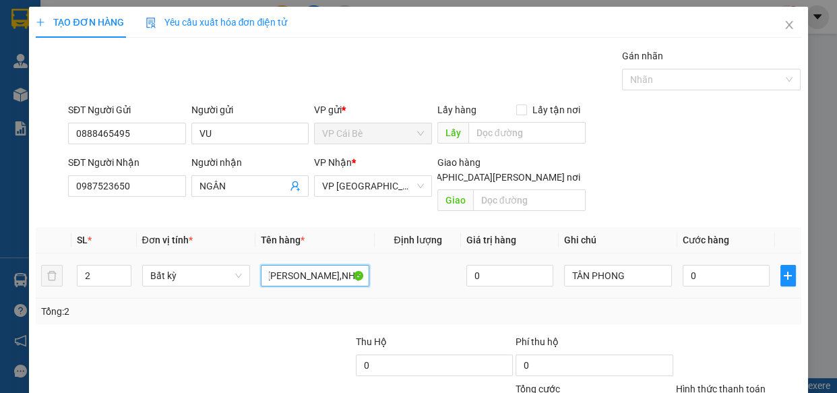
drag, startPoint x: 325, startPoint y: 259, endPoint x: 380, endPoint y: 259, distance: 54.6
click at [380, 259] on tr "2 Bất kỳ 1BAO [PERSON_NAME],NHẸ TAY 0 [PERSON_NAME] 0" at bounding box center [418, 275] width 765 height 45
type input "1BAO TRẮNG+1 BAO XANH DỪA.NHẸ TAY"
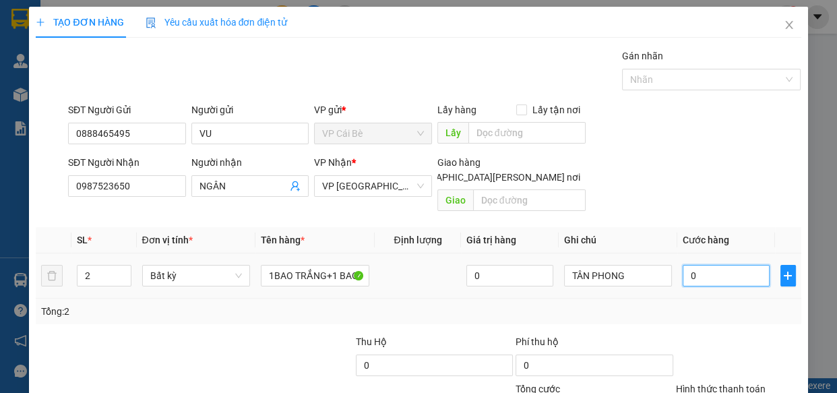
click at [725, 265] on input "0" at bounding box center [725, 276] width 87 height 22
click at [711, 265] on input "0" at bounding box center [725, 276] width 87 height 22
type input "0"
type input "8"
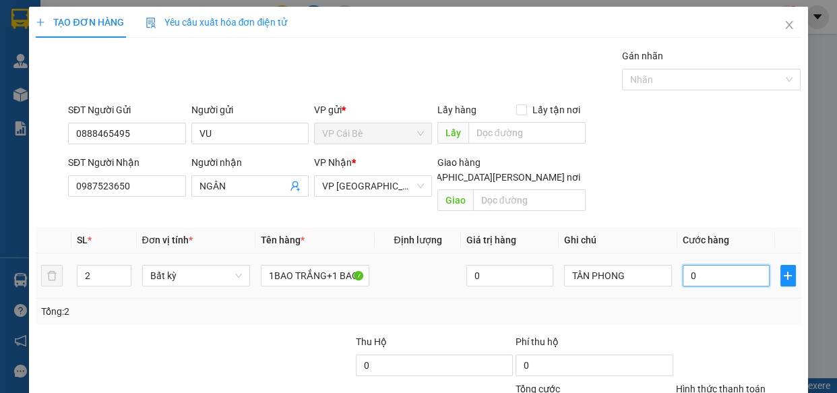
type input "08"
type input "80"
type input "080"
type input "80.000"
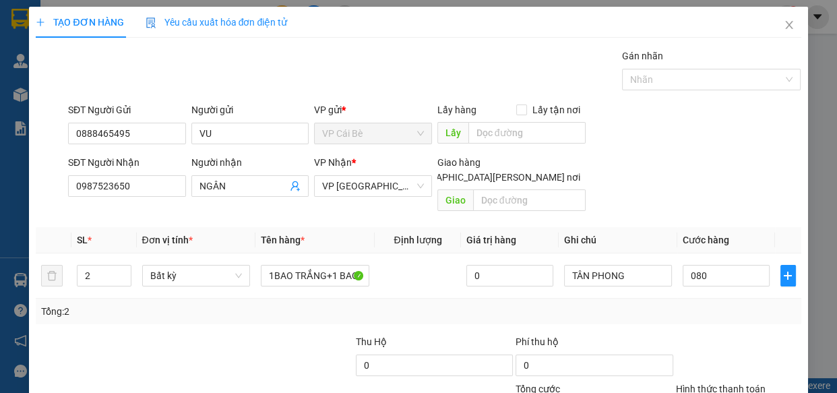
type input "80.000"
click at [725, 334] on div at bounding box center [738, 357] width 128 height 47
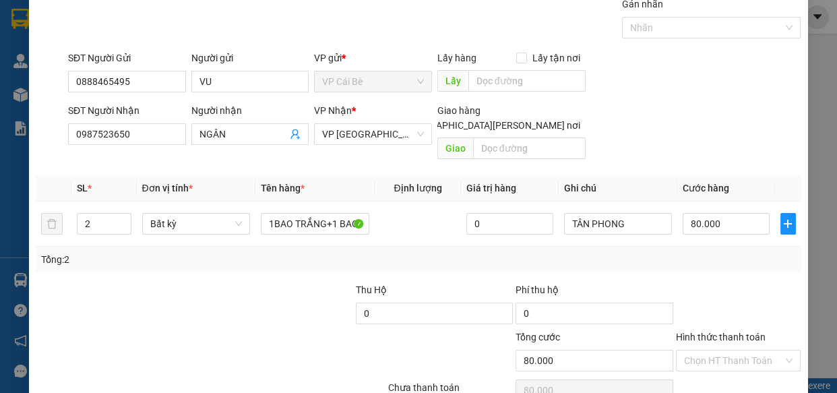
scroll to position [105, 0]
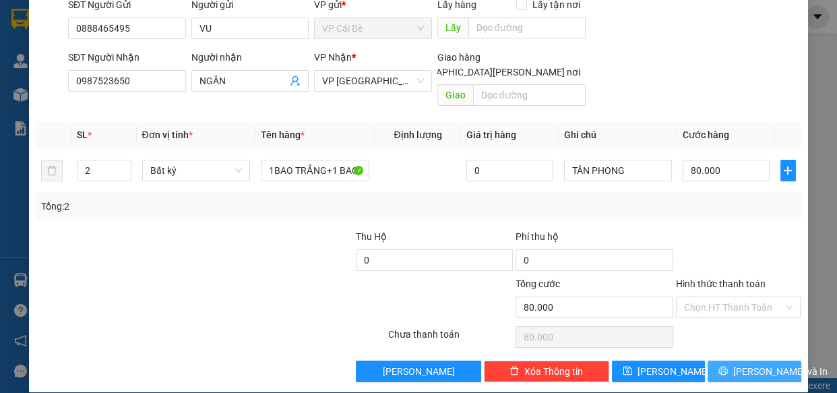
click at [742, 364] on span "[PERSON_NAME] và In" at bounding box center [780, 371] width 94 height 15
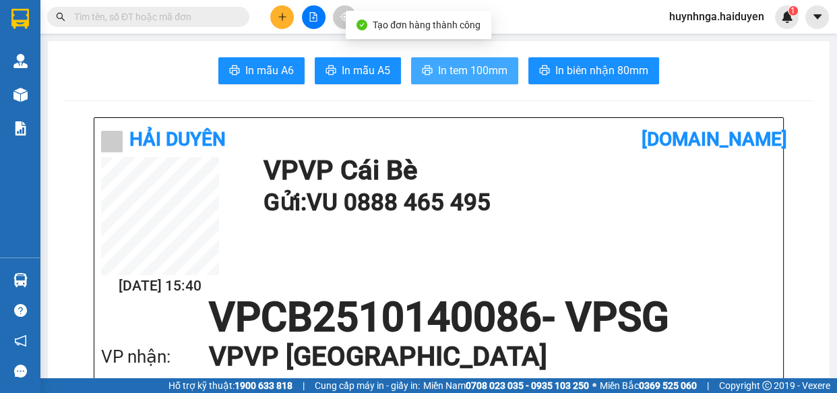
click at [488, 67] on span "In tem 100mm" at bounding box center [472, 70] width 69 height 17
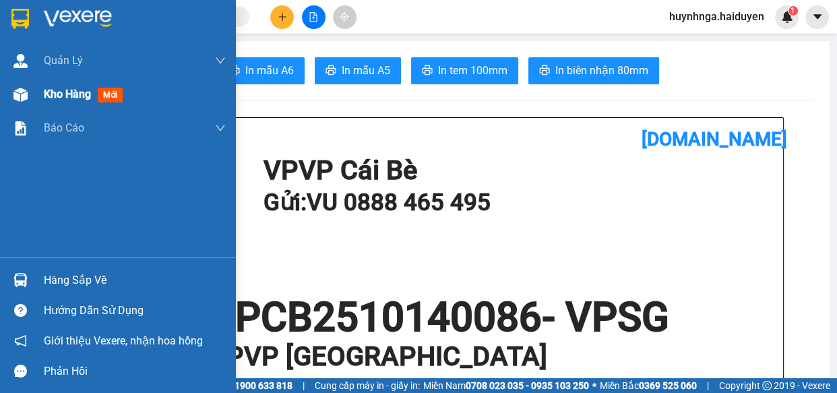
click at [75, 96] on span "Kho hàng" at bounding box center [67, 94] width 47 height 13
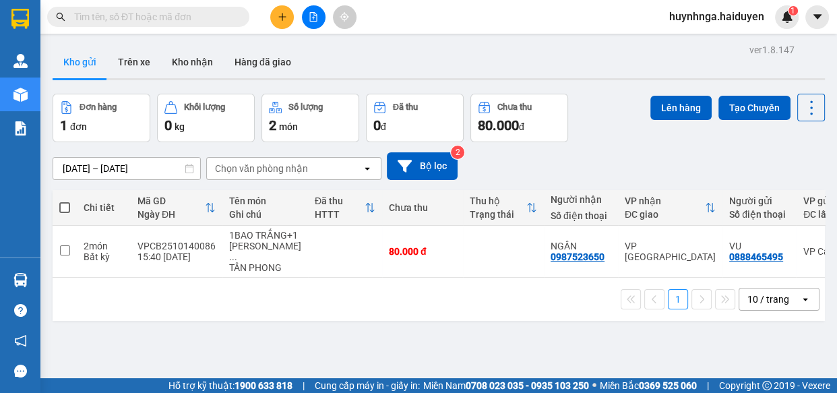
click at [451, 38] on main "ver 1.8.147 Kho gửi Trên xe [PERSON_NAME] Hàng đã [PERSON_NAME] hàng 1 đơn [PER…" at bounding box center [418, 189] width 837 height 378
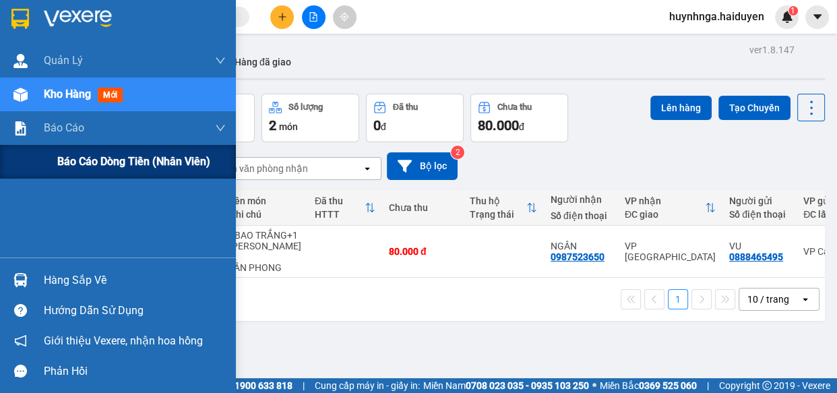
click at [82, 164] on span "Báo cáo dòng tiền (nhân viên)" at bounding box center [133, 161] width 153 height 17
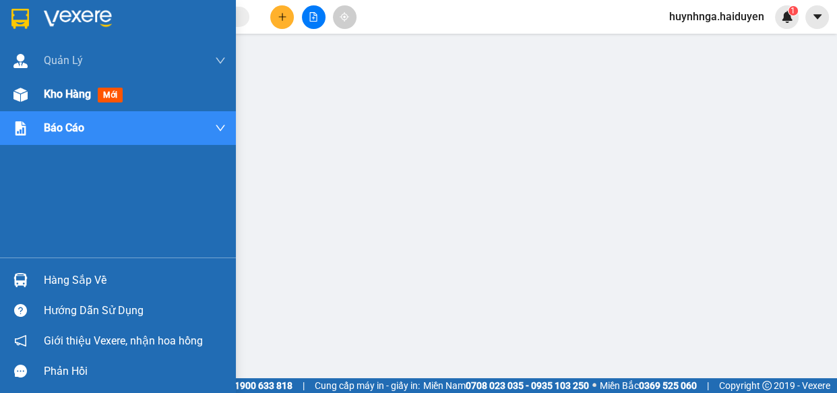
click at [72, 93] on span "Kho hàng" at bounding box center [67, 94] width 47 height 13
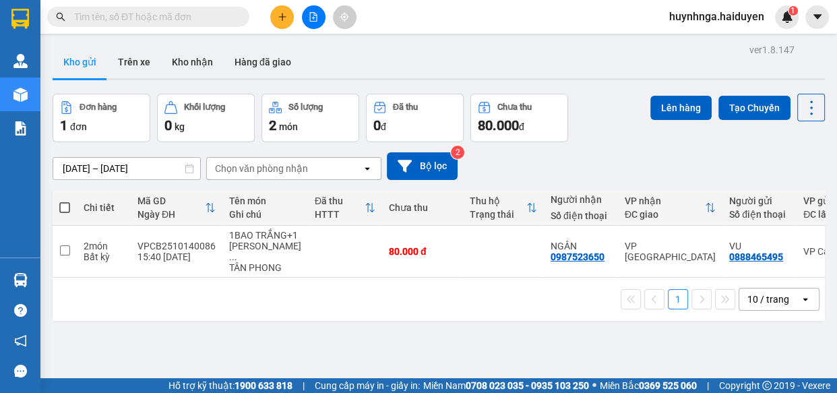
click at [283, 15] on icon "plus" at bounding box center [282, 16] width 9 height 9
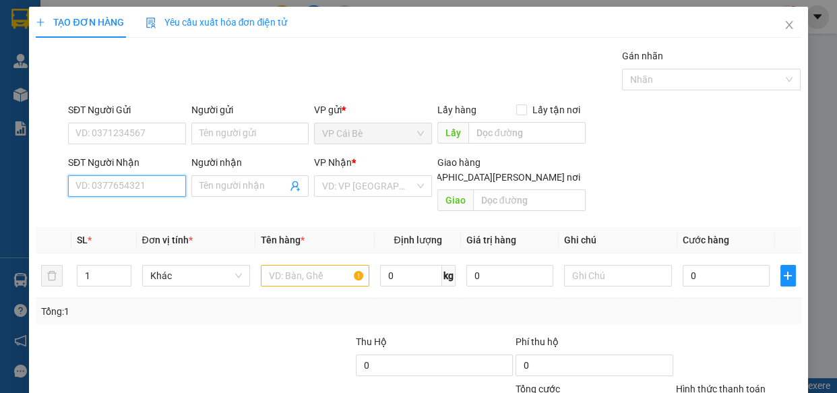
click at [135, 183] on input "SĐT Người Nhận" at bounding box center [127, 186] width 118 height 22
click at [124, 186] on input "SĐT Người Nhận" at bounding box center [127, 186] width 118 height 22
click at [154, 187] on input "SĐT Người Nhận" at bounding box center [127, 186] width 118 height 22
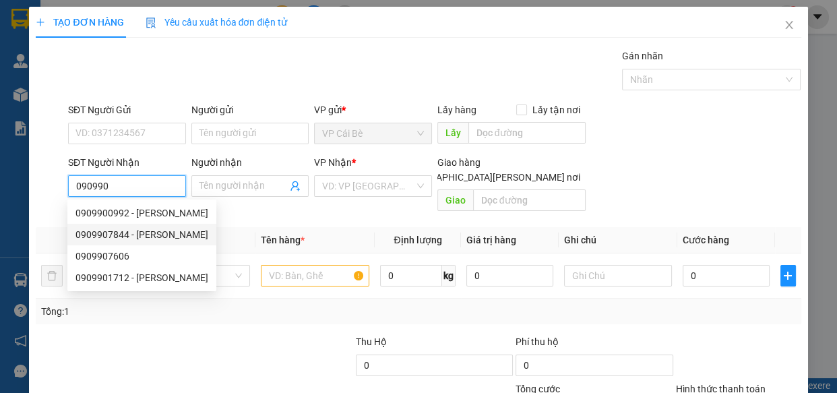
click at [148, 231] on div "0909907844 - [PERSON_NAME]" at bounding box center [141, 234] width 133 height 15
type input "0909907844"
type input "HẠNH"
type input "60.000"
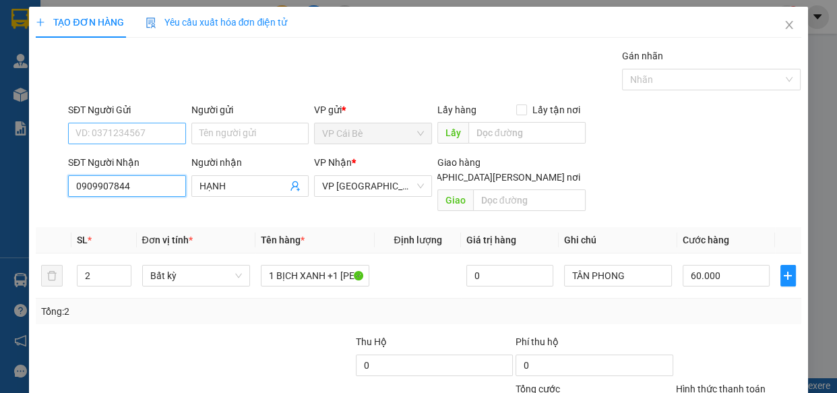
type input "0909907844"
click at [109, 133] on input "SĐT Người Gửi" at bounding box center [127, 134] width 118 height 22
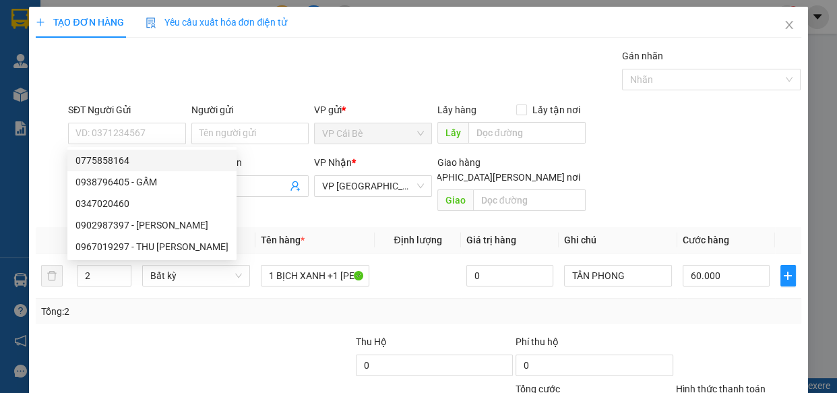
click at [261, 61] on div "Gói vận chuyển * Tiêu chuẩn Gán nhãn Nhãn" at bounding box center [434, 71] width 738 height 47
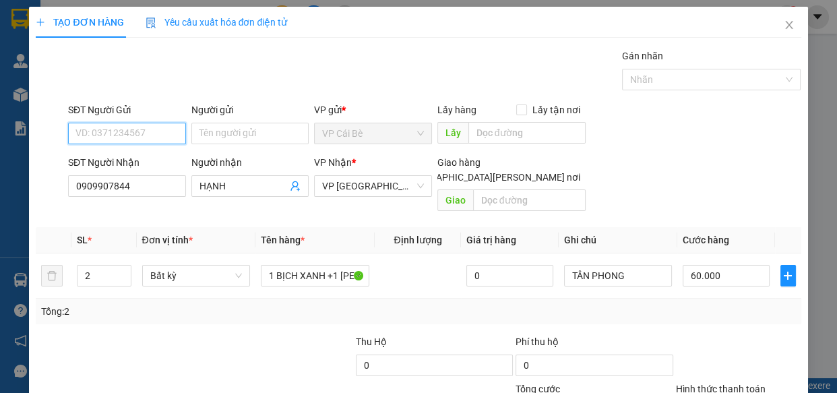
click at [145, 133] on input "SĐT Người Gửi" at bounding box center [127, 134] width 118 height 22
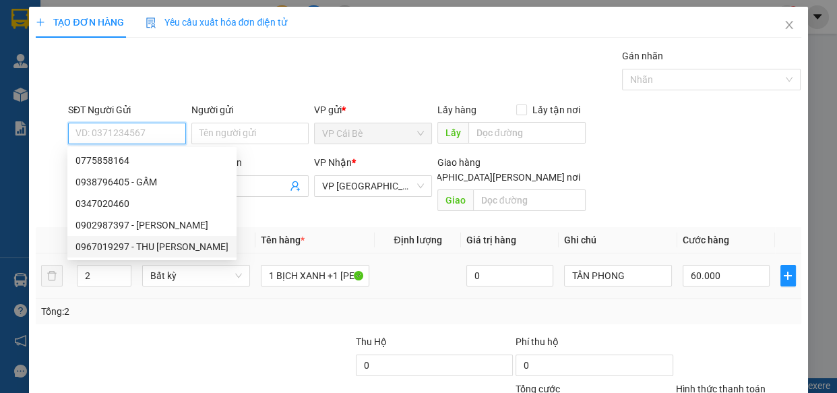
click at [163, 245] on div "0967019297 - THU [PERSON_NAME]" at bounding box center [151, 246] width 153 height 15
type input "0967019297"
type input "[PERSON_NAME]"
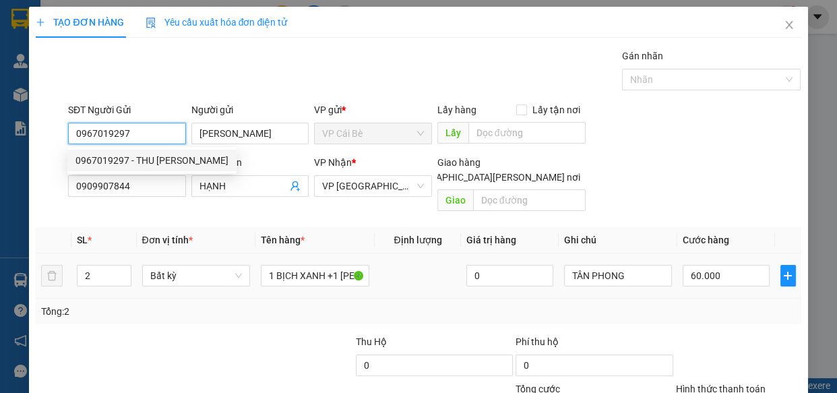
type input "30.000"
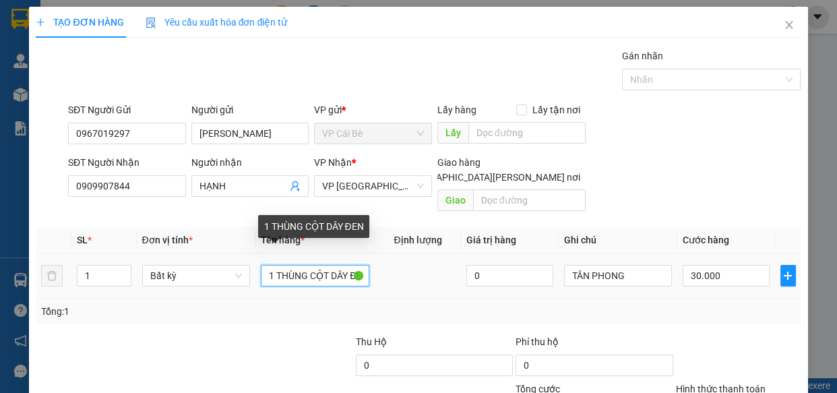
click at [307, 265] on input "1 THÙNG CỘT DÂY ĐEN" at bounding box center [315, 276] width 108 height 22
drag, startPoint x: 297, startPoint y: 260, endPoint x: 430, endPoint y: 263, distance: 133.4
click at [430, 263] on tr "1 Bất kỳ 1 BỊCH CỘT DÂY ĐEN 0 [PERSON_NAME] 30.000" at bounding box center [418, 275] width 765 height 45
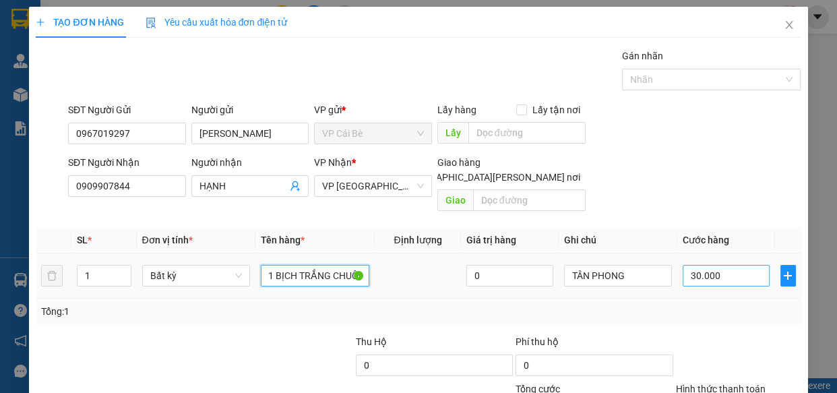
type input "1 BỊCH TRẮNG CHUỐI"
click at [715, 265] on input "30.000" at bounding box center [725, 276] width 87 height 22
type input "0"
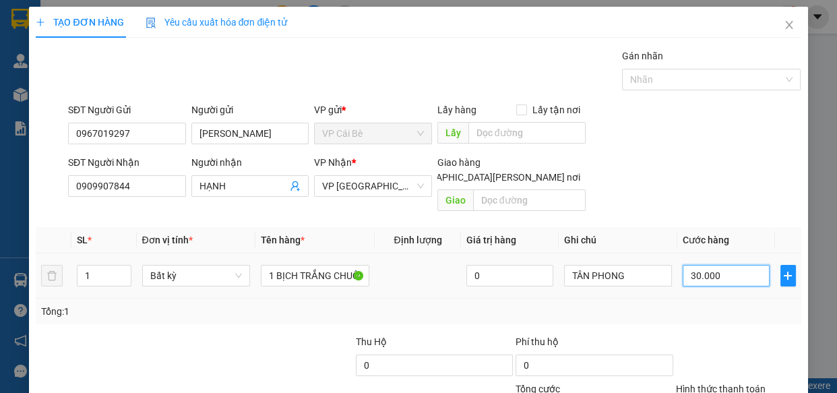
type input "0"
type input "2"
type input "02"
type input "20"
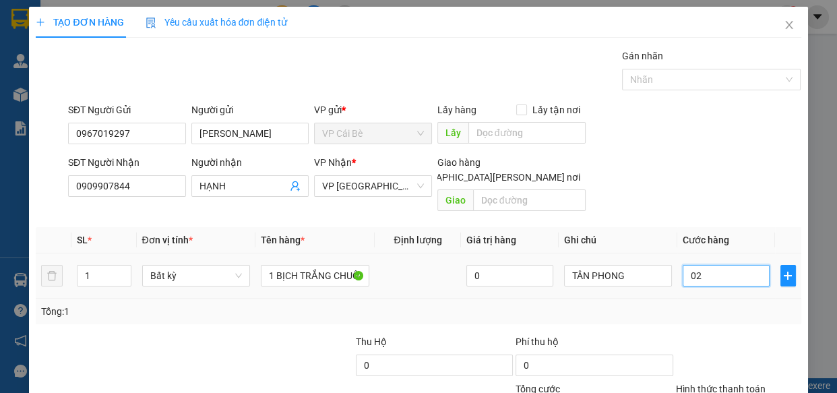
type input "20"
type input "020"
type input "20.000"
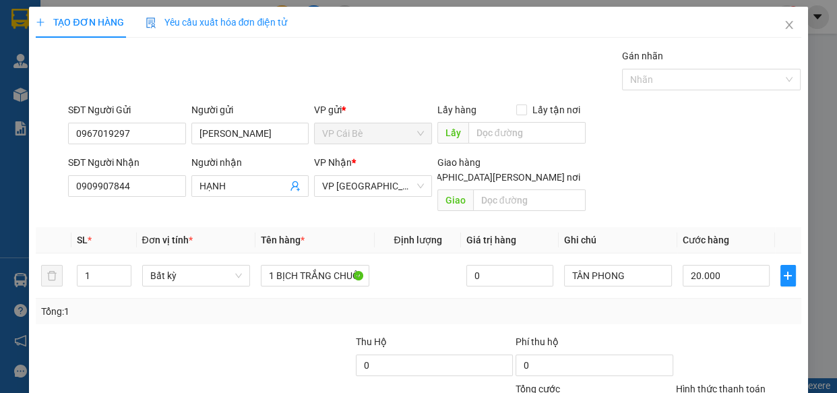
click at [721, 304] on div "Tổng: 1" at bounding box center [418, 311] width 765 height 26
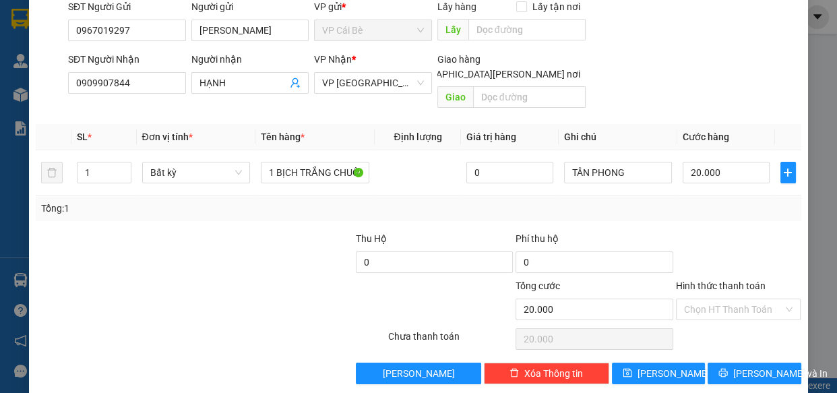
scroll to position [105, 0]
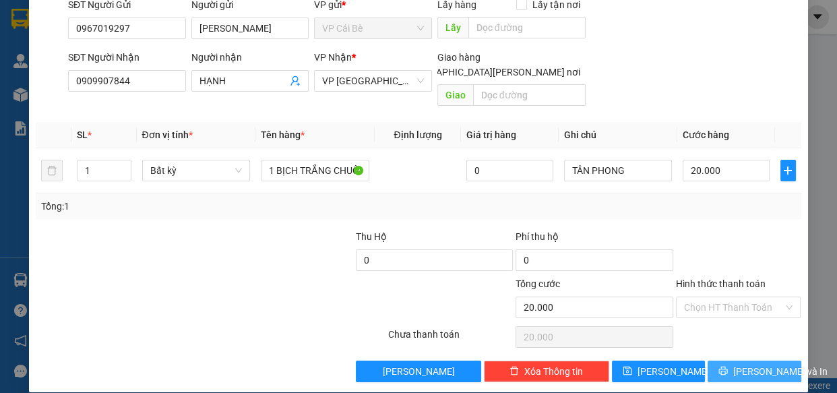
click at [746, 364] on span "[PERSON_NAME] và In" at bounding box center [780, 371] width 94 height 15
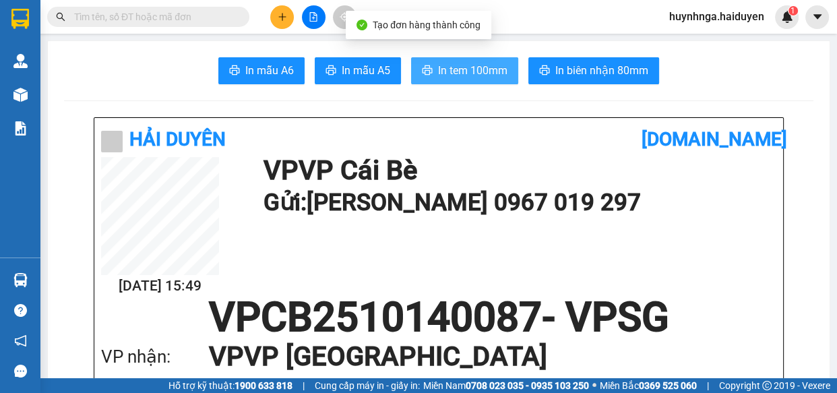
click at [472, 67] on span "In tem 100mm" at bounding box center [472, 70] width 69 height 17
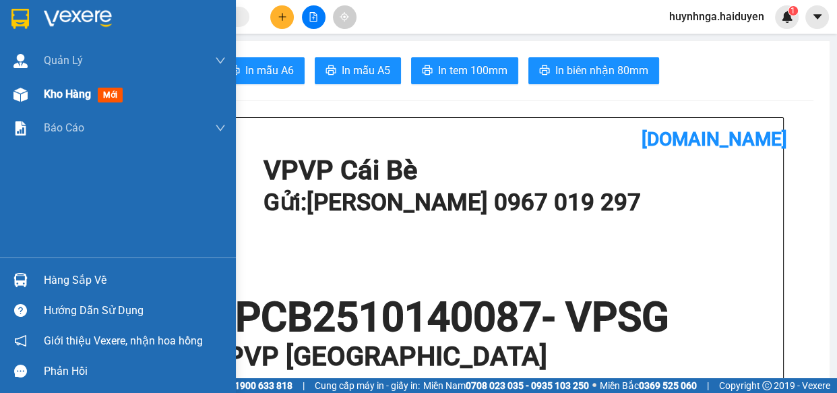
click at [55, 93] on span "Kho hàng" at bounding box center [67, 94] width 47 height 13
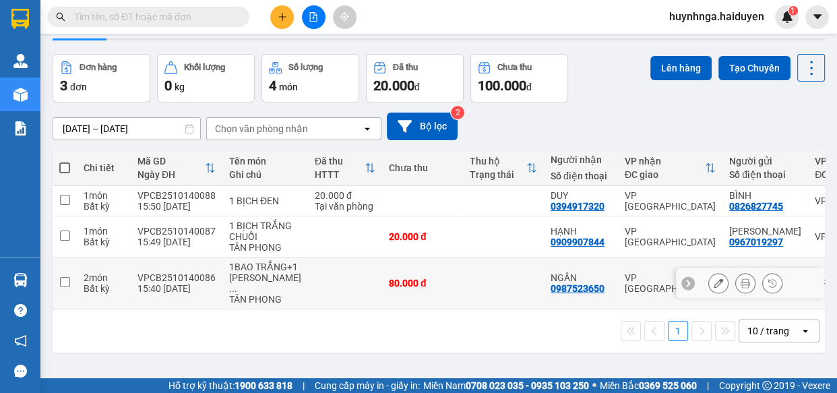
scroll to position [1, 0]
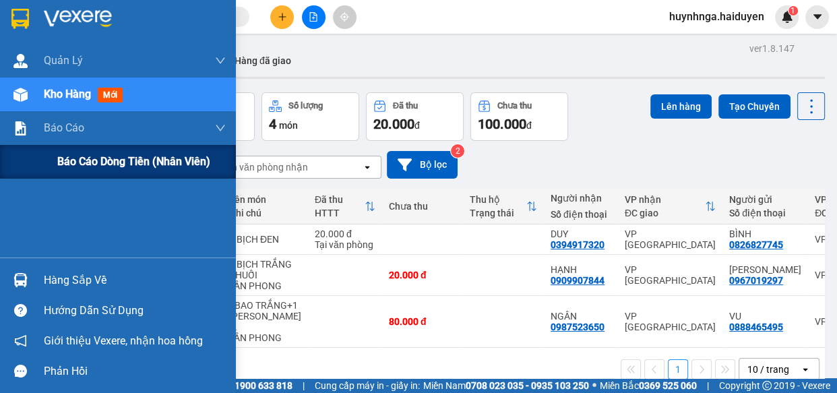
click at [81, 166] on span "Báo cáo dòng tiền (nhân viên)" at bounding box center [133, 161] width 153 height 17
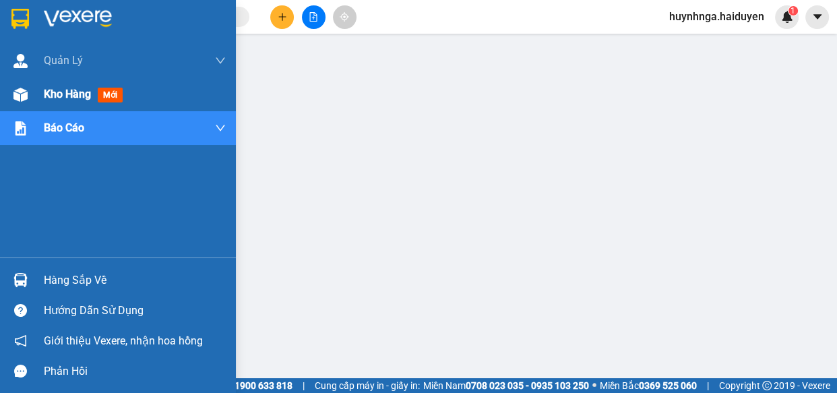
click at [40, 97] on div "Kho hàng mới" at bounding box center [118, 94] width 236 height 34
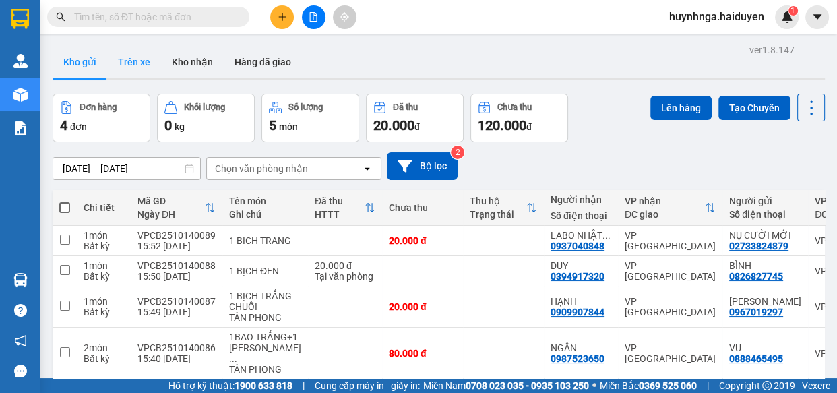
click at [139, 61] on button "Trên xe" at bounding box center [134, 62] width 54 height 32
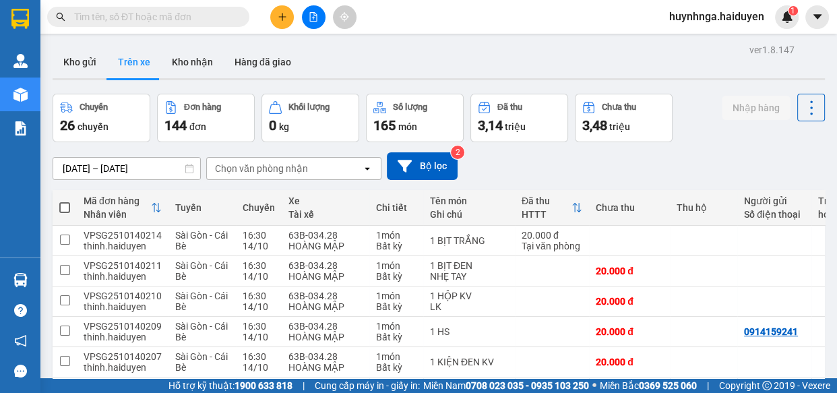
click at [255, 166] on div "Chọn văn phòng nhận" at bounding box center [261, 168] width 93 height 13
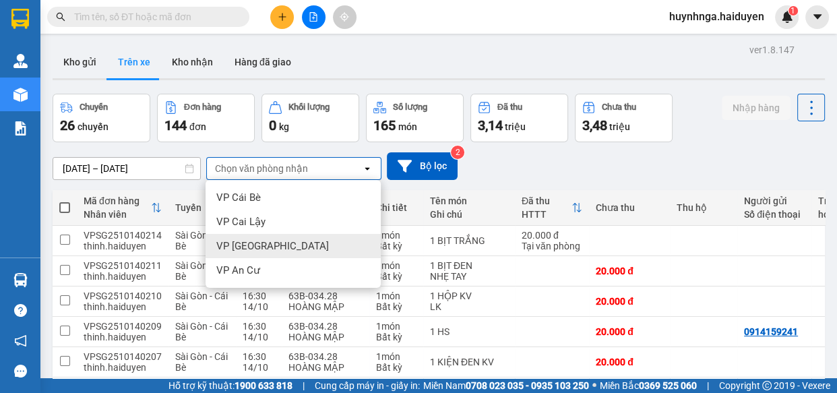
click at [278, 244] on div "VP [GEOGRAPHIC_DATA]" at bounding box center [292, 246] width 175 height 24
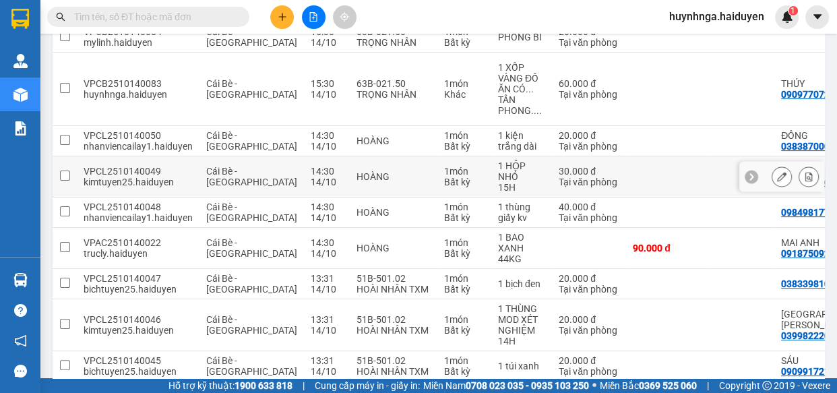
scroll to position [183, 0]
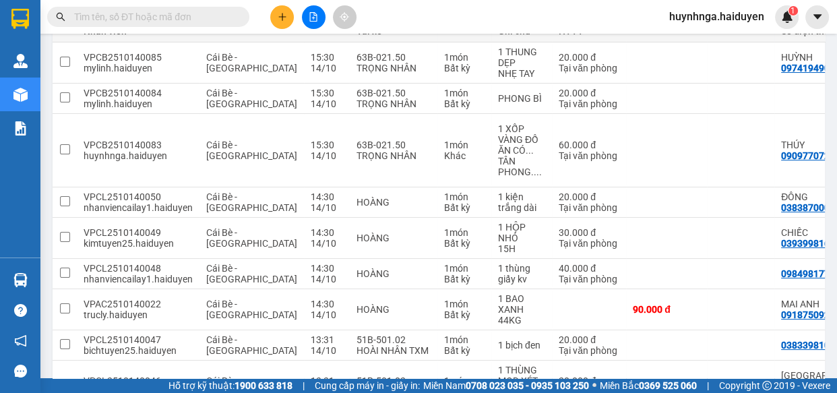
click at [224, 15] on input "text" at bounding box center [153, 16] width 159 height 15
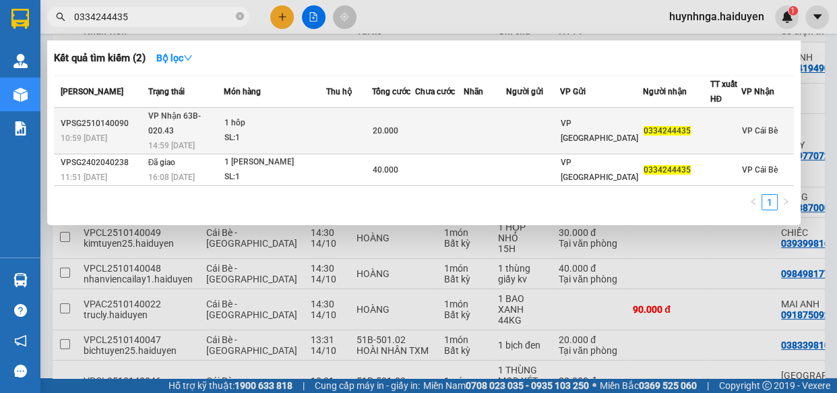
type input "0334244435"
click at [319, 131] on div "SL: 1" at bounding box center [274, 138] width 101 height 15
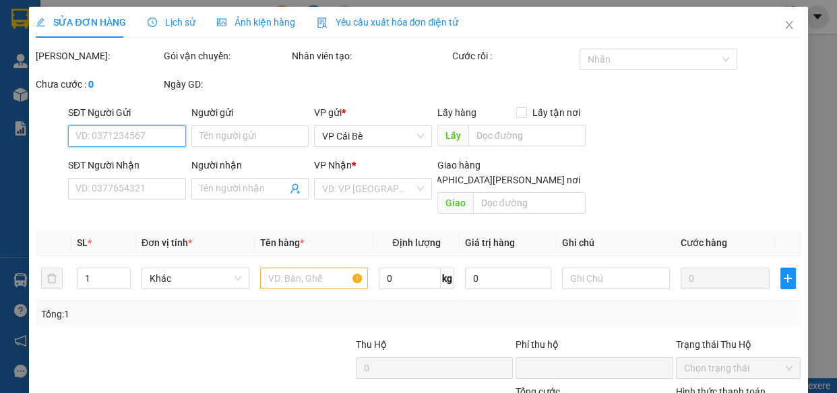
type input "0334244435"
type input "0"
type input "20.000"
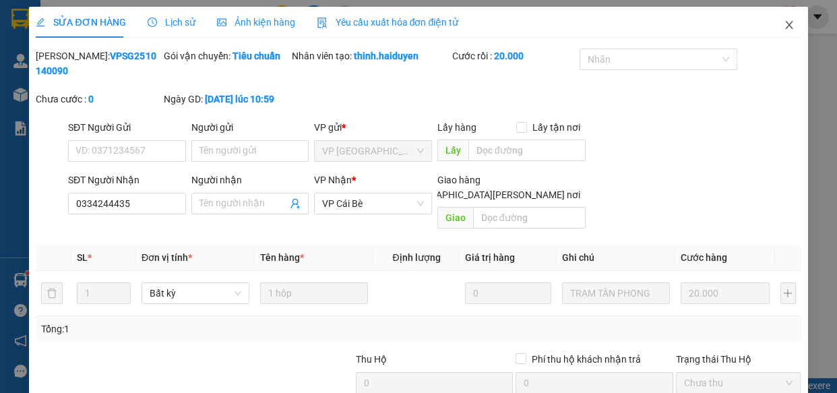
click at [785, 28] on icon "close" at bounding box center [788, 25] width 7 height 8
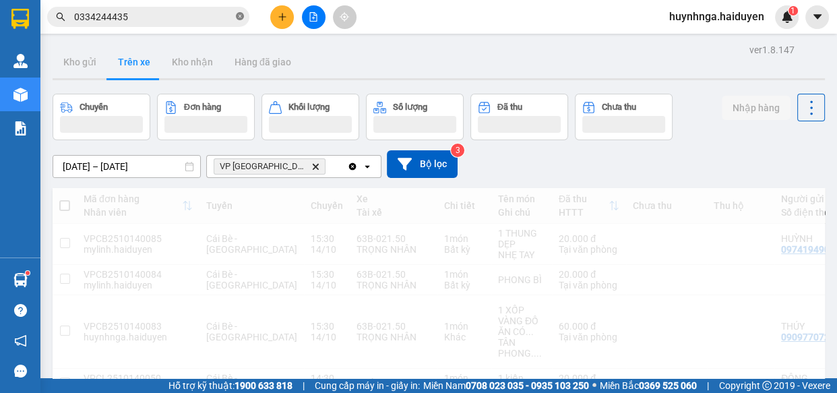
click at [242, 16] on icon "close-circle" at bounding box center [240, 16] width 8 height 8
click at [282, 18] on icon "plus" at bounding box center [282, 16] width 1 height 7
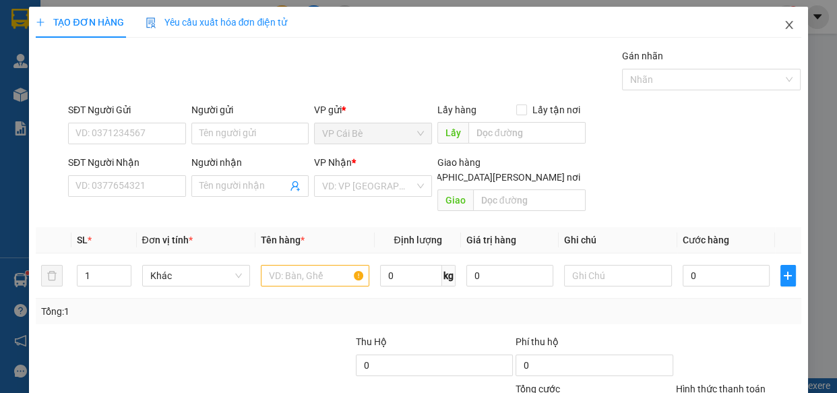
click at [783, 22] on icon "close" at bounding box center [788, 25] width 11 height 11
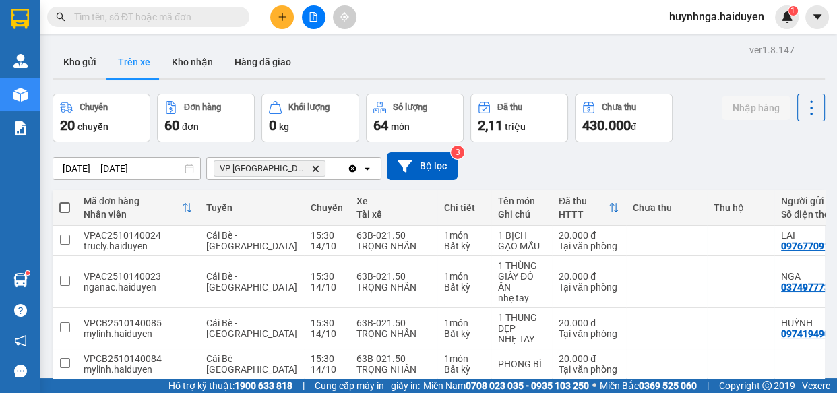
click at [178, 13] on input "text" at bounding box center [153, 16] width 159 height 15
click at [179, 13] on input "text" at bounding box center [153, 16] width 159 height 15
click at [189, 19] on input "text" at bounding box center [153, 16] width 159 height 15
click at [165, 13] on input "text" at bounding box center [153, 16] width 159 height 15
click at [195, 17] on input "text" at bounding box center [153, 16] width 159 height 15
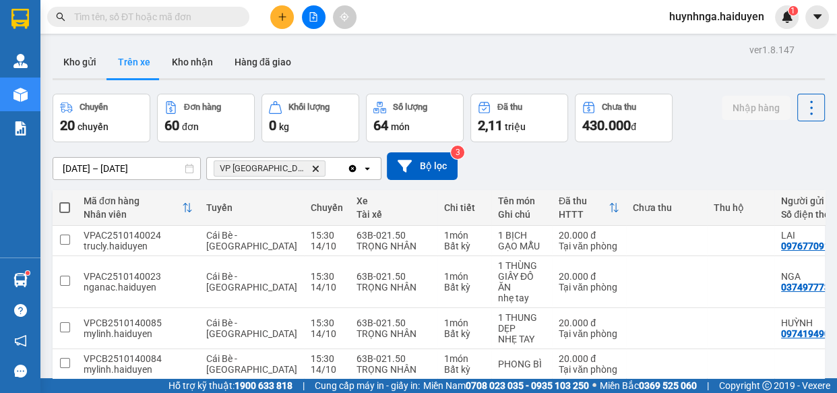
click at [195, 18] on input "text" at bounding box center [153, 16] width 159 height 15
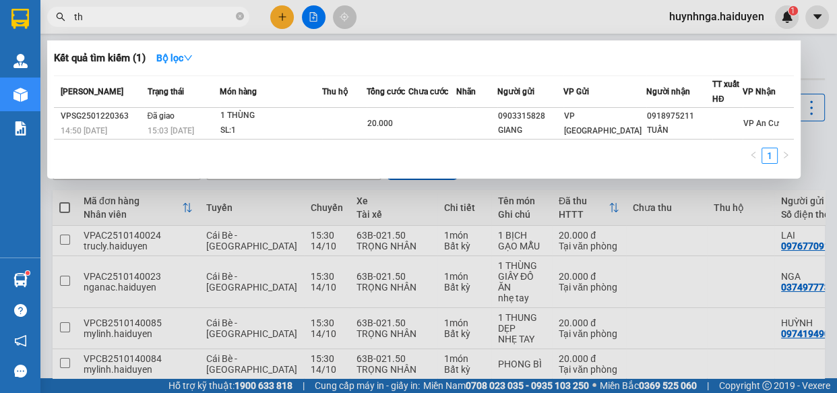
type input "t"
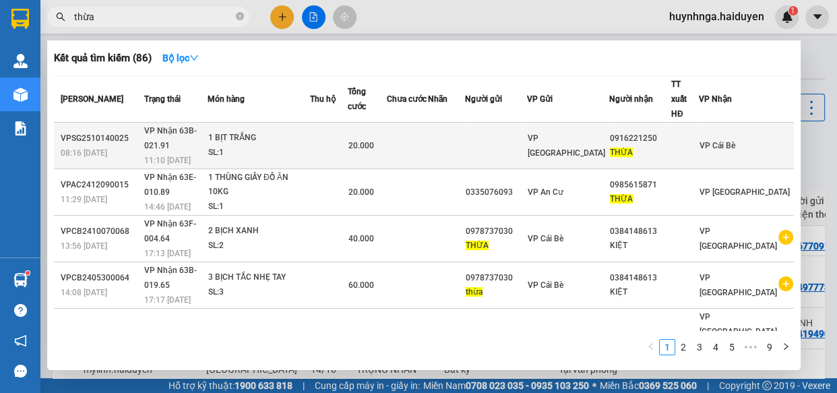
type input "thừa"
click at [428, 141] on td at bounding box center [407, 146] width 41 height 46
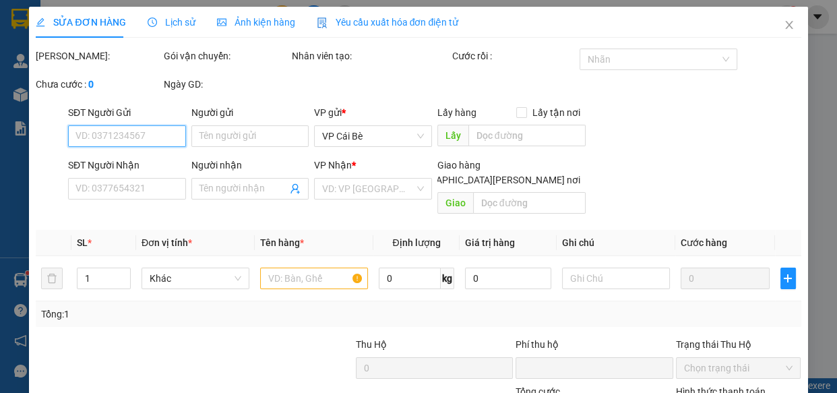
type input "0916221250"
type input "THỪA"
type input "0"
type input "20.000"
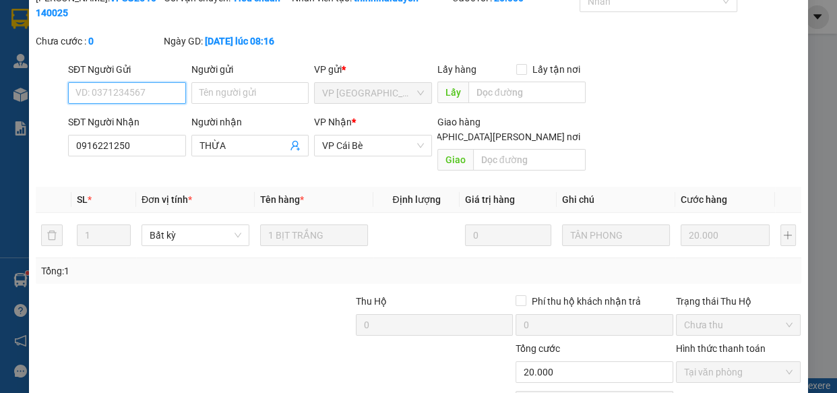
scroll to position [123, 0]
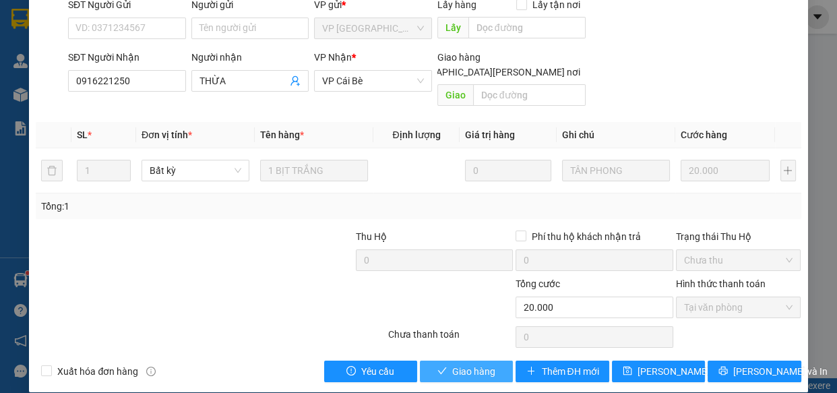
click at [458, 364] on span "Giao hàng" at bounding box center [473, 371] width 43 height 15
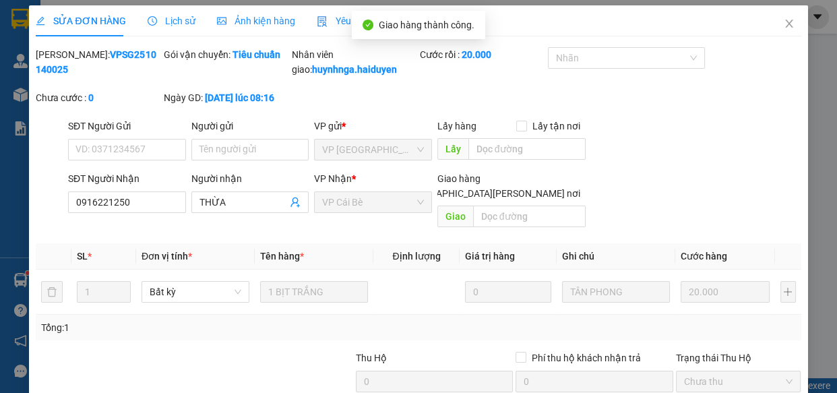
scroll to position [0, 0]
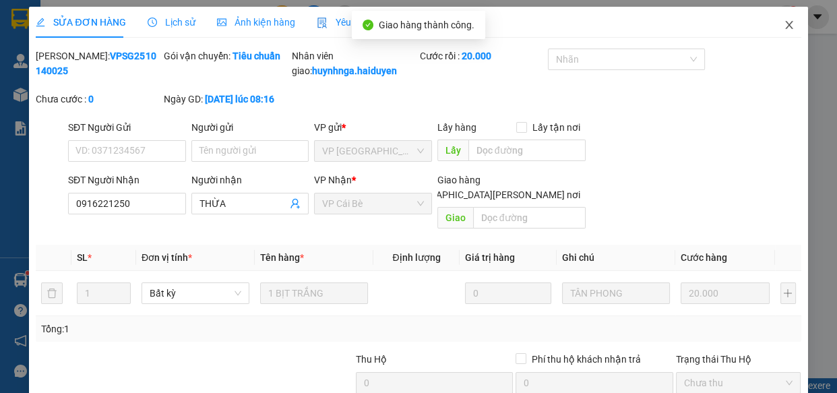
drag, startPoint x: 777, startPoint y: 30, endPoint x: 540, endPoint y: 1, distance: 239.6
click at [783, 29] on icon "close" at bounding box center [788, 25] width 11 height 11
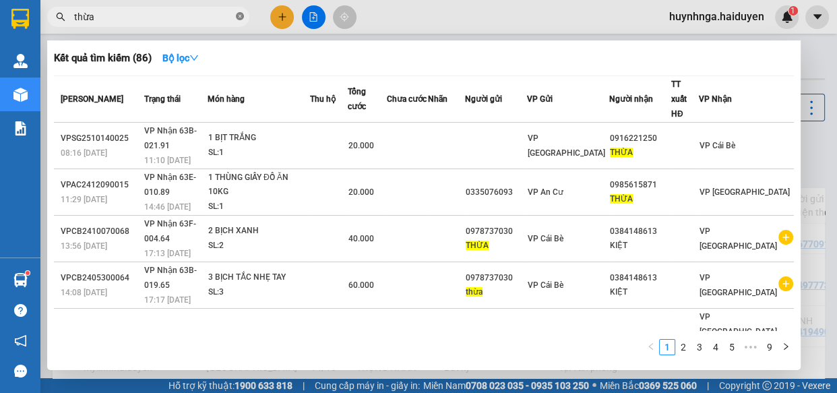
click at [241, 15] on icon "close-circle" at bounding box center [240, 16] width 8 height 8
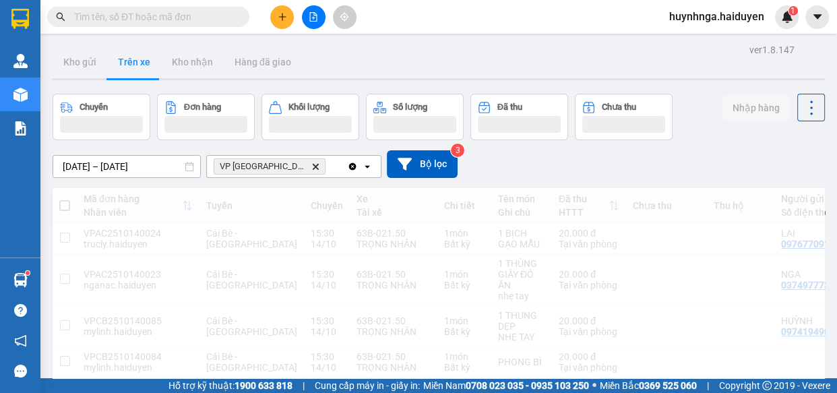
click at [189, 19] on input "text" at bounding box center [153, 16] width 159 height 15
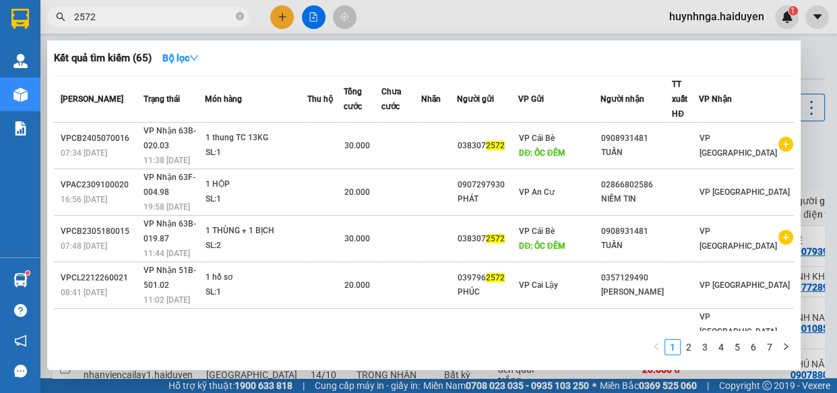
click at [155, 16] on input "2572" at bounding box center [153, 16] width 159 height 15
type input "2"
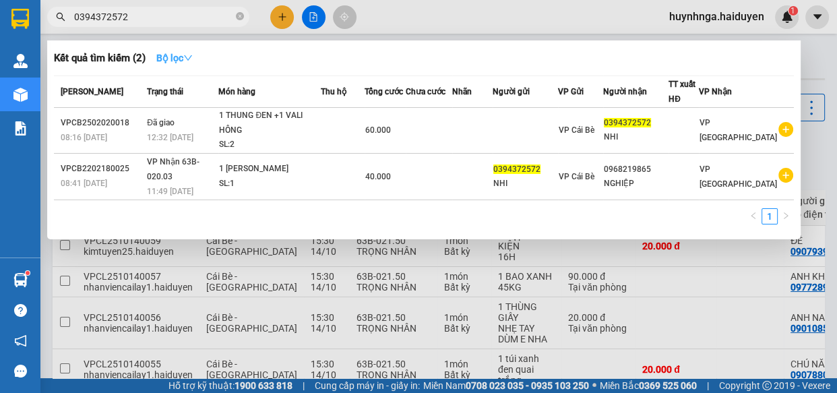
type input "0394372572"
click at [189, 57] on icon "down" at bounding box center [187, 57] width 9 height 9
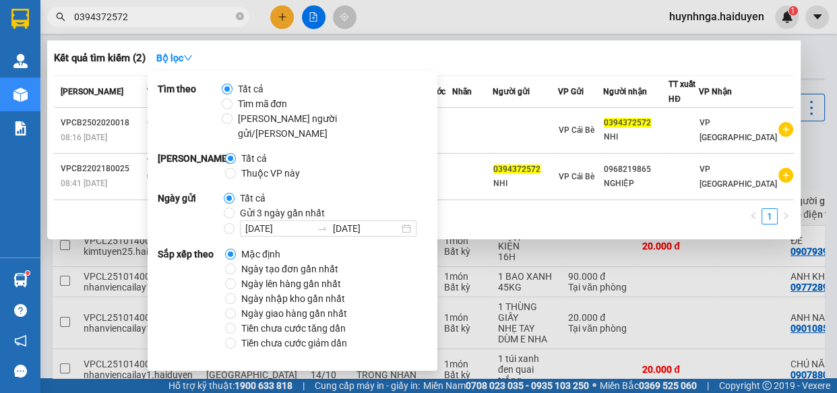
click at [494, 5] on div at bounding box center [418, 196] width 837 height 393
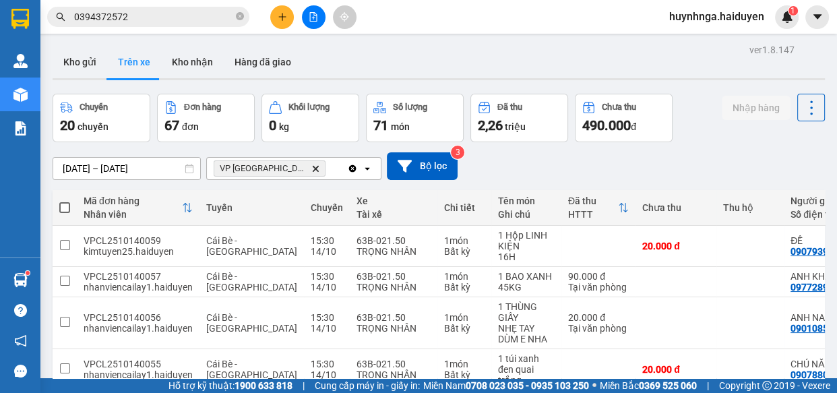
click at [203, 11] on input "0394372572" at bounding box center [153, 16] width 159 height 15
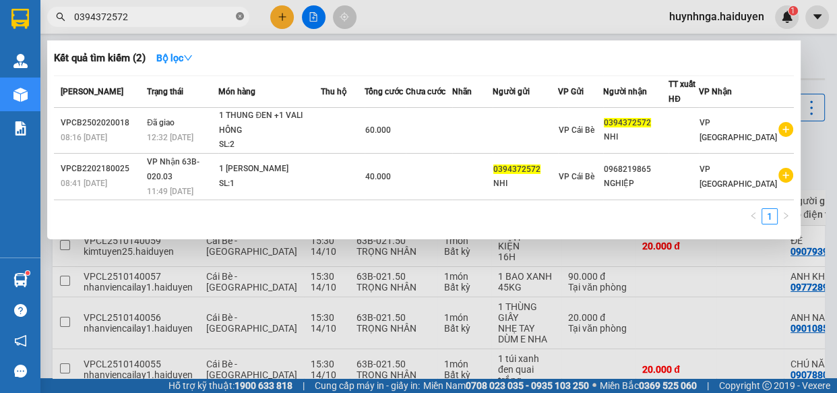
click at [238, 15] on icon "close-circle" at bounding box center [240, 16] width 8 height 8
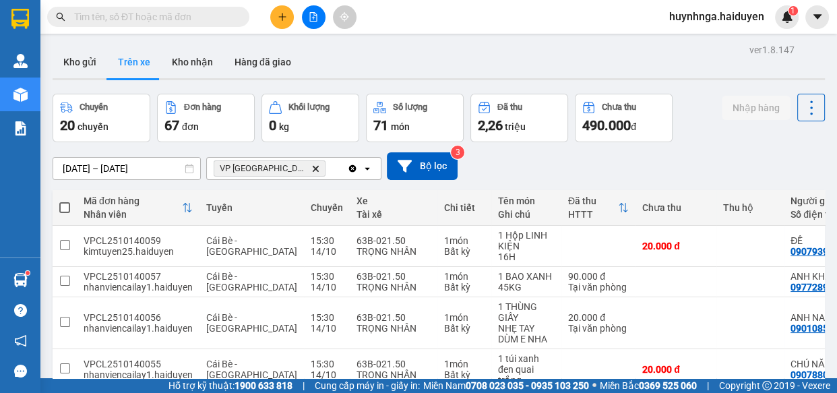
click at [201, 19] on input "text" at bounding box center [153, 16] width 159 height 15
click at [206, 17] on input "text" at bounding box center [153, 16] width 159 height 15
click at [218, 18] on input "text" at bounding box center [153, 16] width 159 height 15
click at [220, 17] on input "text" at bounding box center [153, 16] width 159 height 15
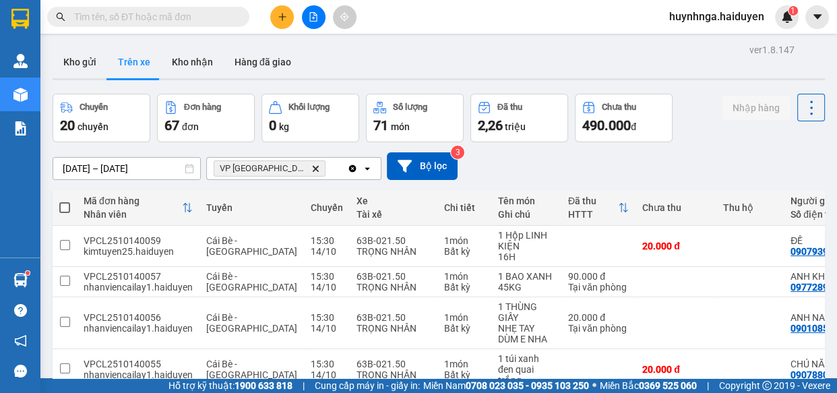
click at [548, 164] on div "[DATE] – [DATE] Press the down arrow key to interact with the calendar and sele…" at bounding box center [439, 166] width 772 height 28
click at [661, 162] on div "[DATE] – [DATE] Press the down arrow key to interact with the calendar and sele…" at bounding box center [439, 166] width 772 height 28
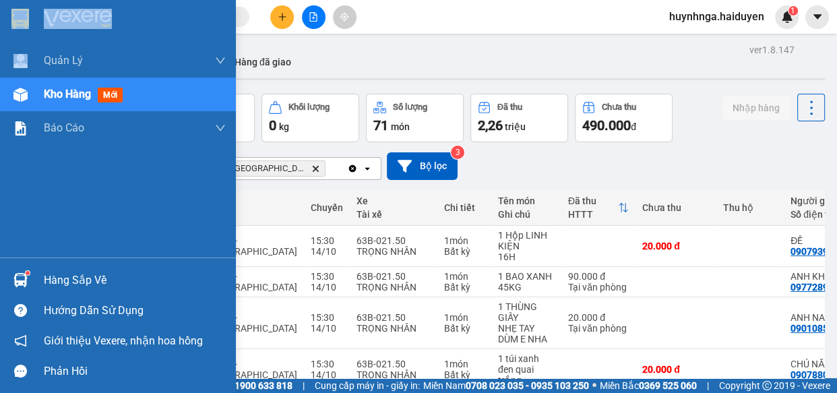
drag, startPoint x: 15, startPoint y: 72, endPoint x: 84, endPoint y: 5, distance: 95.3
click at [65, 20] on div "[PERSON_NAME] [PERSON_NAME] thu hộ Kho hàng mới [PERSON_NAME] [PERSON_NAME] [PE…" at bounding box center [118, 128] width 236 height 257
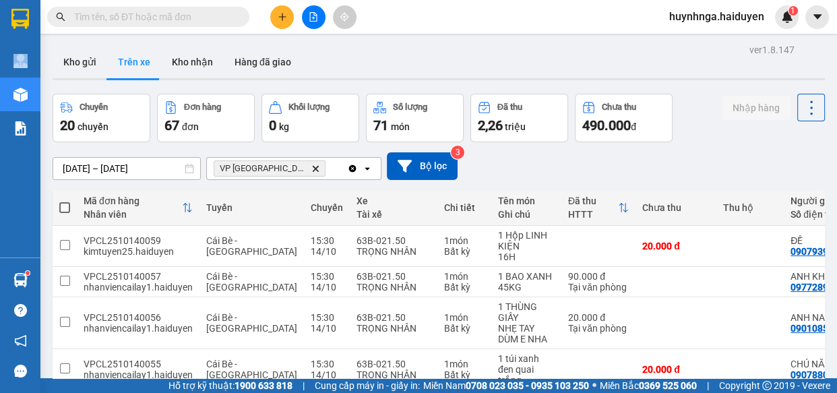
click at [207, 15] on input "text" at bounding box center [153, 16] width 159 height 15
click at [201, 22] on input "text" at bounding box center [153, 16] width 159 height 15
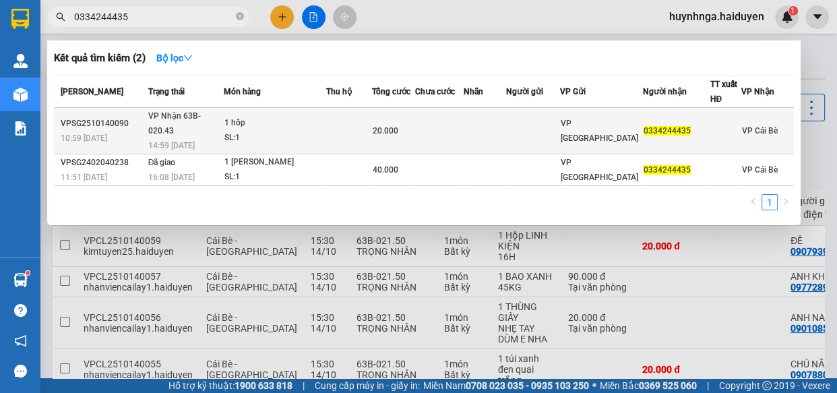
type input "0334244435"
click at [449, 128] on td at bounding box center [439, 131] width 48 height 46
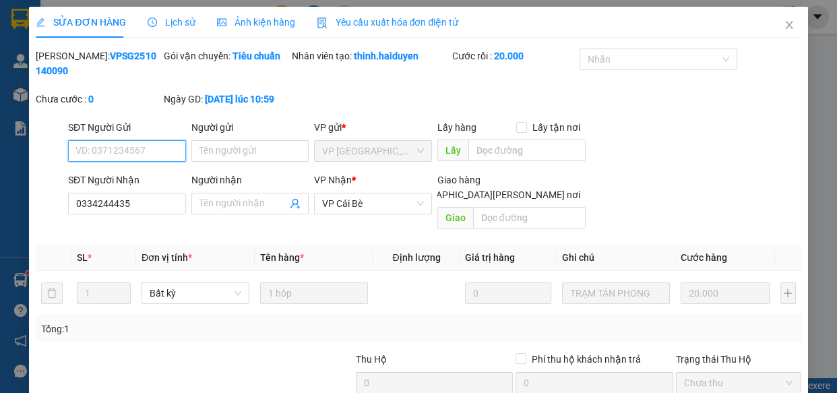
type input "0334244435"
type input "0"
type input "20.000"
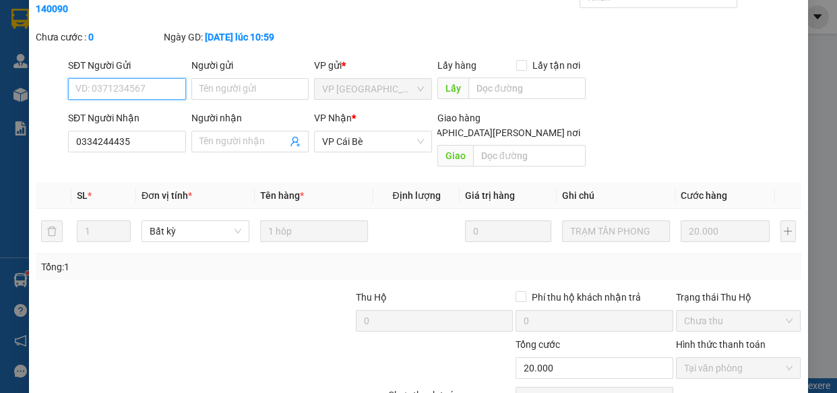
scroll to position [123, 0]
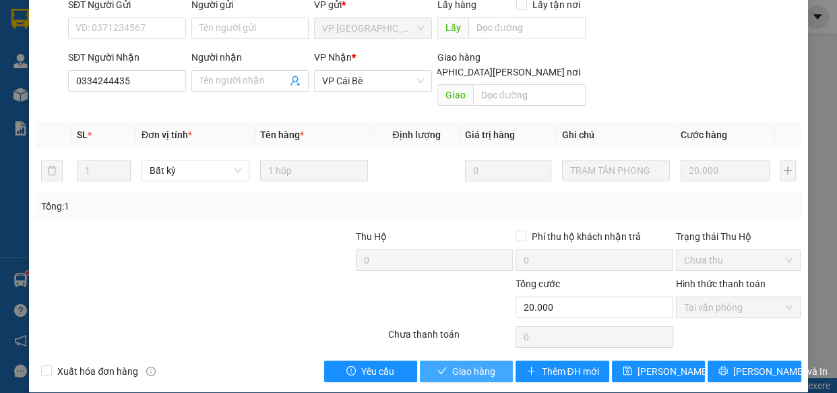
click at [465, 364] on span "Giao hàng" at bounding box center [473, 371] width 43 height 15
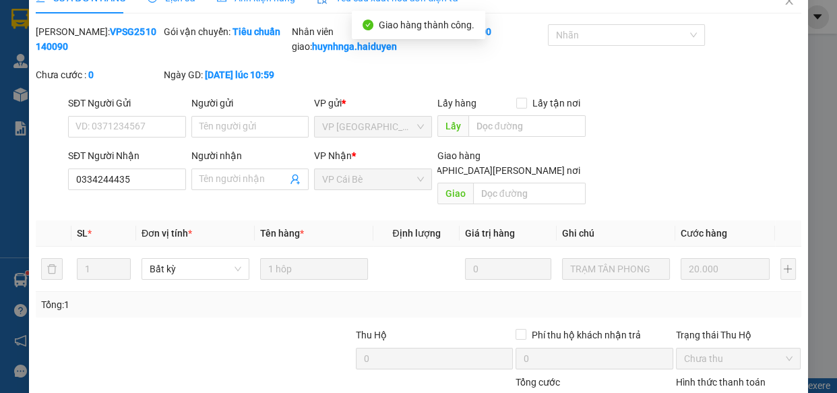
scroll to position [0, 0]
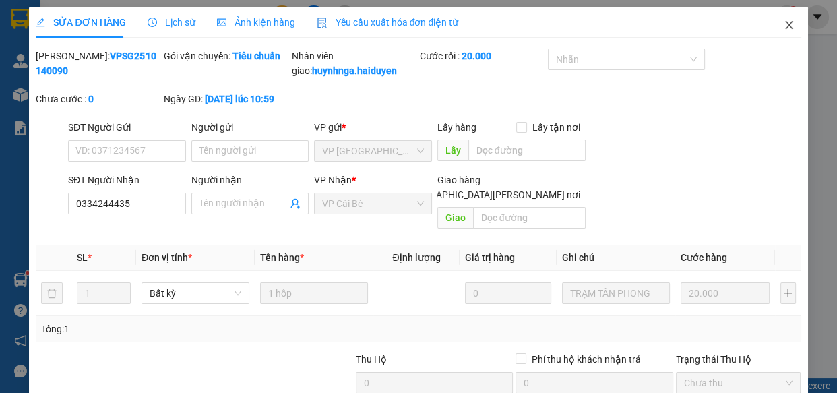
click at [785, 27] on icon "close" at bounding box center [788, 25] width 7 height 8
